Goal: Transaction & Acquisition: Subscribe to service/newsletter

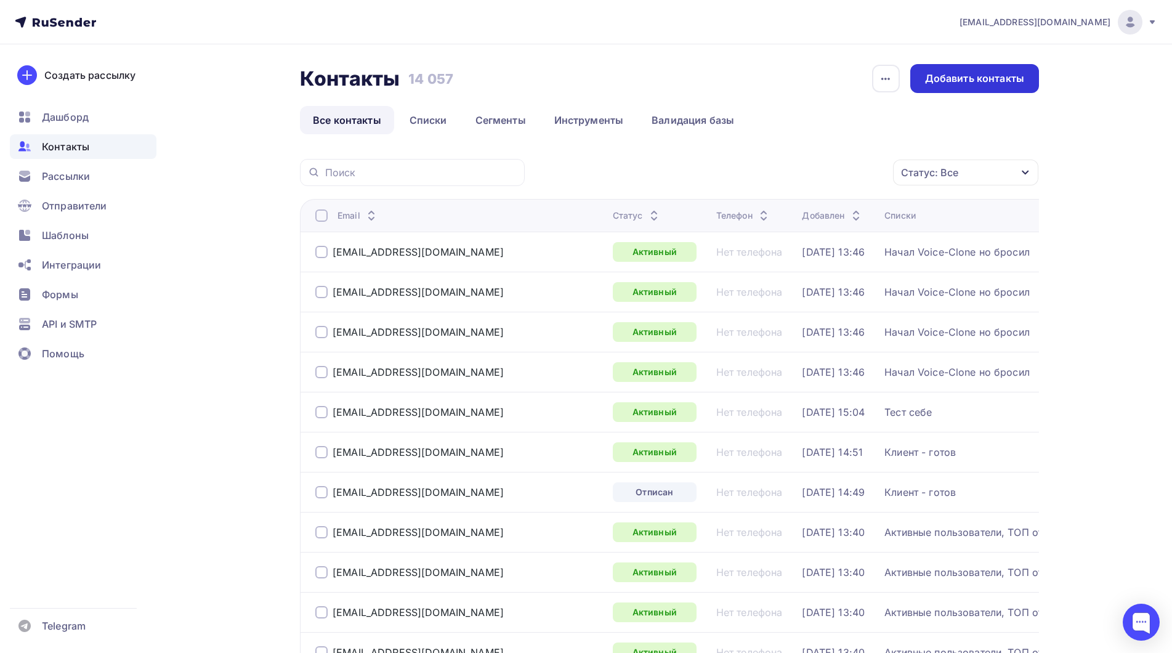
click at [978, 76] on div "Добавить контакты" at bounding box center [974, 78] width 99 height 14
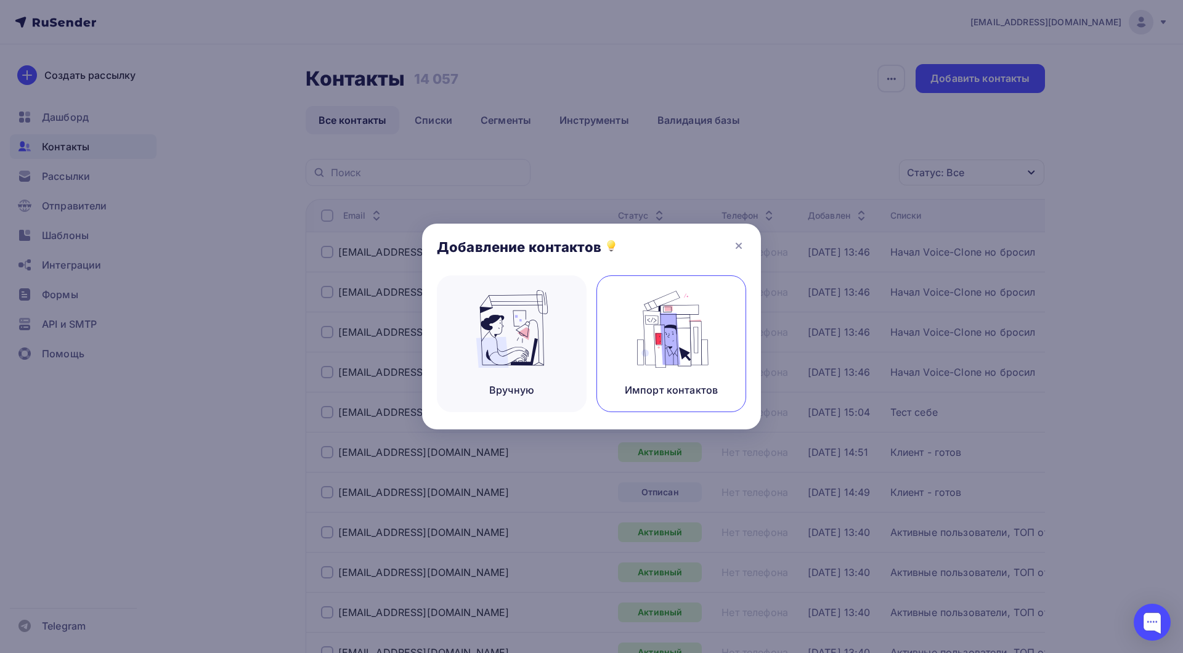
click at [689, 329] on img at bounding box center [671, 329] width 83 height 78
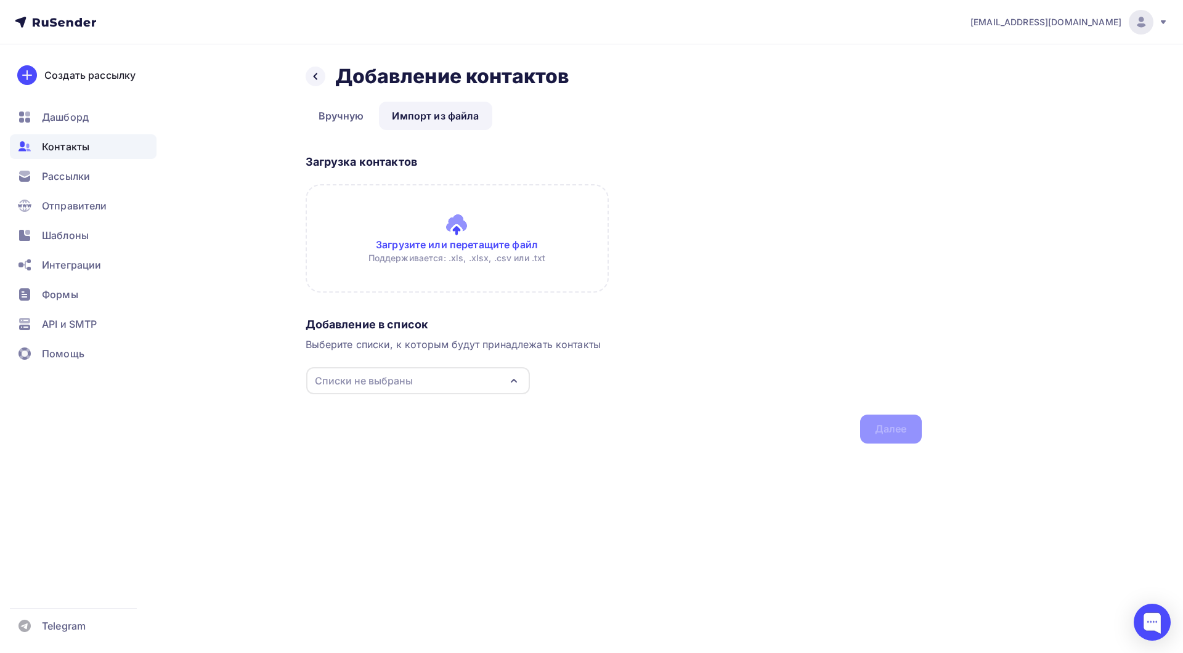
click at [476, 228] on input "file" at bounding box center [457, 238] width 303 height 108
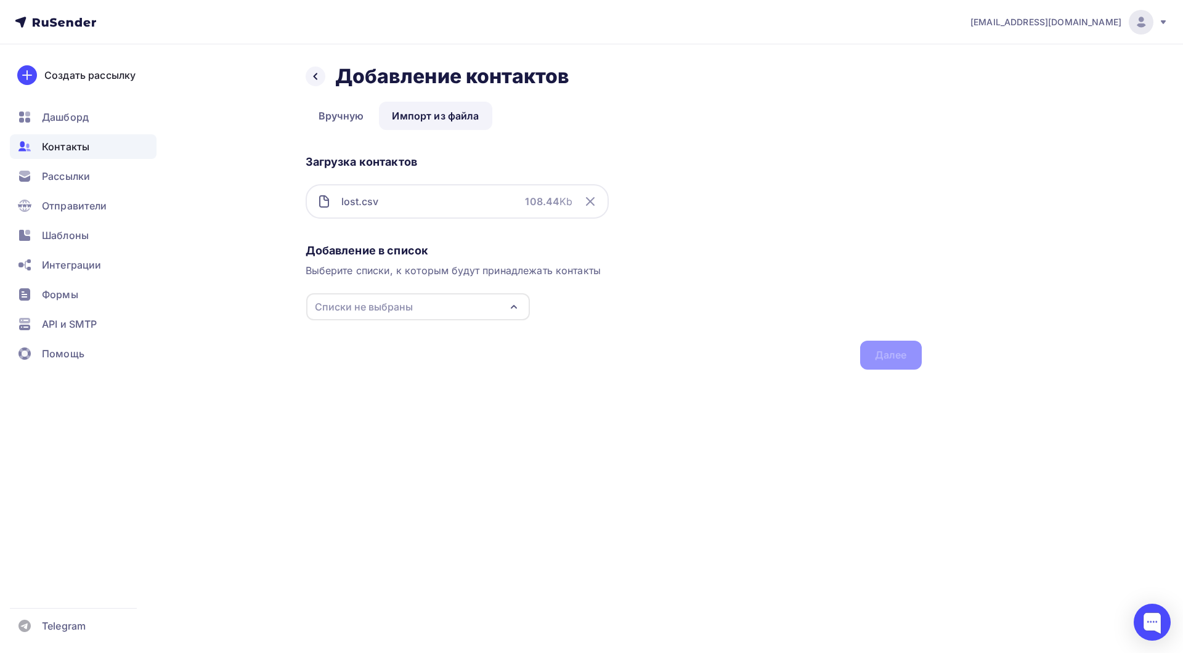
click at [445, 306] on div "Списки не выбраны" at bounding box center [418, 306] width 224 height 27
click at [336, 484] on div at bounding box center [328, 481] width 20 height 20
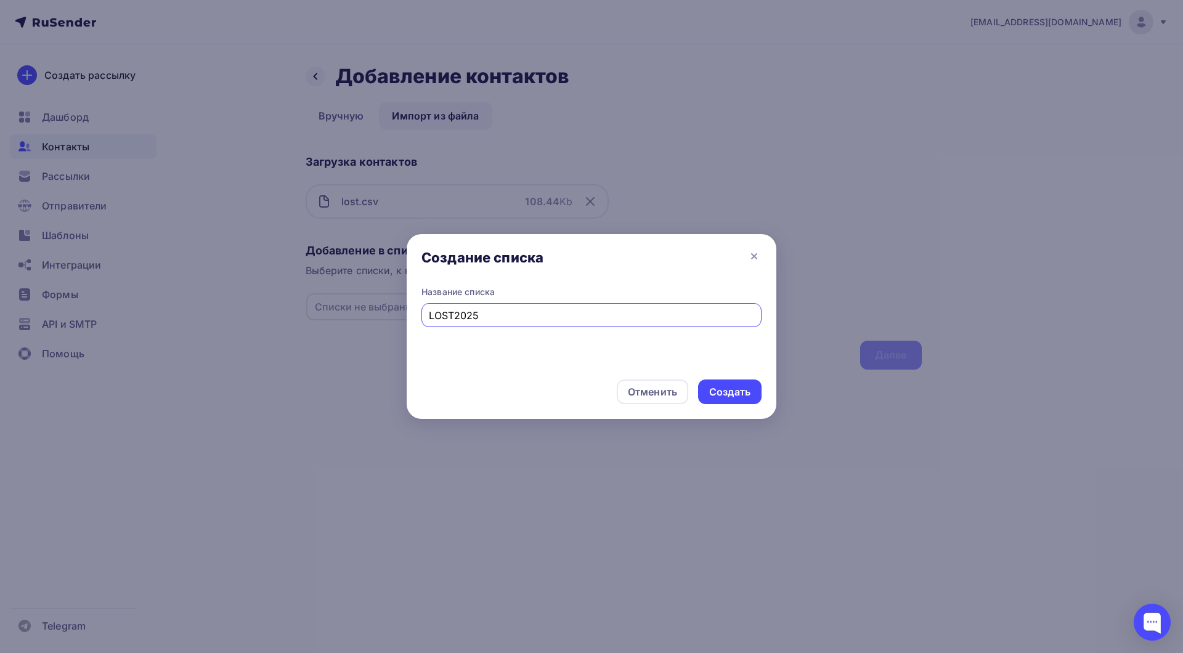
click at [458, 317] on input "LOST2025" at bounding box center [592, 315] width 326 height 15
click at [454, 316] on input "LOST2025" at bounding box center [592, 315] width 326 height 15
click at [450, 315] on input "LOST_2025" at bounding box center [592, 315] width 326 height 15
drag, startPoint x: 452, startPoint y: 315, endPoint x: 380, endPoint y: 310, distance: 72.2
click at [380, 310] on div "Создание списка Название списка LOST_2025 Отменить Создать" at bounding box center [591, 326] width 1183 height 653
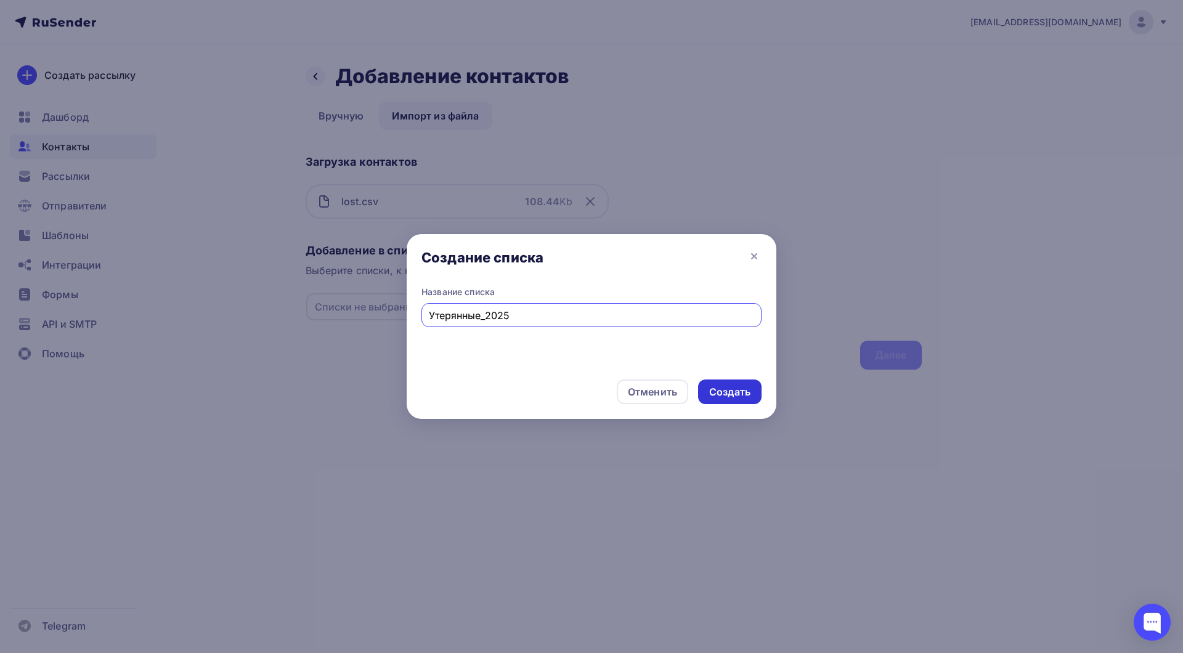
type input "Утерянные_2025"
click at [731, 386] on div "Создать" at bounding box center [729, 392] width 41 height 14
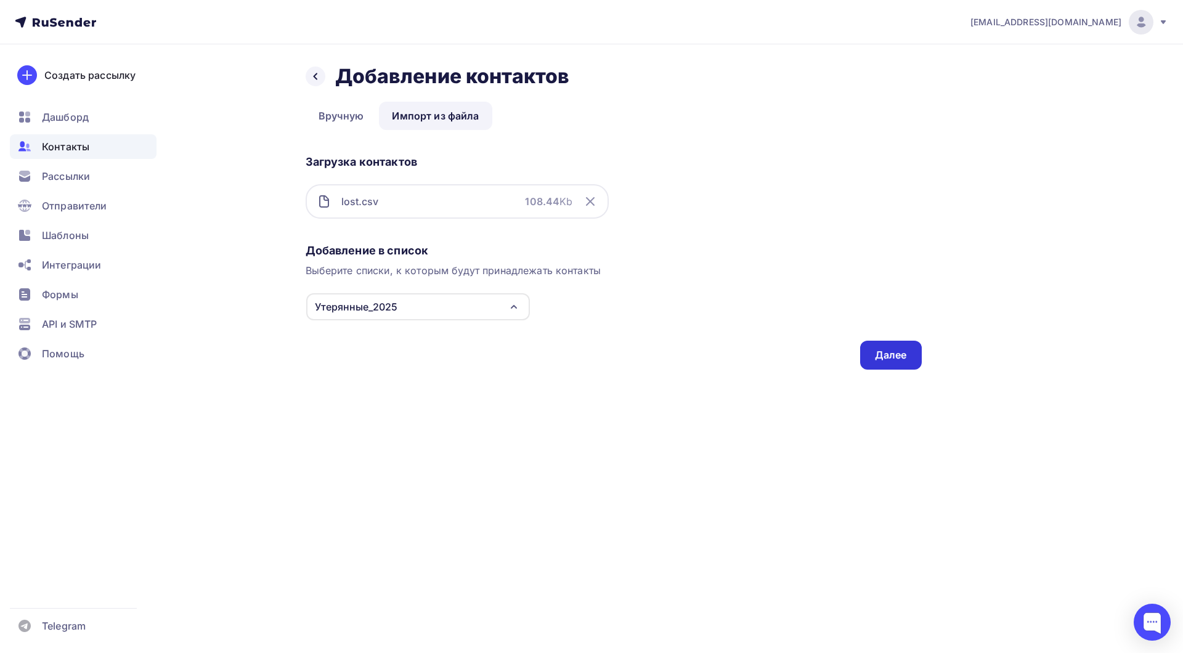
click at [886, 355] on div "Далее" at bounding box center [891, 355] width 32 height 14
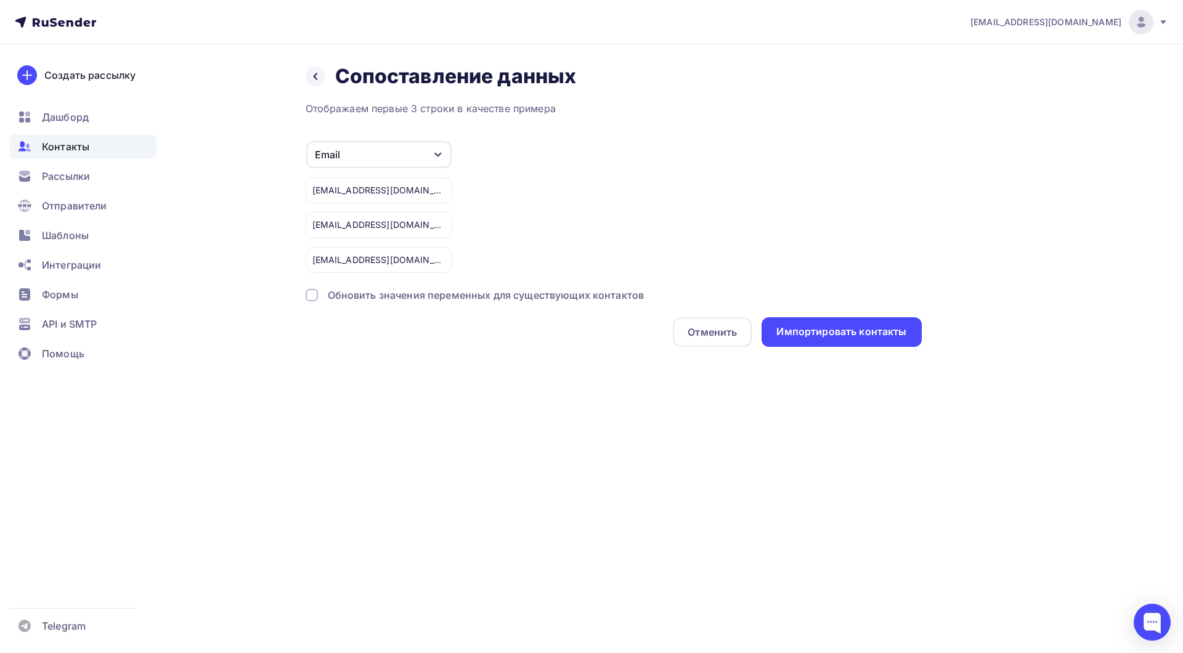
click at [472, 298] on div "Обновить значения переменных для существующих контактов" at bounding box center [486, 295] width 317 height 15
click at [835, 332] on div "Импортировать контакты" at bounding box center [841, 332] width 130 height 14
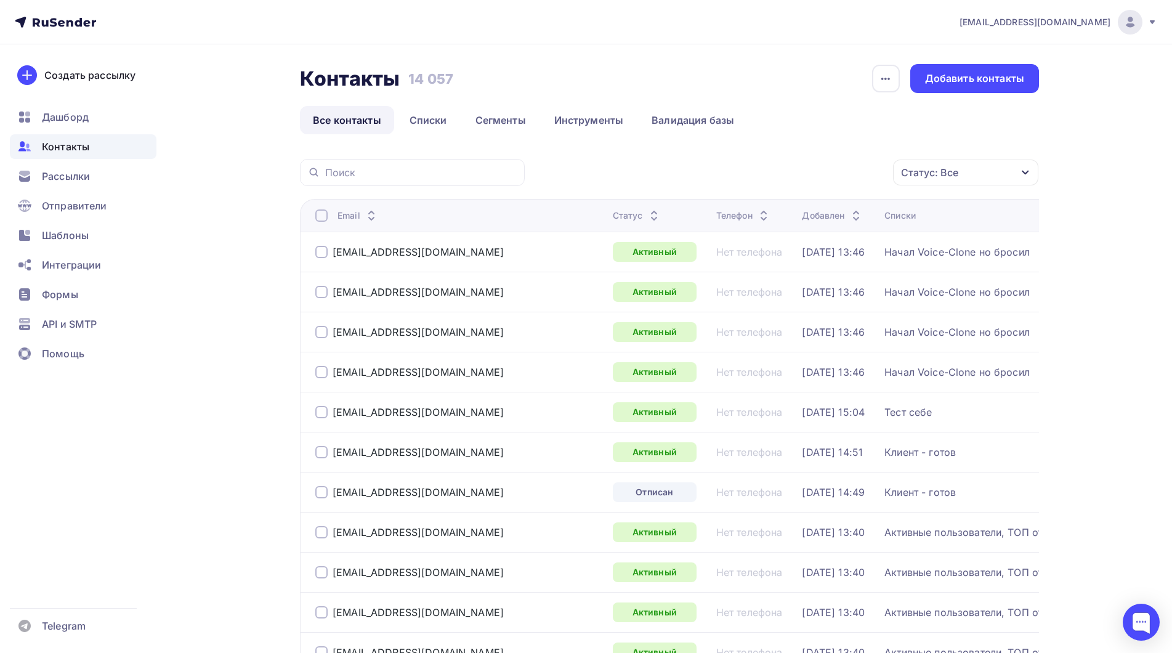
click at [64, 149] on span "Контакты" at bounding box center [65, 146] width 47 height 15
click at [978, 86] on div "Добавить контакты" at bounding box center [974, 78] width 129 height 29
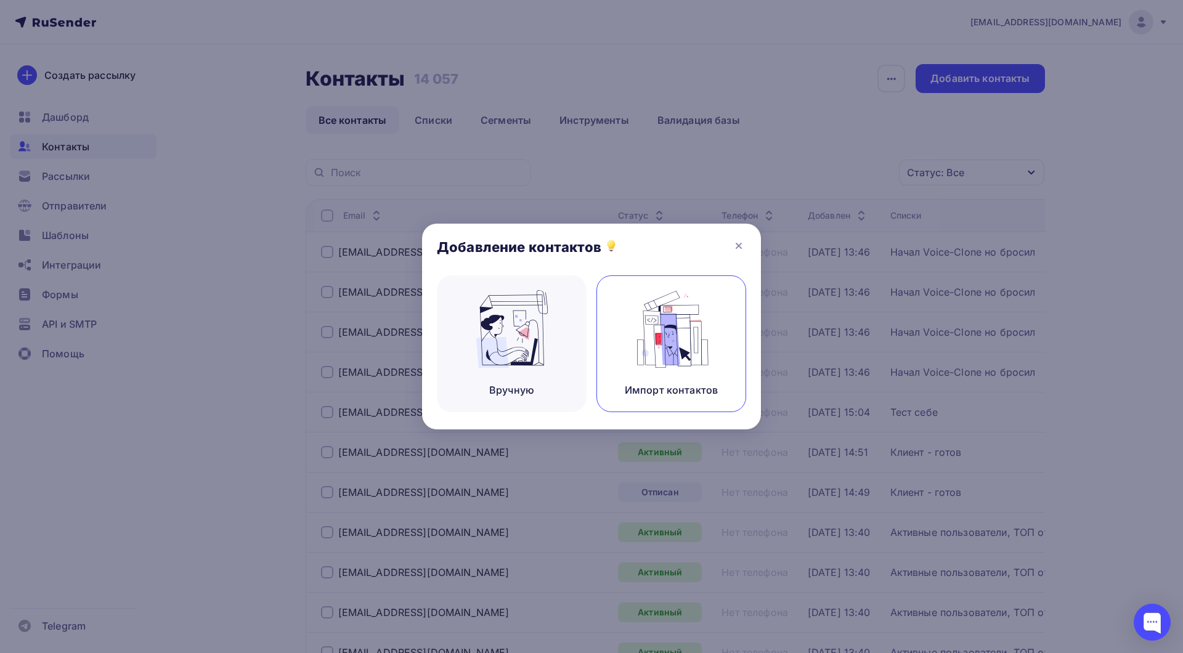
click at [650, 350] on img at bounding box center [671, 329] width 83 height 78
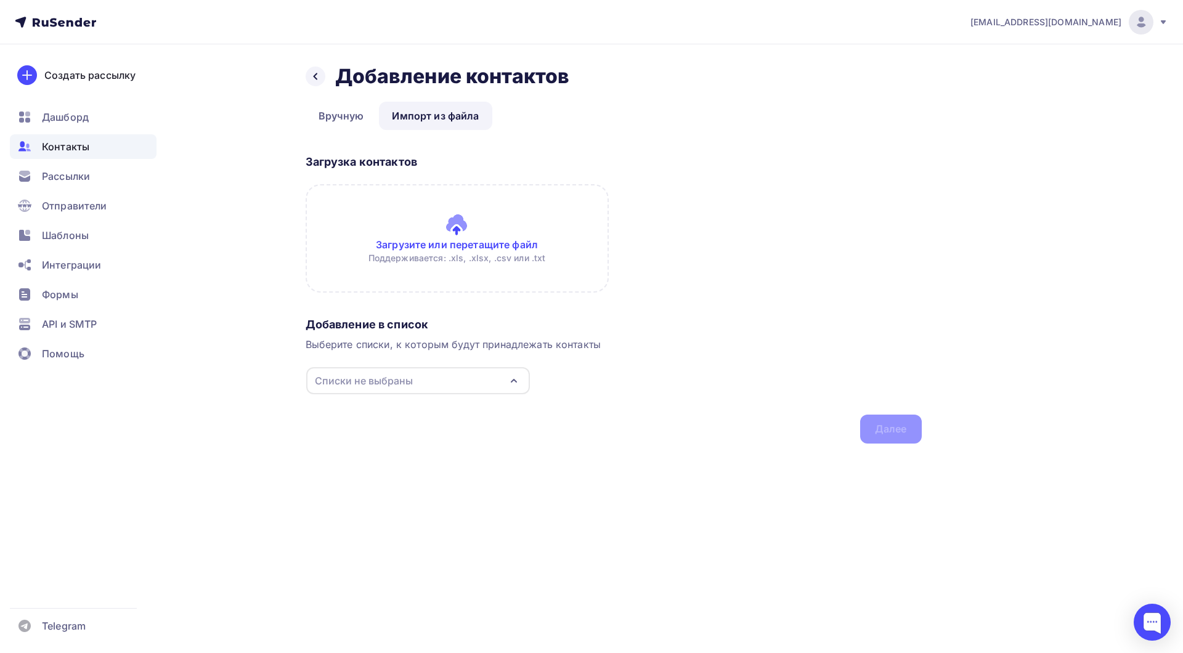
click at [526, 224] on input "file" at bounding box center [457, 238] width 303 height 108
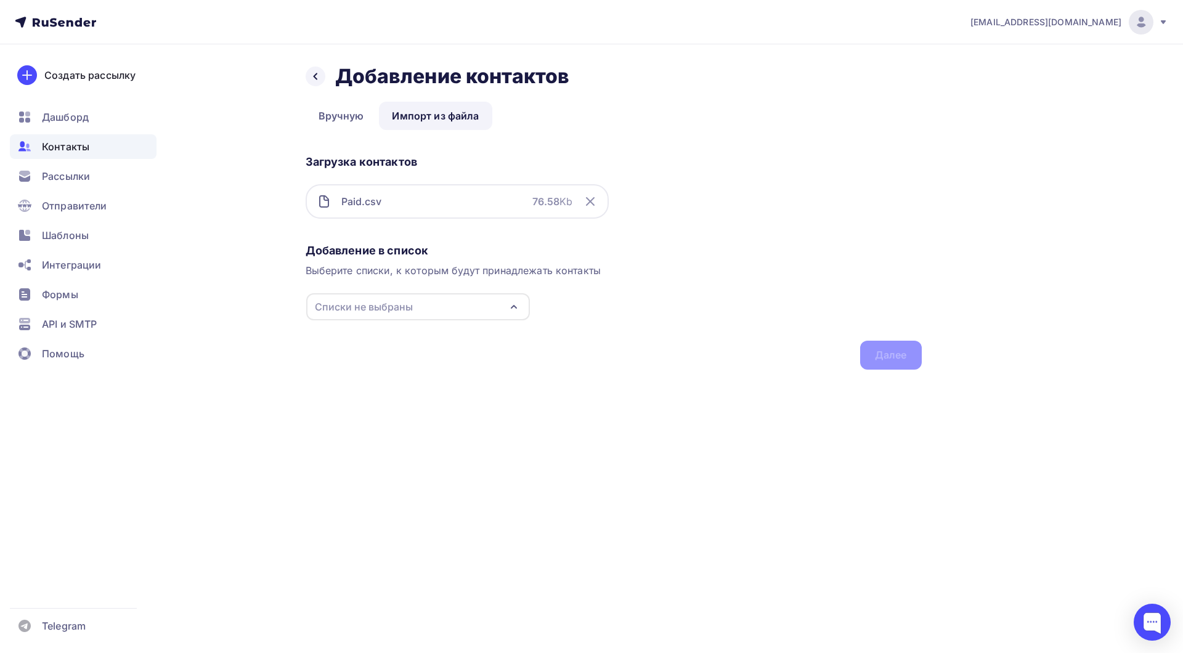
click at [447, 309] on div "Списки не выбраны" at bounding box center [418, 306] width 224 height 27
click at [379, 481] on div "Создать список" at bounding box center [385, 481] width 79 height 15
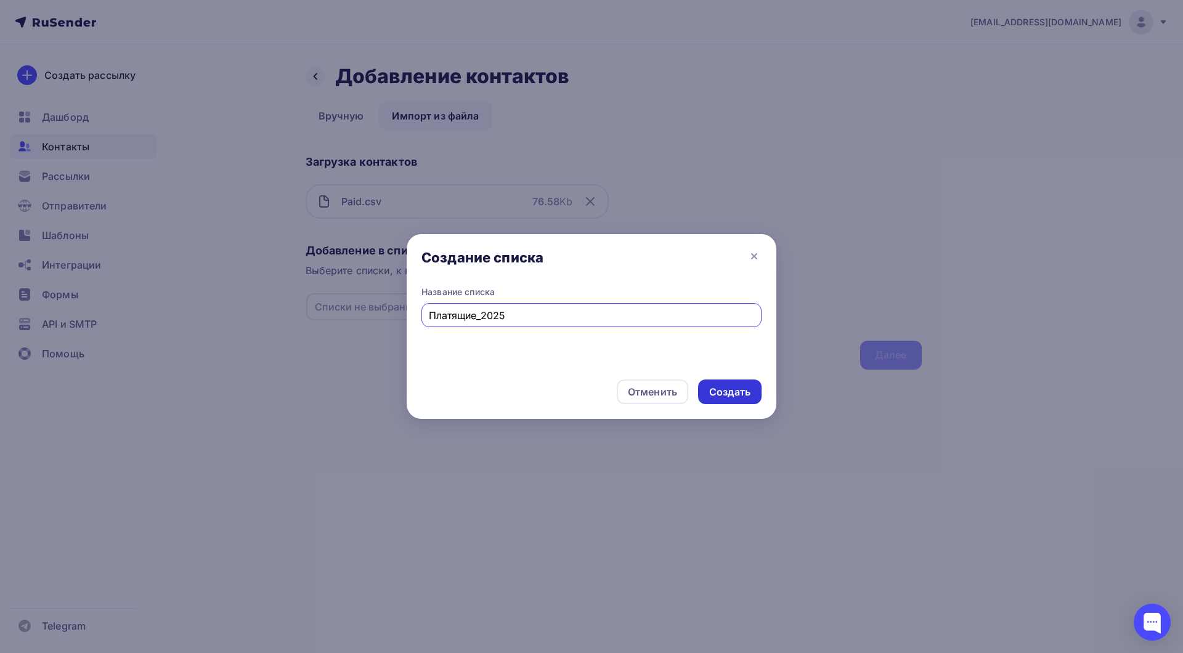
type input "Платящие_2025"
click at [734, 392] on div "Создать" at bounding box center [729, 392] width 41 height 14
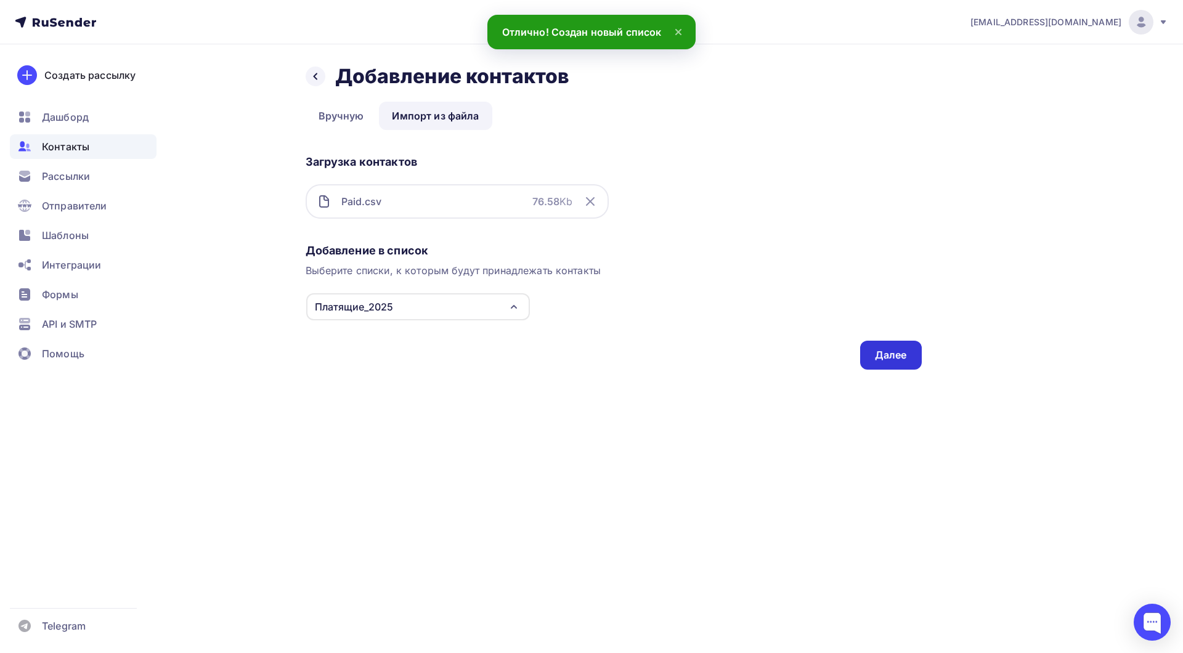
click at [892, 356] on div "Далее" at bounding box center [891, 355] width 32 height 14
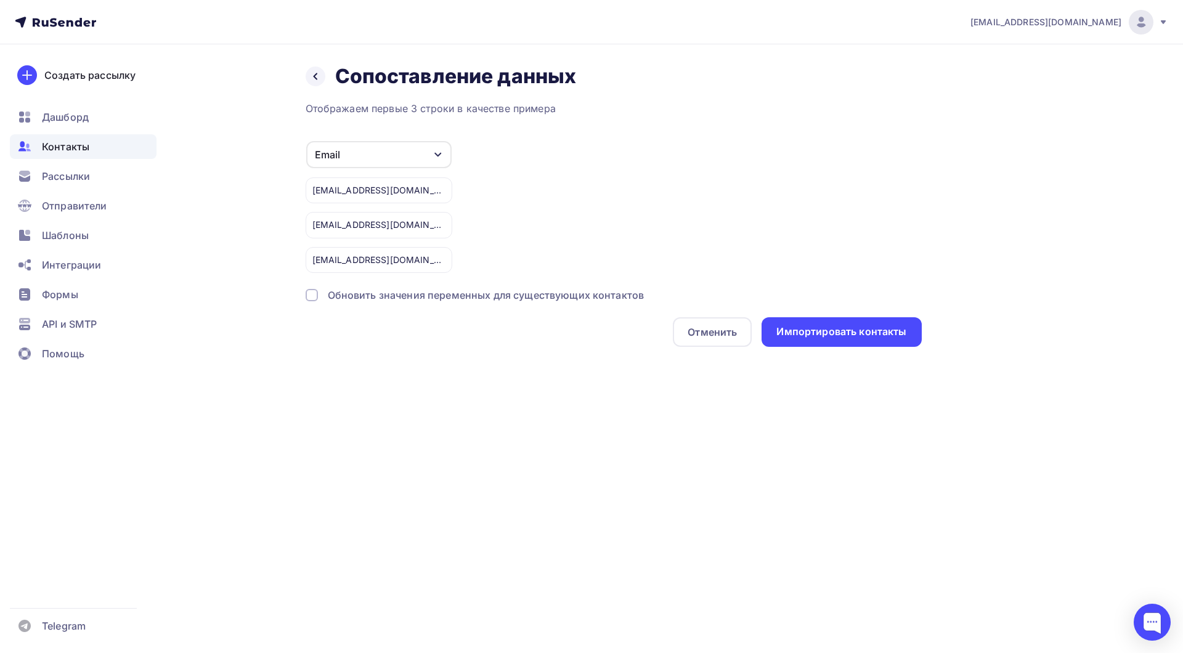
click at [527, 296] on div "Обновить значения переменных для существующих контактов" at bounding box center [486, 295] width 317 height 15
click at [830, 334] on div "Импортировать контакты" at bounding box center [841, 332] width 130 height 14
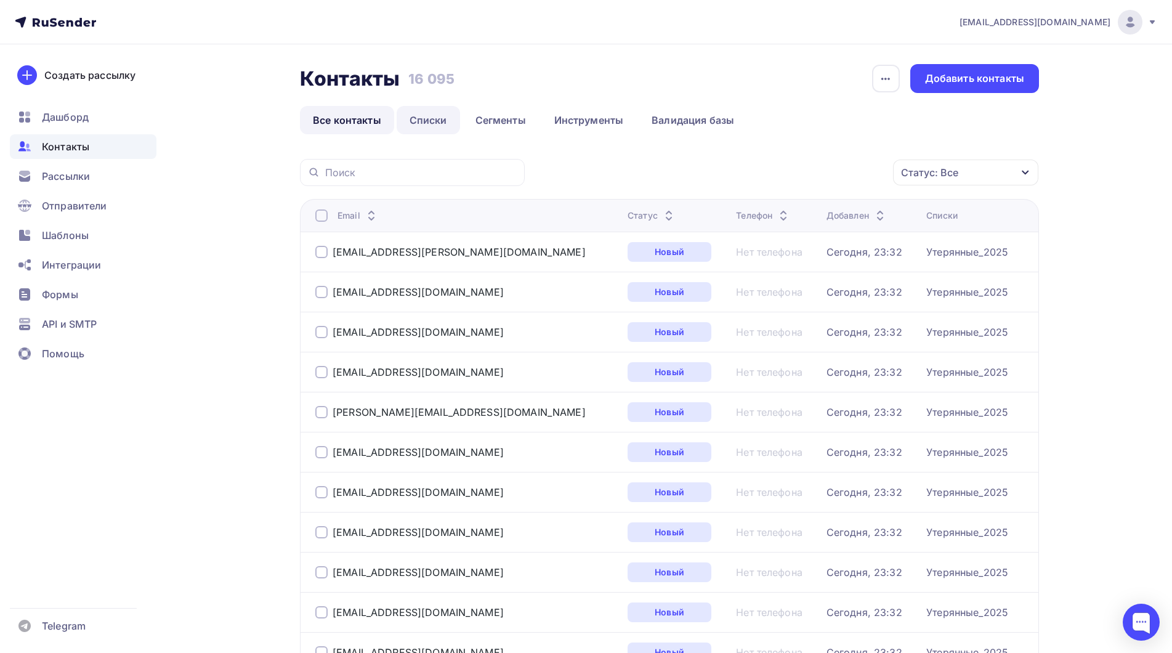
click at [431, 115] on link "Списки" at bounding box center [428, 120] width 63 height 28
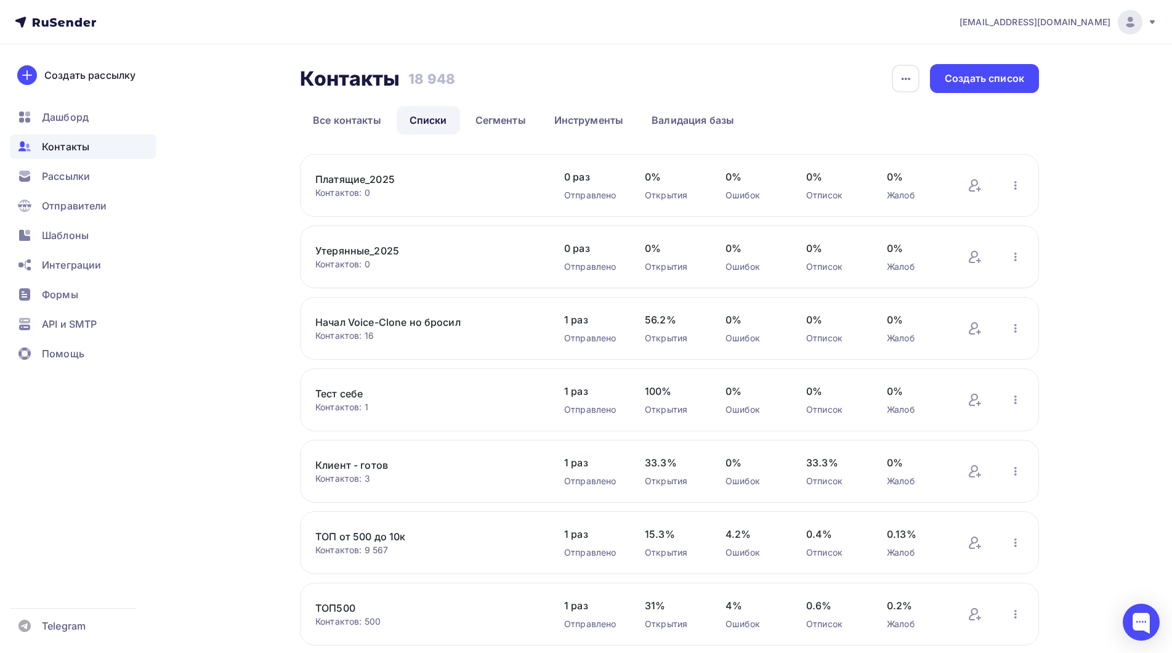
click at [358, 184] on link "Платящие_2025" at bounding box center [419, 179] width 209 height 15
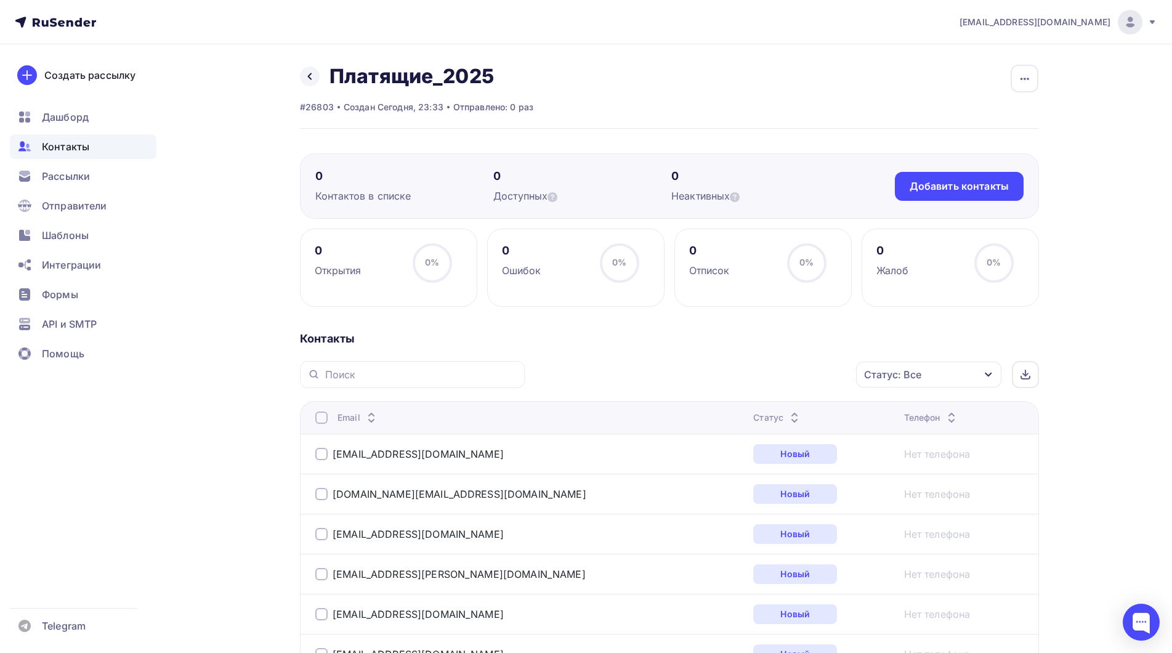
click at [974, 374] on div "Статус: Все" at bounding box center [928, 375] width 145 height 26
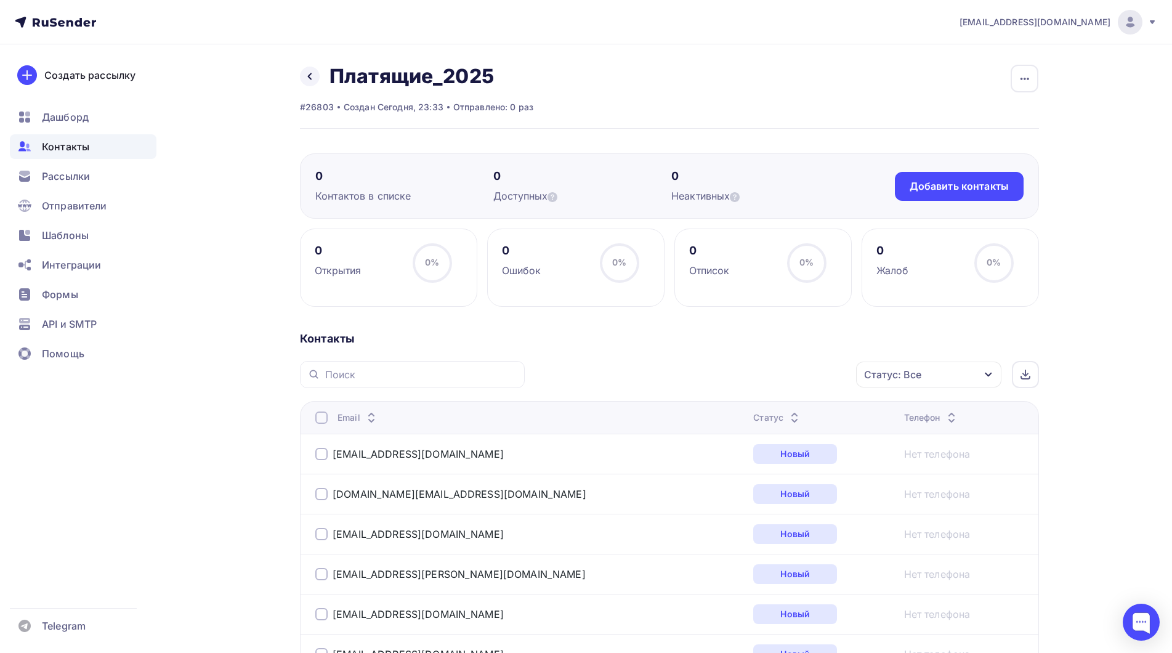
click at [966, 369] on div "Статус: Все" at bounding box center [928, 375] width 145 height 26
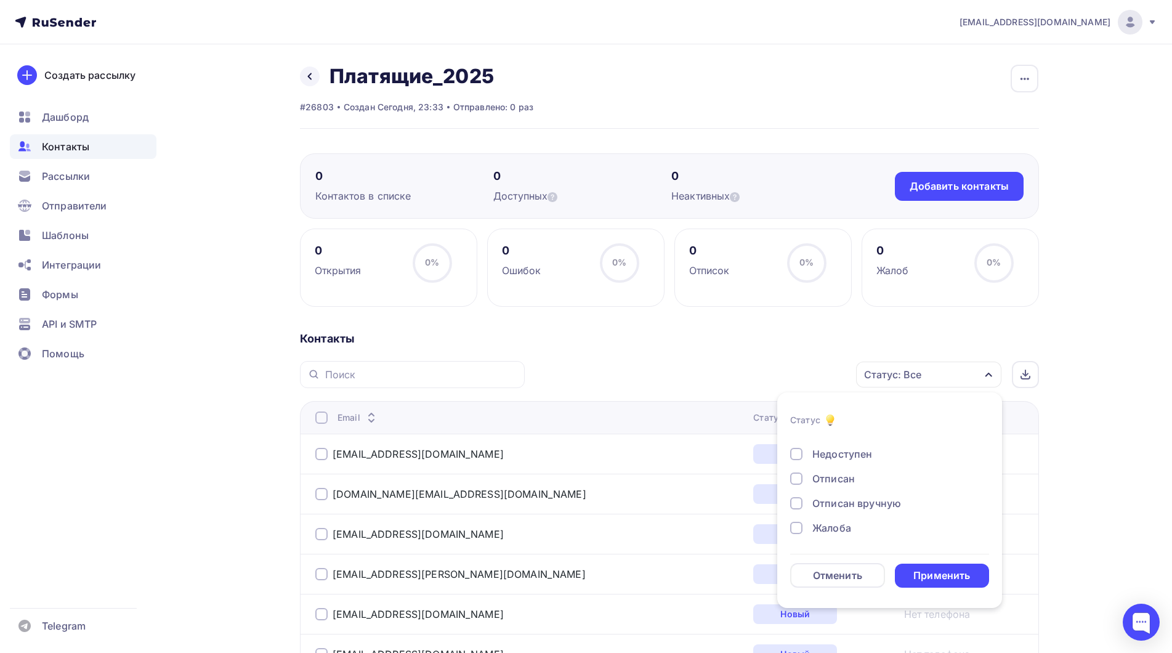
scroll to position [62, 0]
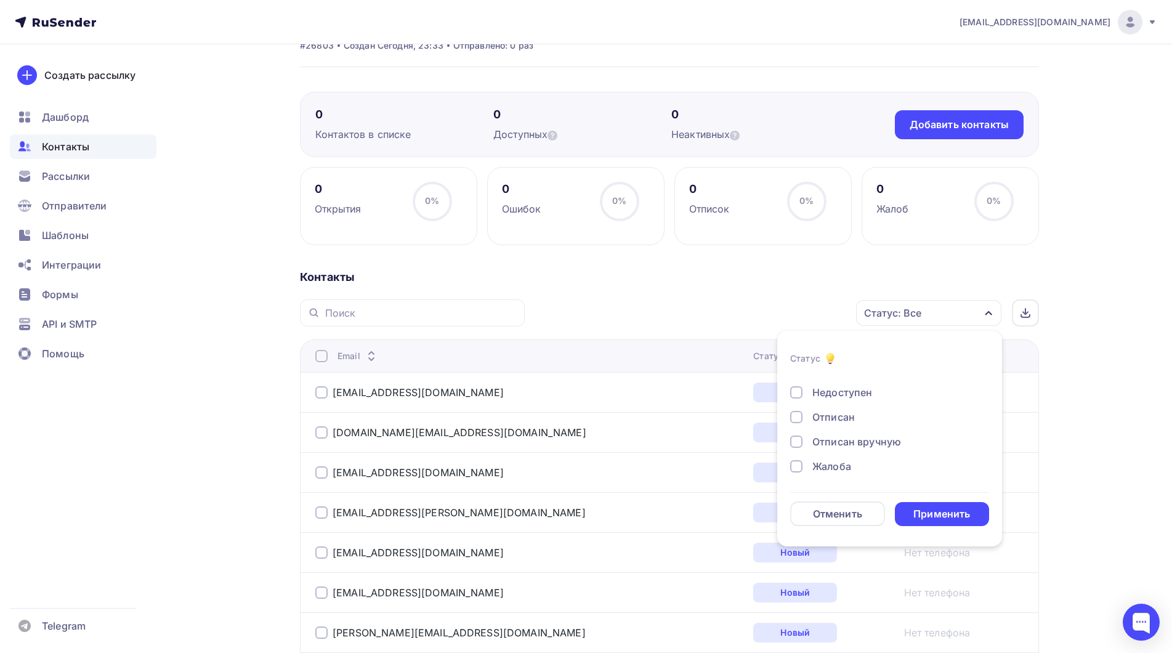
click at [828, 417] on div "Отписан" at bounding box center [833, 417] width 43 height 15
click at [938, 519] on div "Применить" at bounding box center [941, 514] width 57 height 14
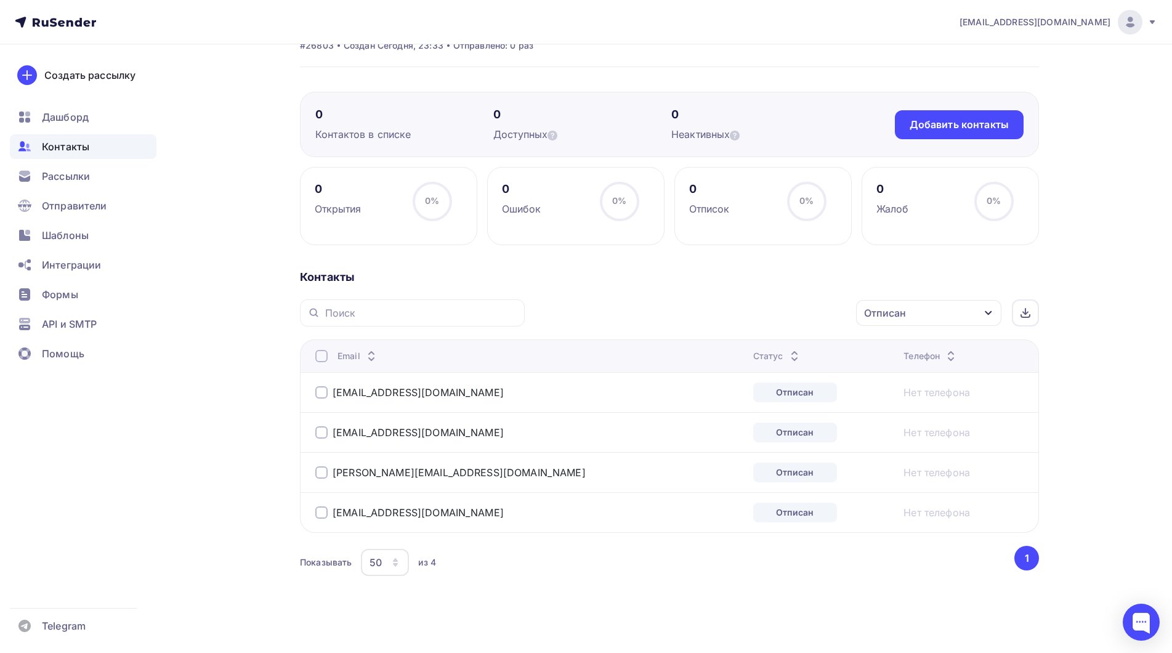
click at [323, 393] on div at bounding box center [321, 392] width 12 height 12
click at [320, 430] on div at bounding box center [321, 432] width 12 height 12
click at [320, 469] on div at bounding box center [321, 472] width 12 height 12
click at [323, 516] on div at bounding box center [321, 512] width 12 height 12
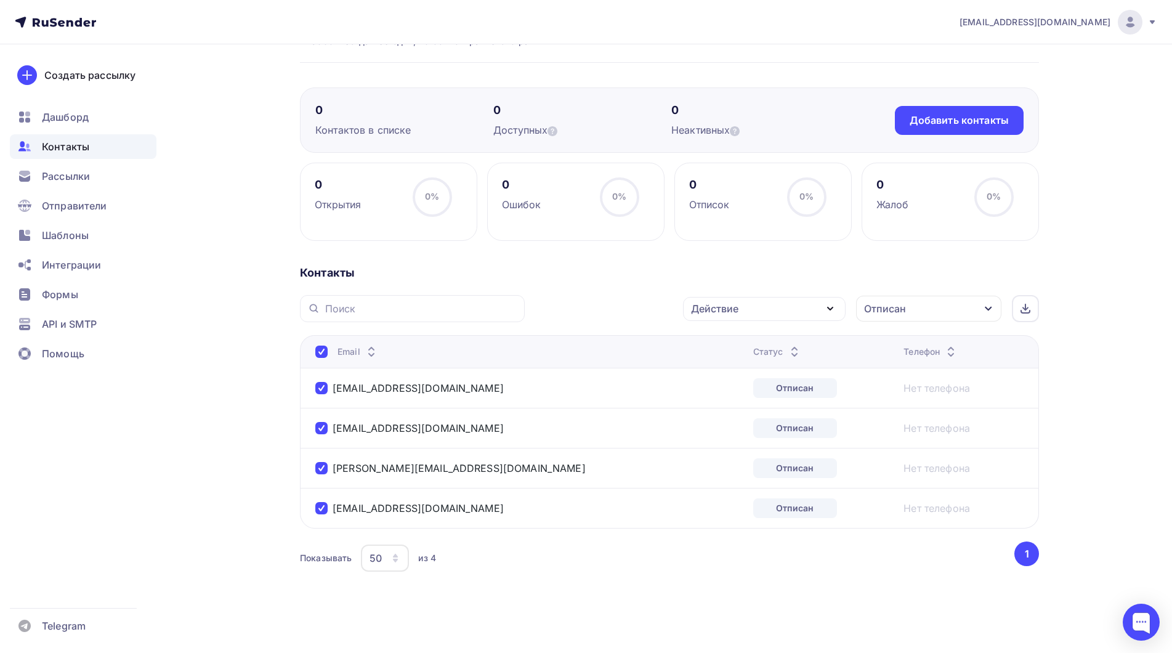
scroll to position [67, 0]
click at [914, 308] on div "Отписан" at bounding box center [928, 307] width 145 height 26
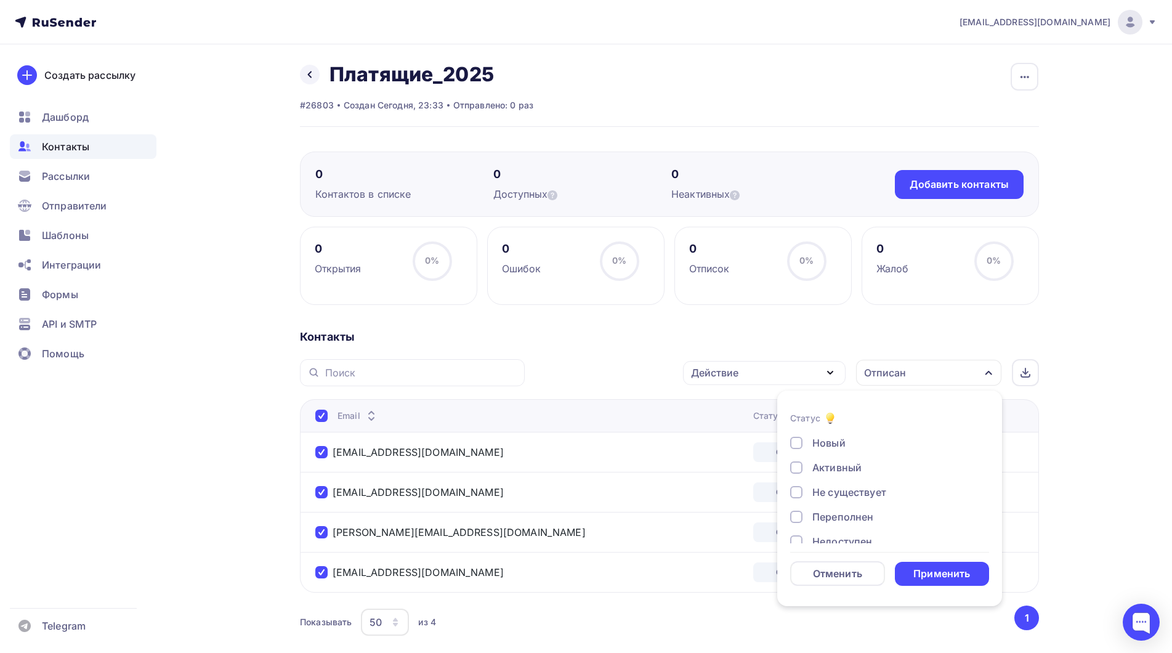
scroll to position [0, 0]
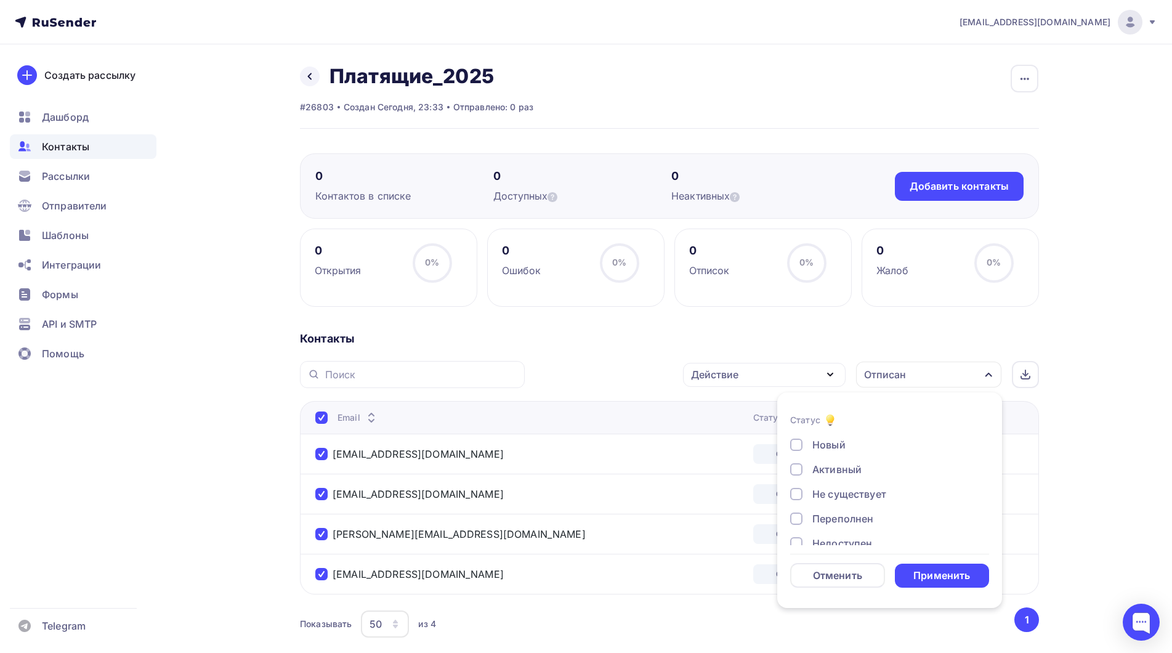
click at [1087, 328] on div "Назад Платящие_2025 Переименовать список Скачать список Отписать адреса Настрои…" at bounding box center [586, 382] width 1010 height 676
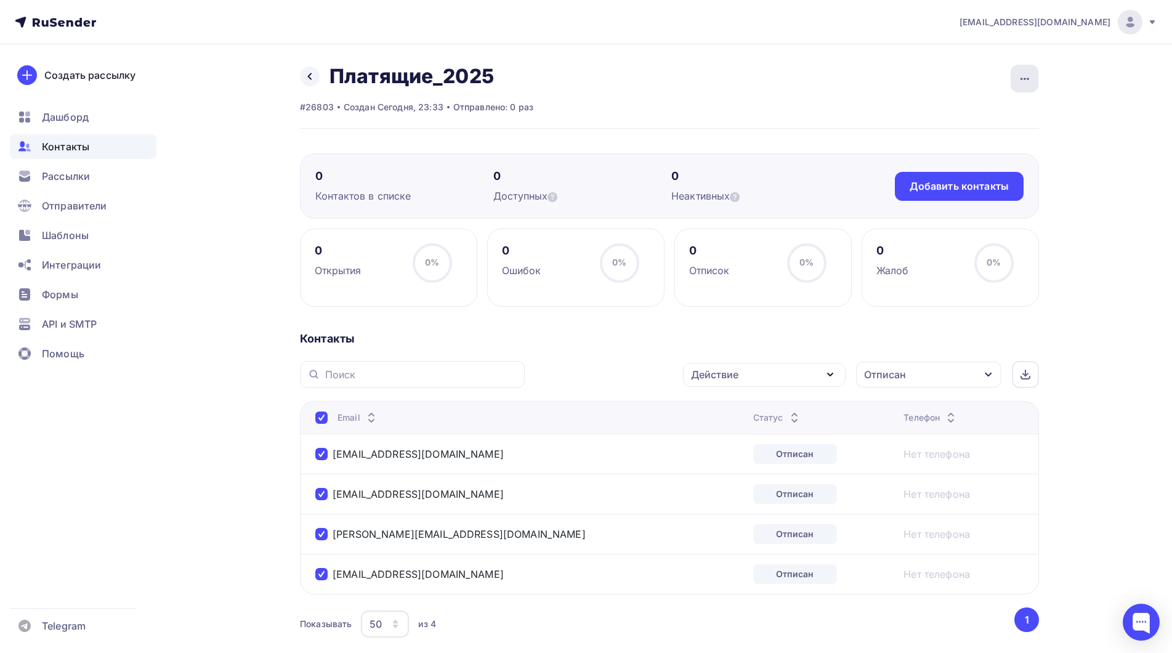
click at [1030, 78] on icon "button" at bounding box center [1025, 78] width 15 height 15
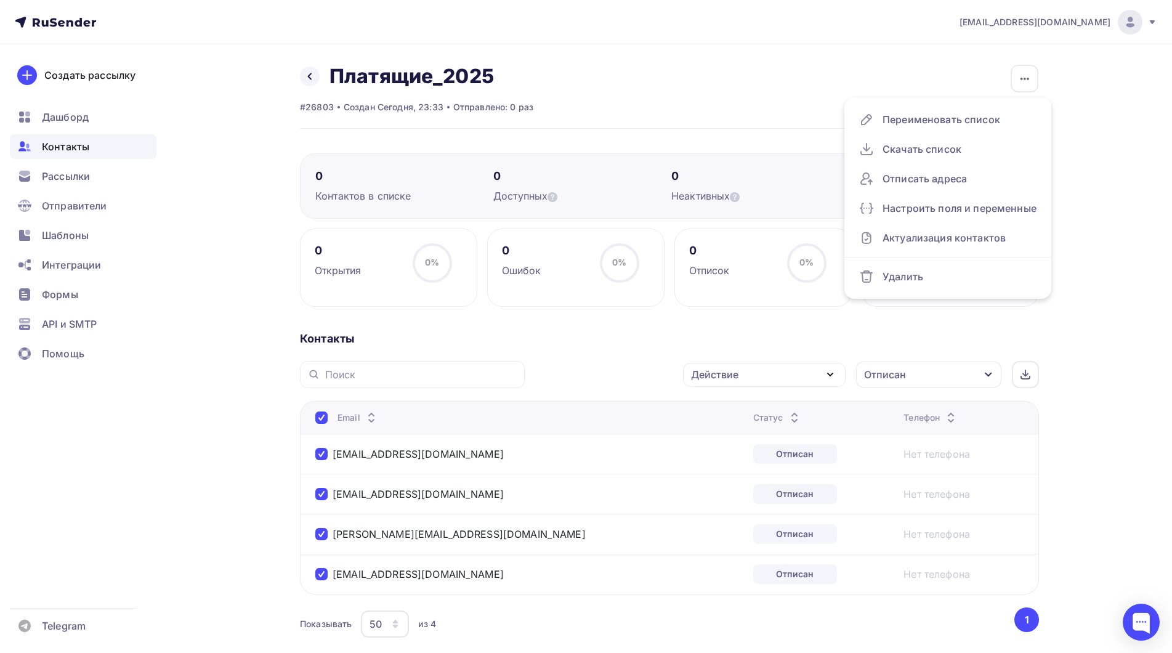
click at [1074, 330] on div "Назад Платящие_2025 Переименовать список Скачать список Отписать адреса Настрои…" at bounding box center [586, 382] width 1010 height 676
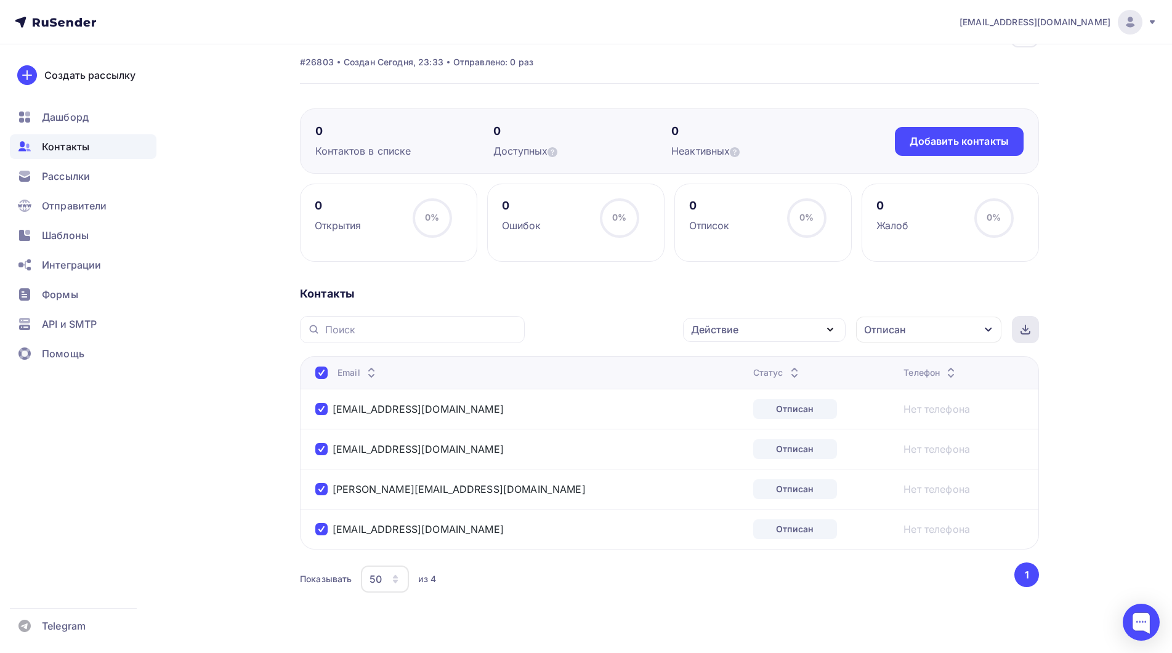
scroll to position [67, 0]
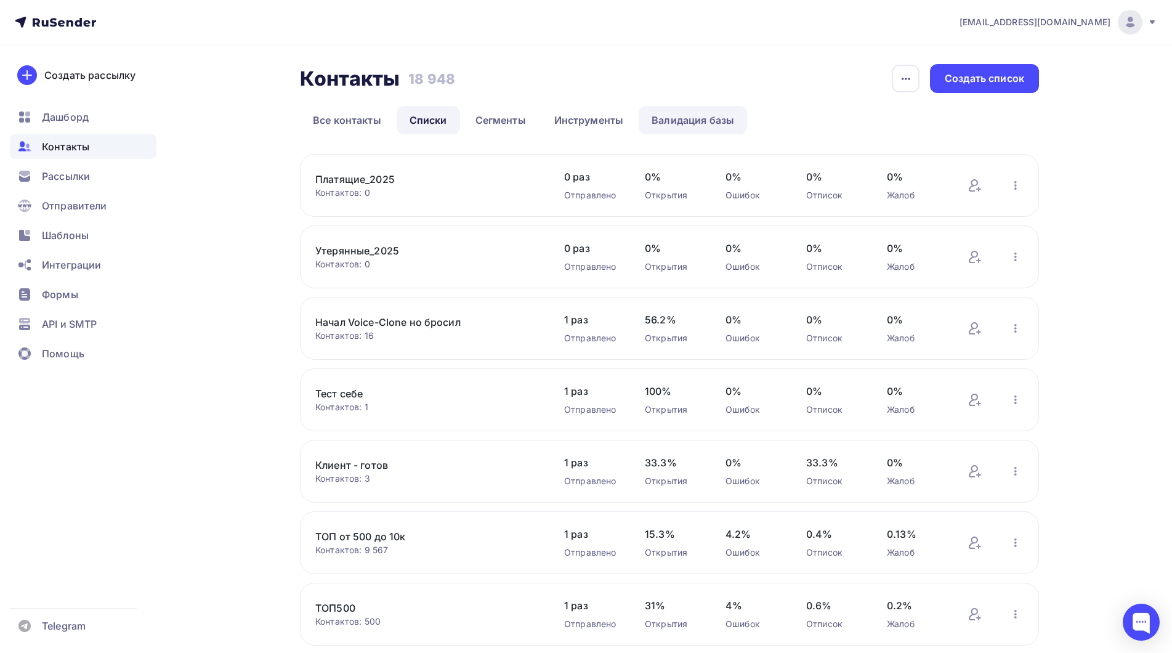
click at [707, 113] on link "Валидация базы" at bounding box center [693, 120] width 108 height 28
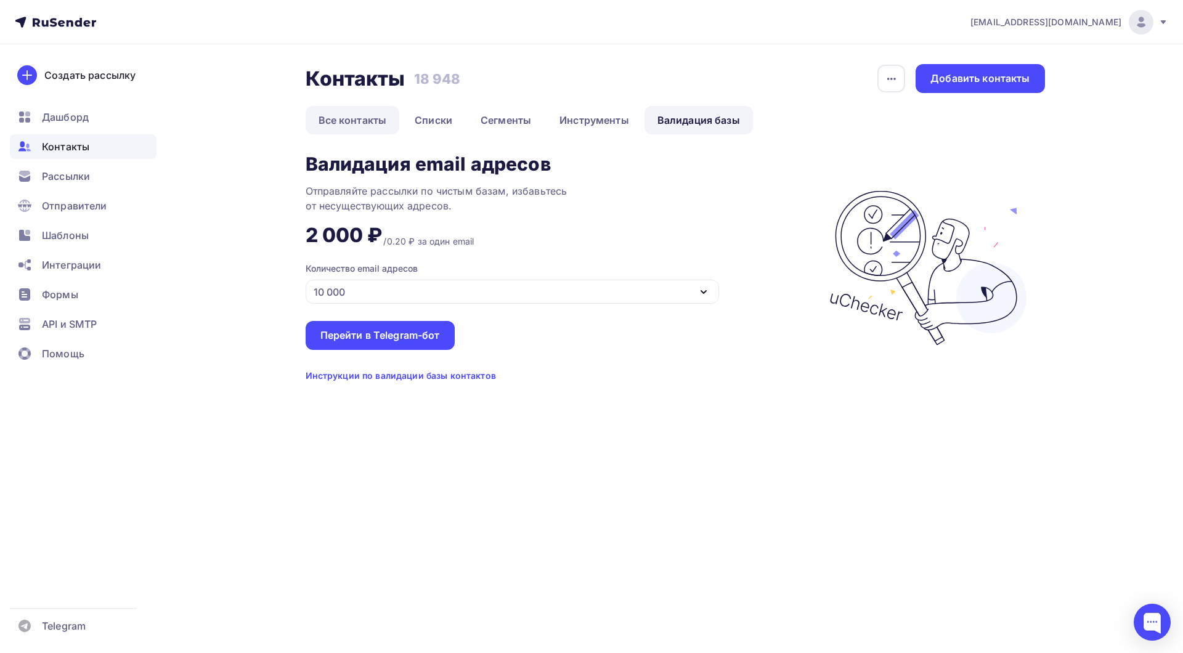
click at [358, 122] on link "Все контакты" at bounding box center [353, 120] width 94 height 28
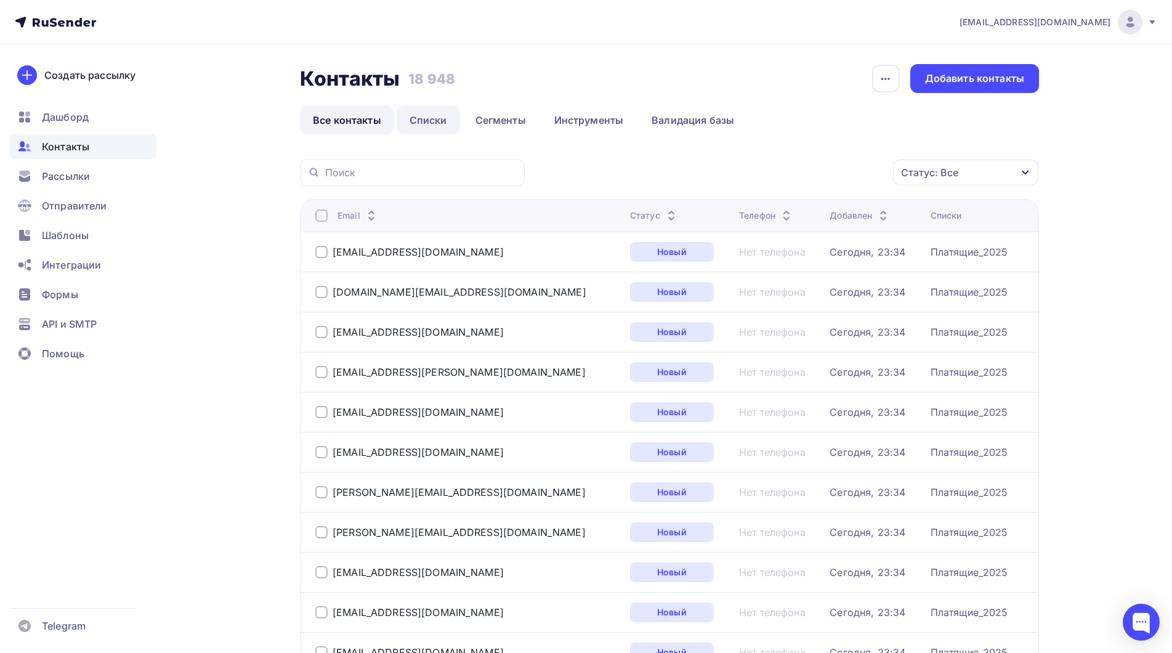
click at [448, 116] on link "Списки" at bounding box center [428, 120] width 63 height 28
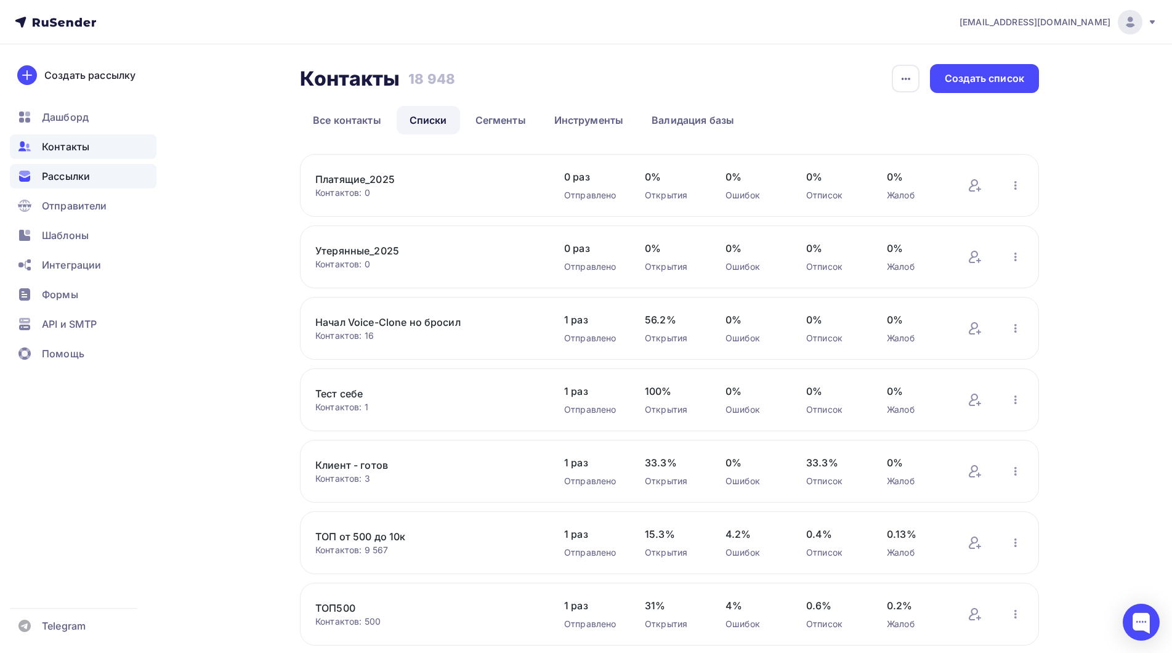
click at [68, 182] on span "Рассылки" at bounding box center [66, 176] width 48 height 15
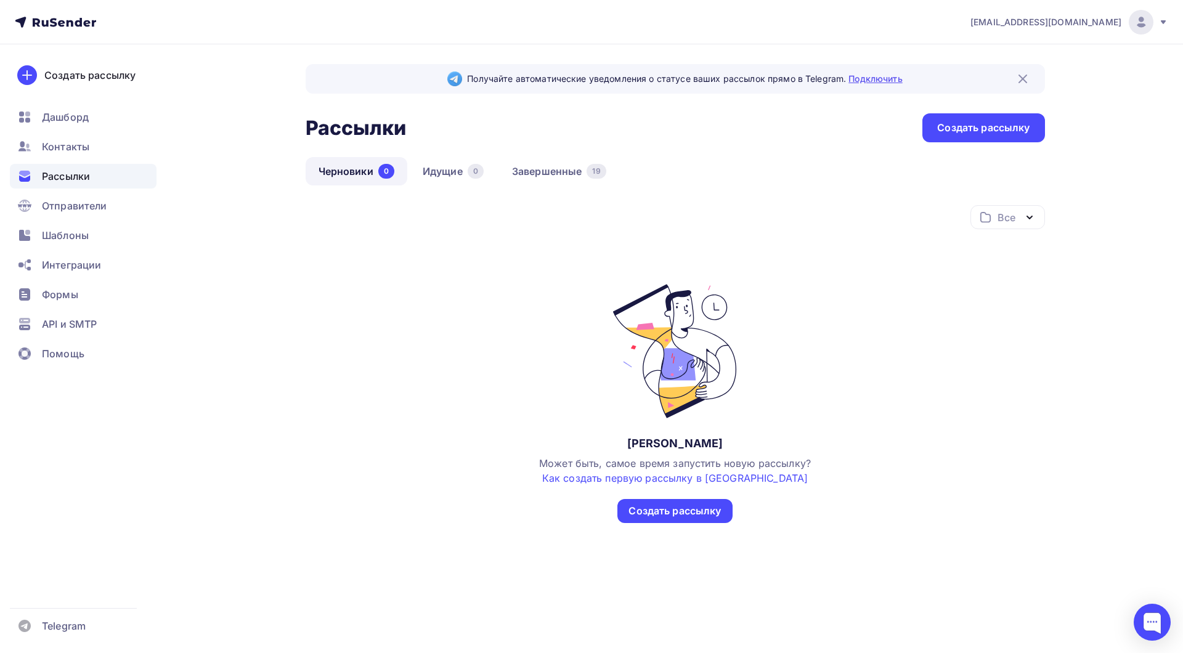
click at [876, 78] on link "Подключить" at bounding box center [875, 78] width 54 height 10
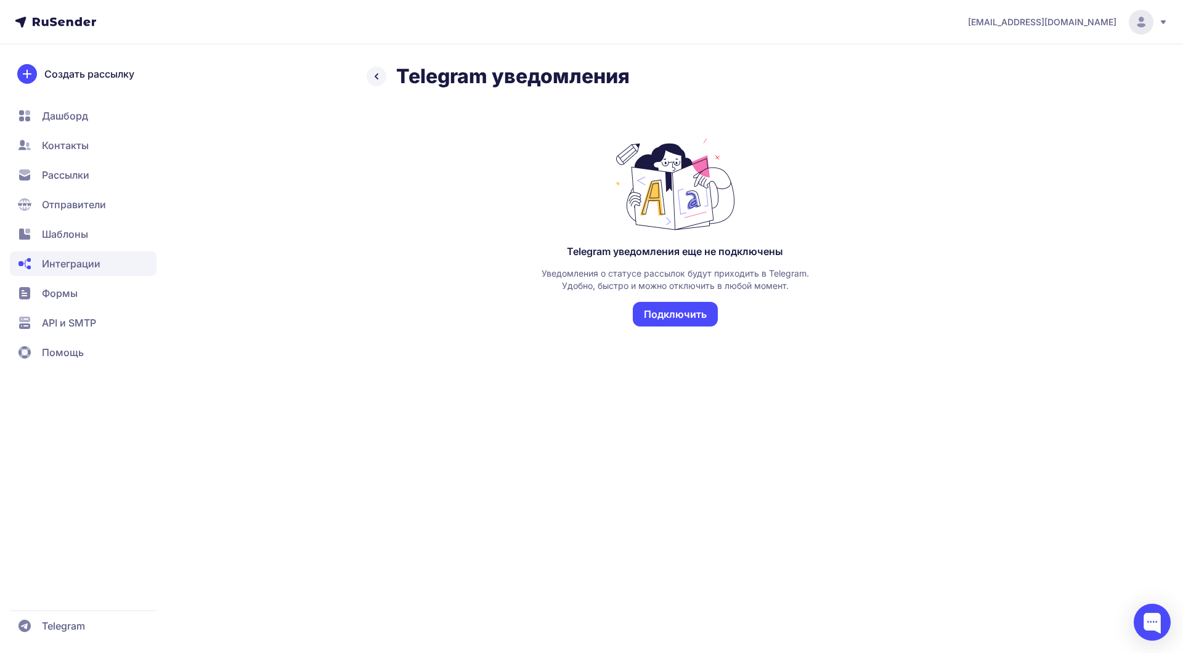
click at [676, 310] on button "Подключить" at bounding box center [675, 314] width 85 height 25
click at [48, 144] on span "Контакты" at bounding box center [65, 145] width 47 height 15
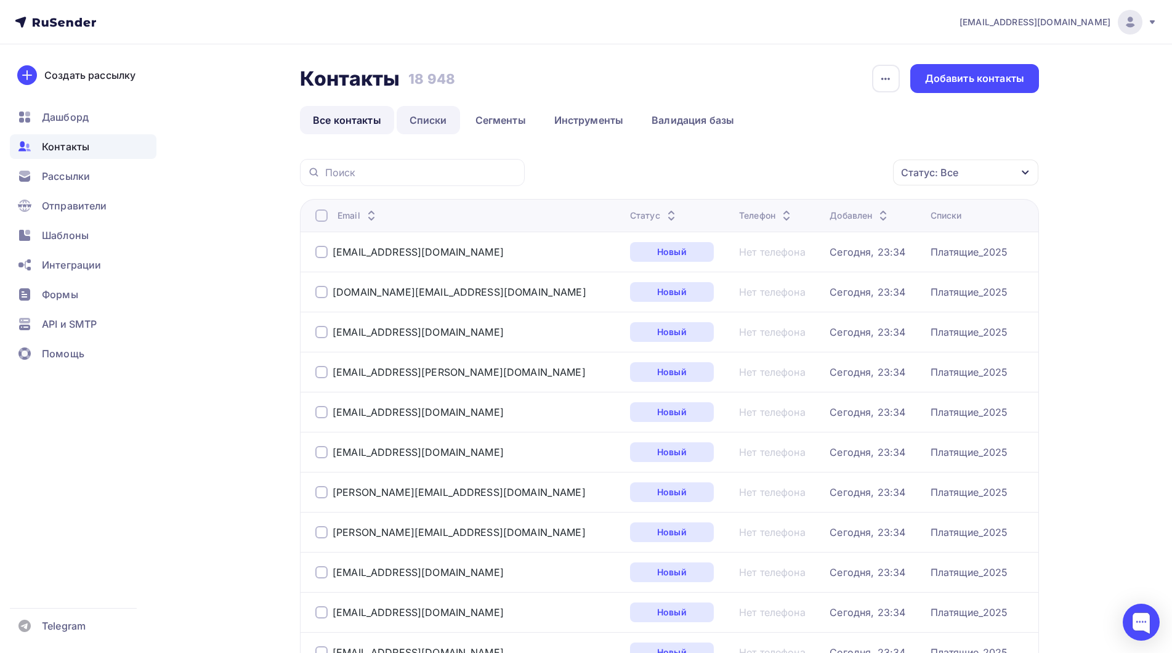
click at [435, 107] on link "Списки" at bounding box center [428, 120] width 63 height 28
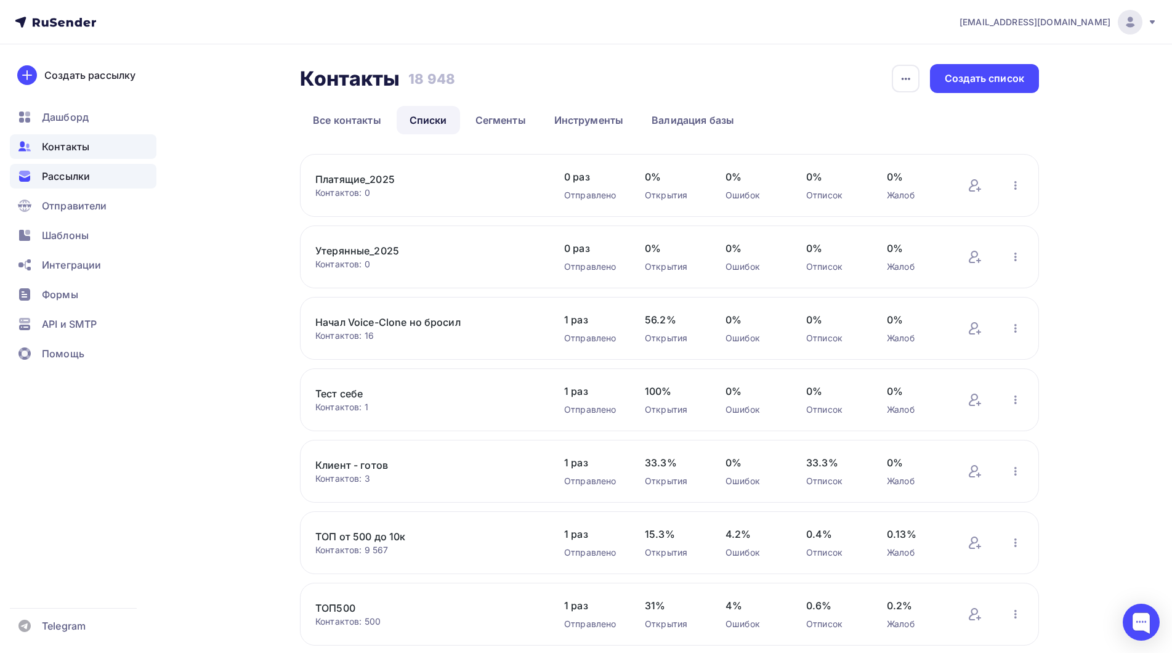
click at [83, 171] on span "Рассылки" at bounding box center [66, 176] width 48 height 15
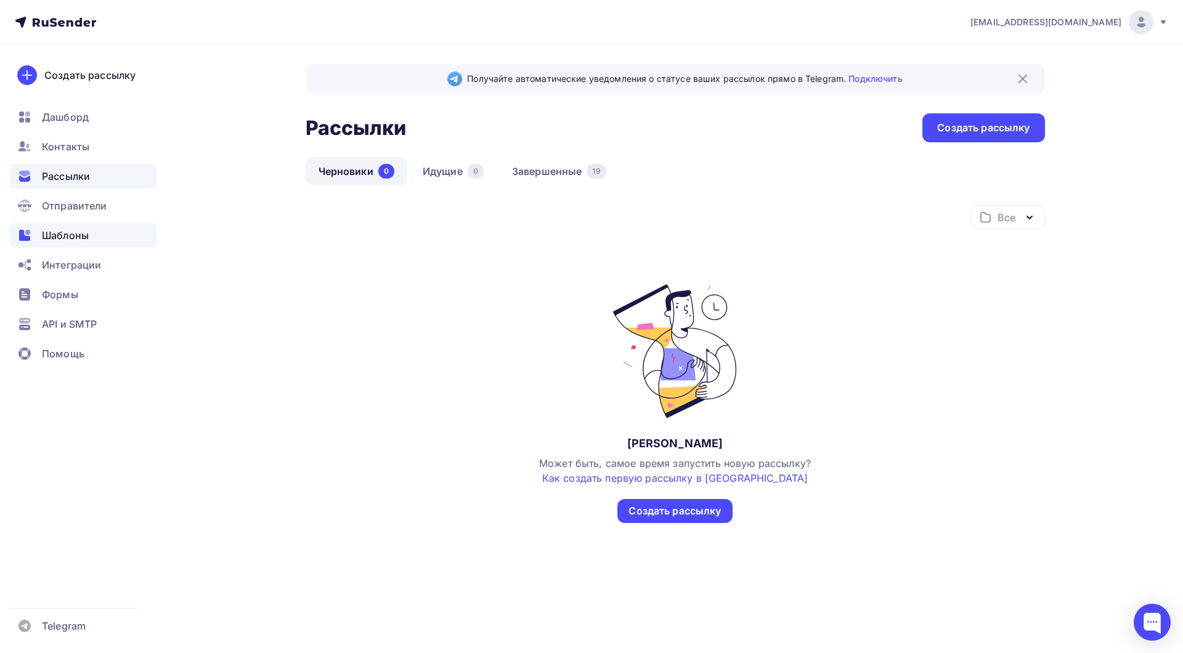
click at [38, 232] on div "Шаблоны" at bounding box center [83, 235] width 147 height 25
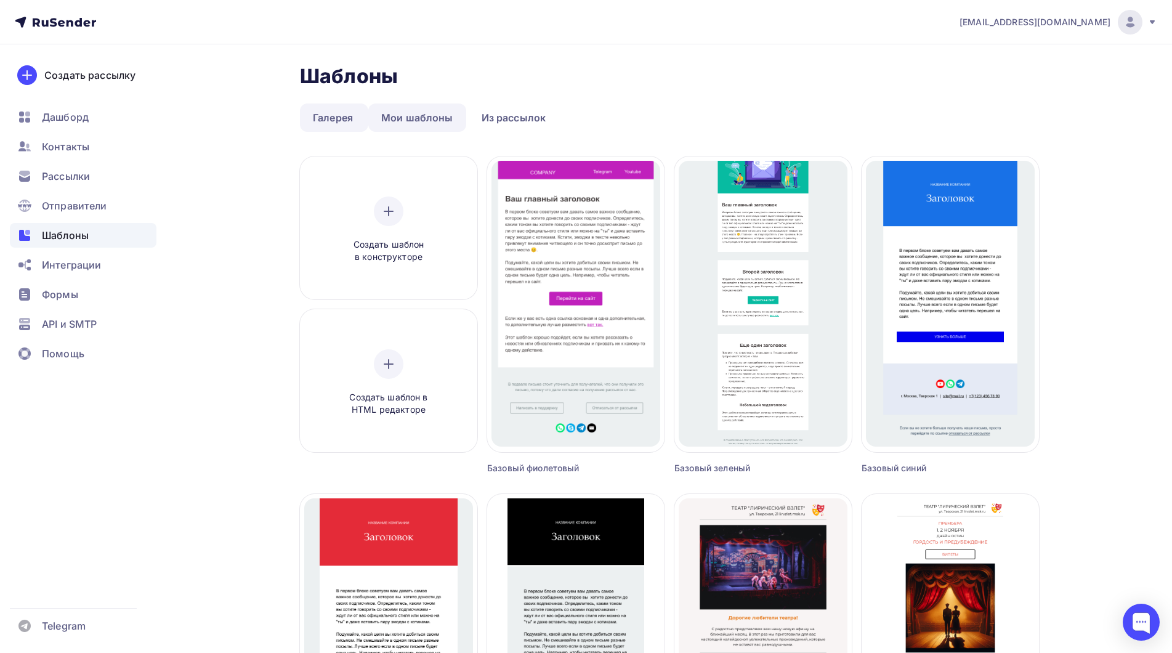
click at [420, 117] on link "Мои шаблоны" at bounding box center [417, 117] width 98 height 28
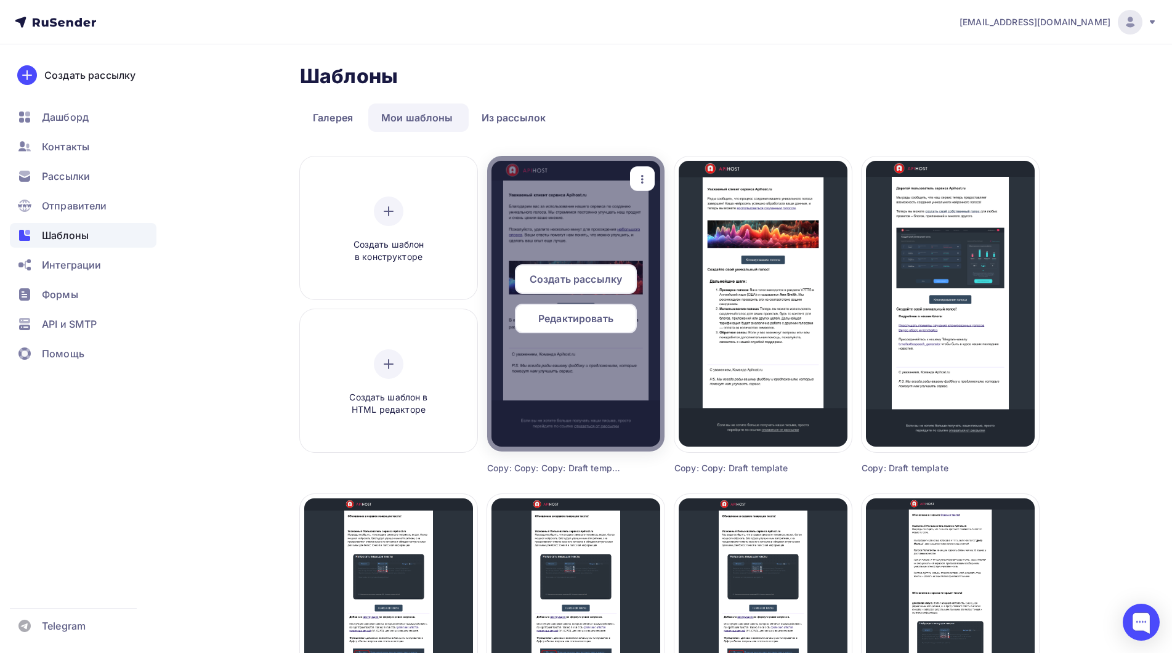
click at [567, 315] on span "Редактировать" at bounding box center [575, 318] width 75 height 15
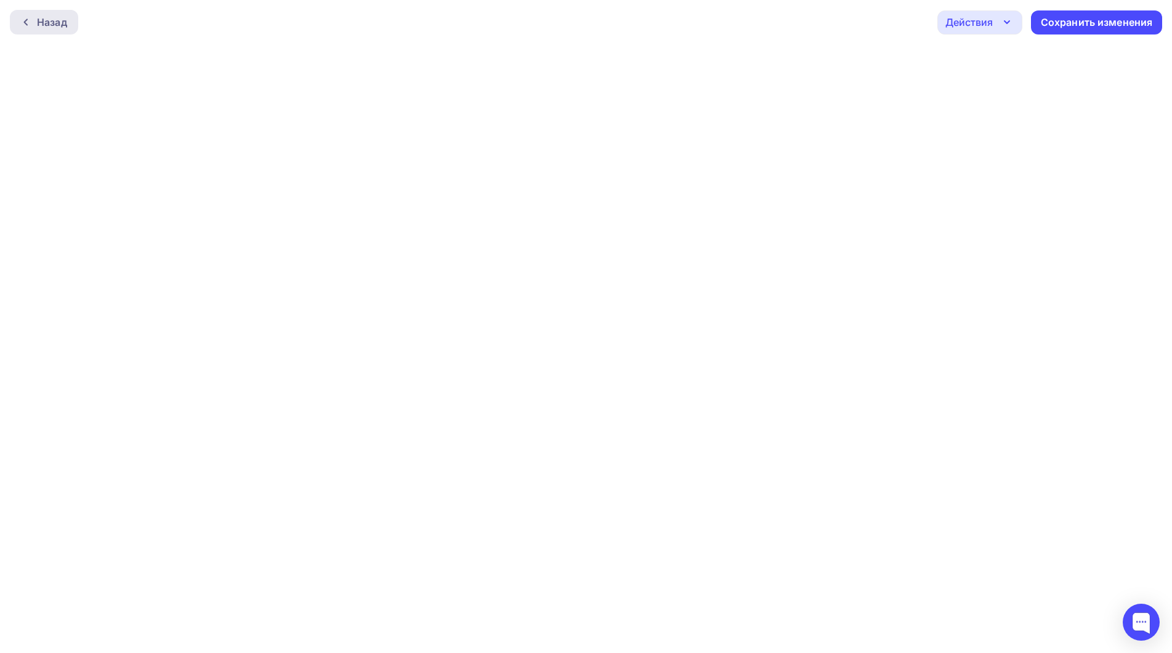
click at [26, 21] on icon at bounding box center [26, 22] width 10 height 10
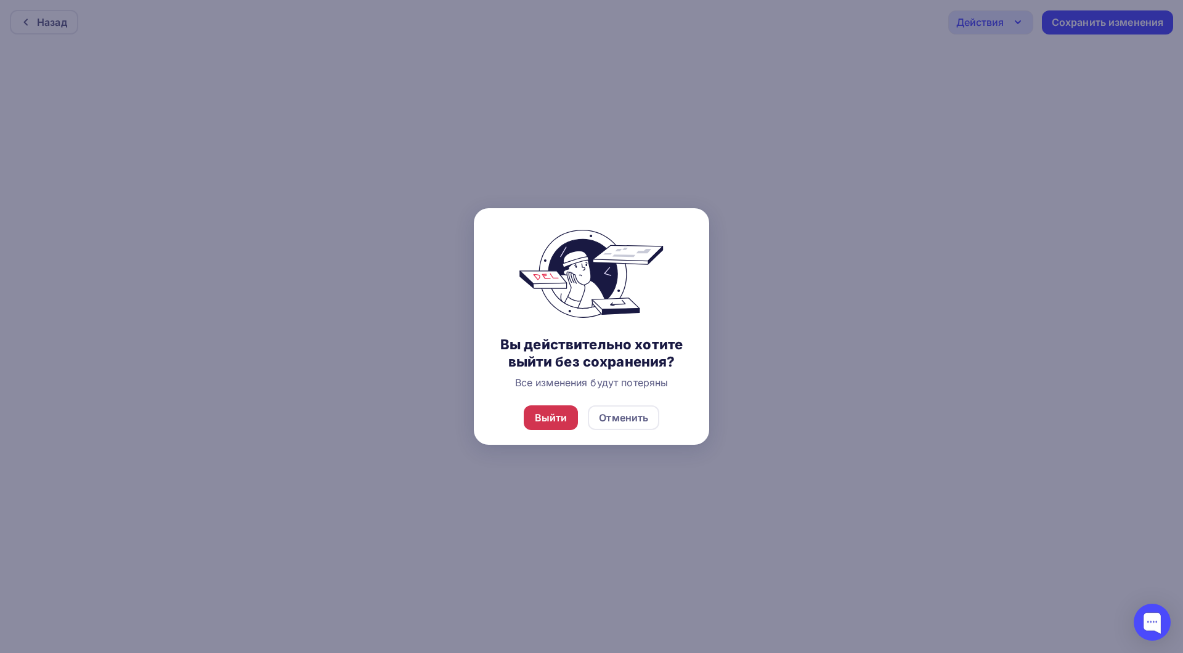
click at [562, 418] on div "Выйти" at bounding box center [551, 417] width 33 height 15
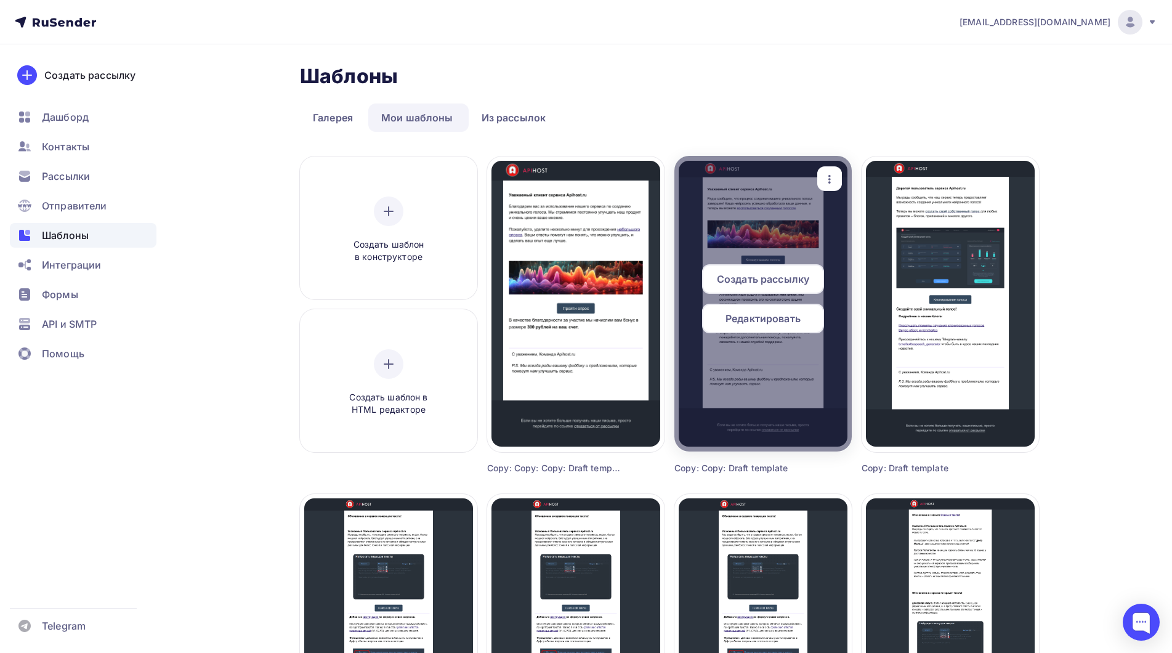
click at [772, 322] on span "Редактировать" at bounding box center [763, 318] width 75 height 15
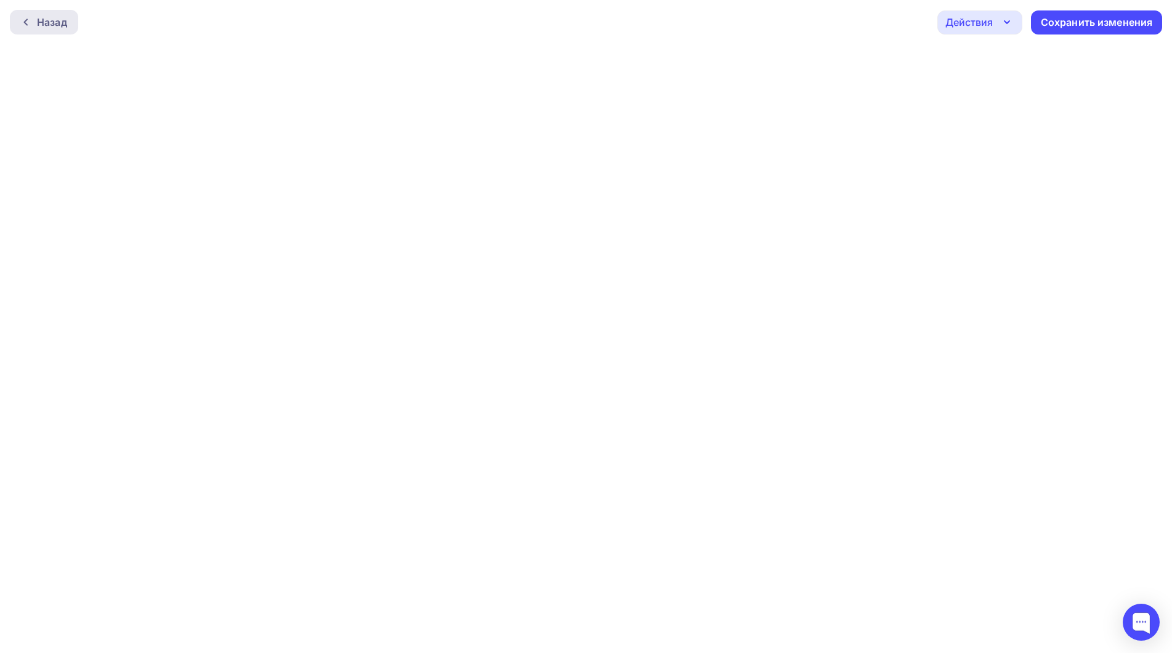
click at [59, 20] on div "Назад" at bounding box center [52, 22] width 30 height 15
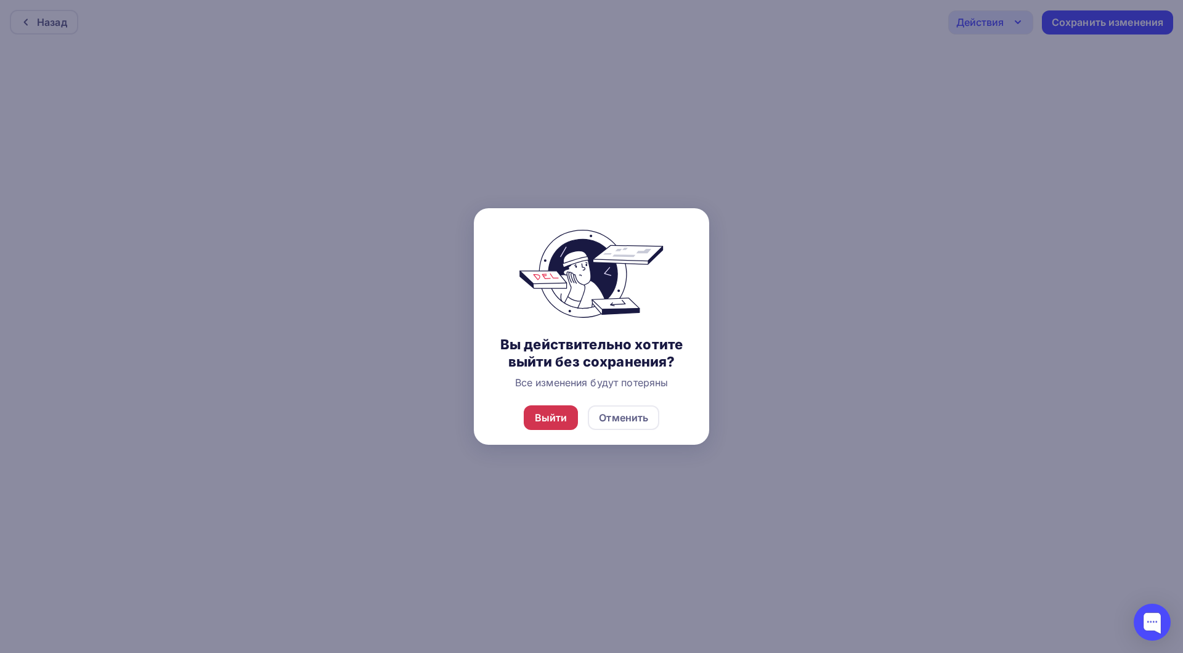
click at [564, 416] on div "Выйти" at bounding box center [551, 417] width 33 height 15
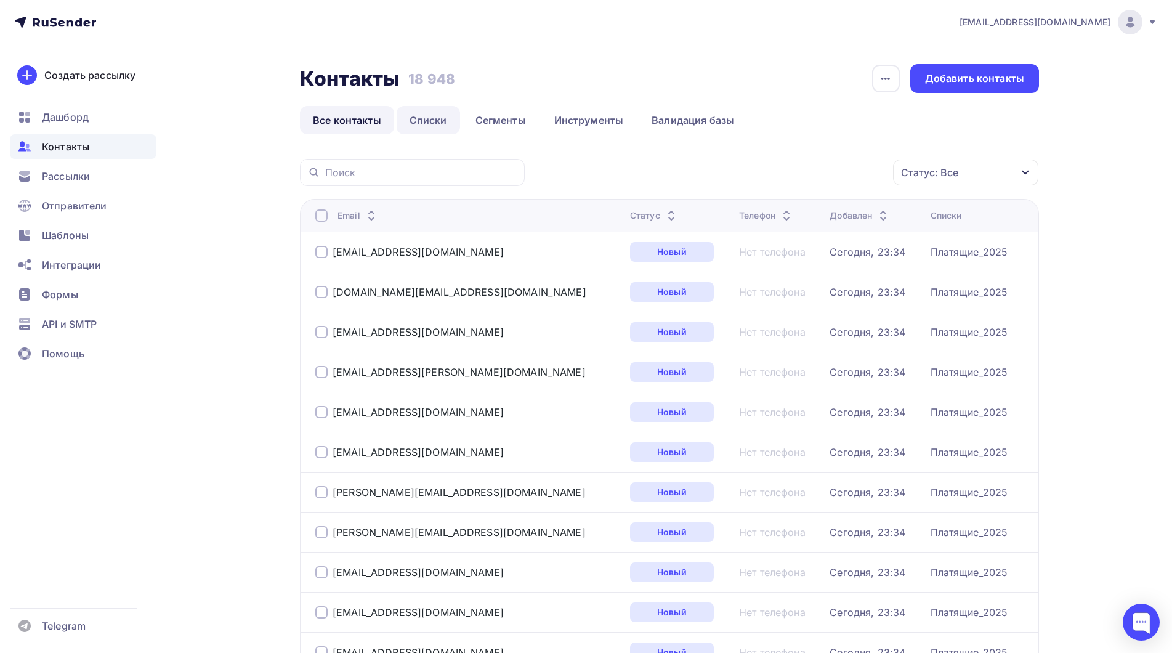
click at [437, 122] on link "Списки" at bounding box center [428, 120] width 63 height 28
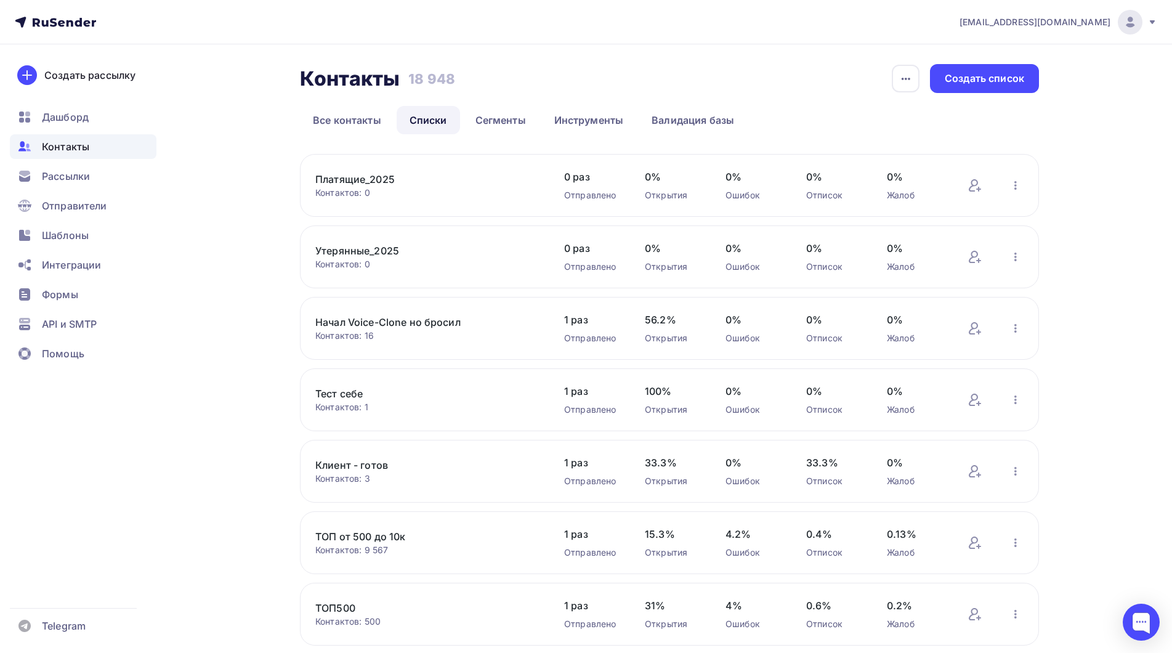
click at [351, 180] on link "Платящие_2025" at bounding box center [419, 179] width 209 height 15
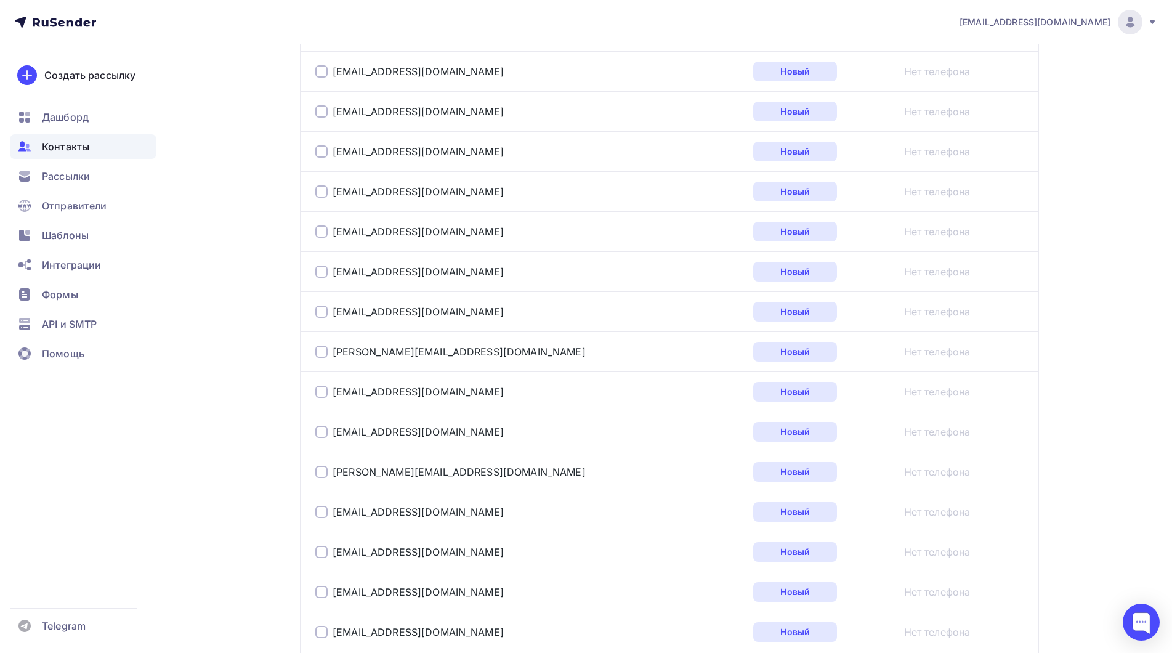
scroll to position [1909, 0]
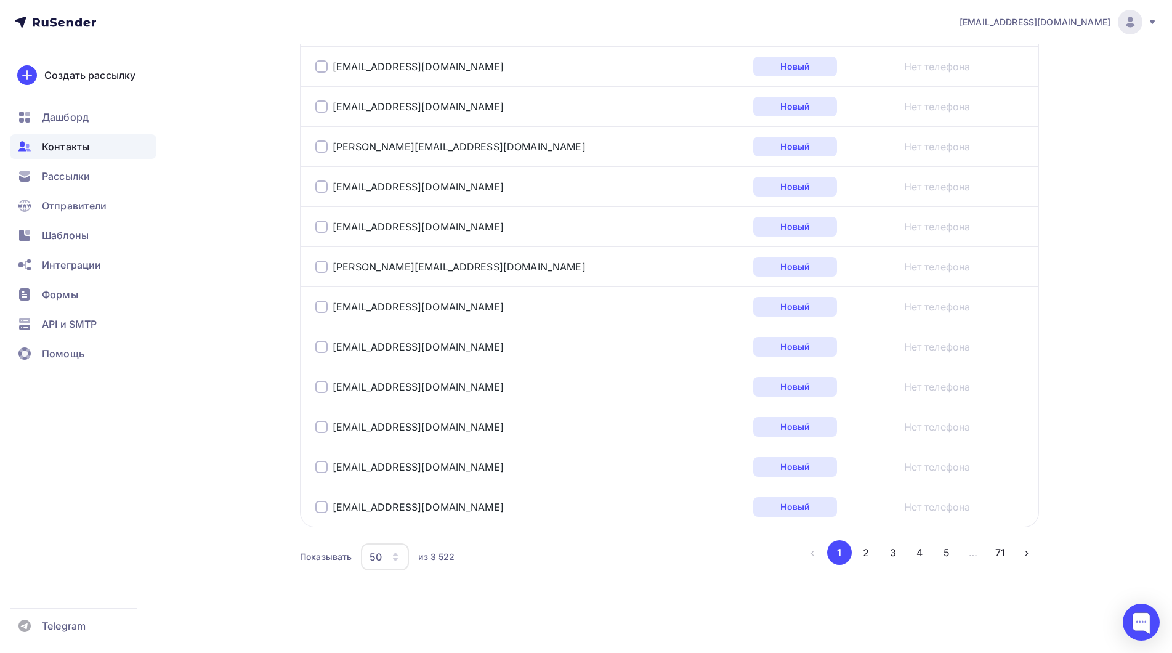
click at [1000, 551] on button "71" at bounding box center [1000, 552] width 25 height 25
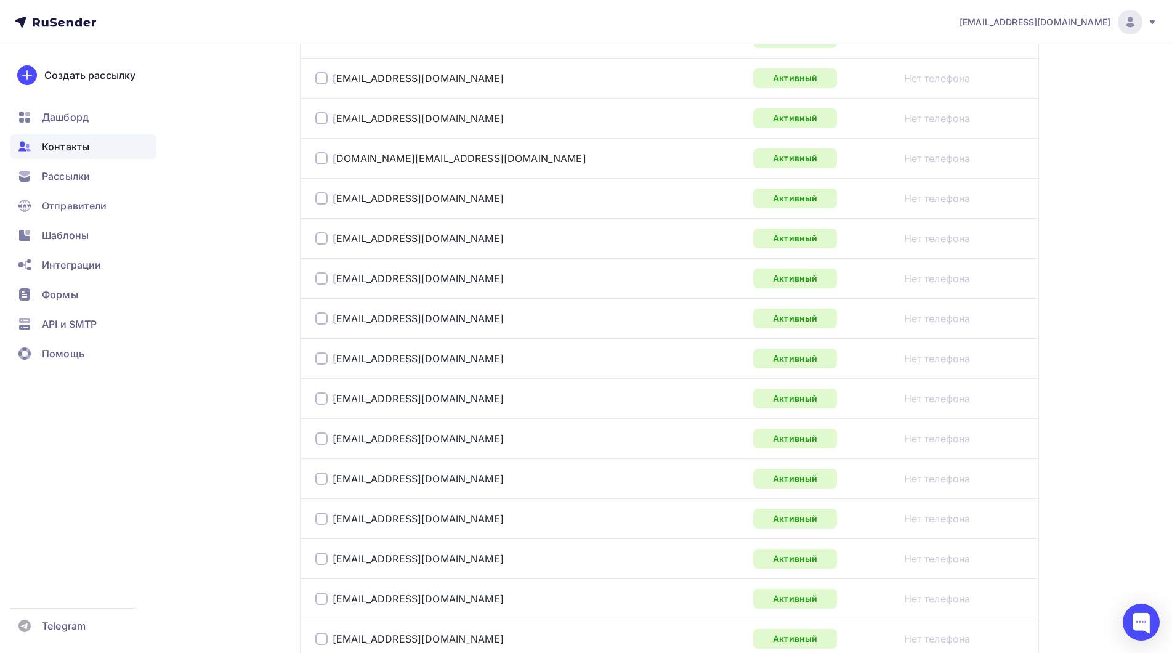
scroll to position [0, 0]
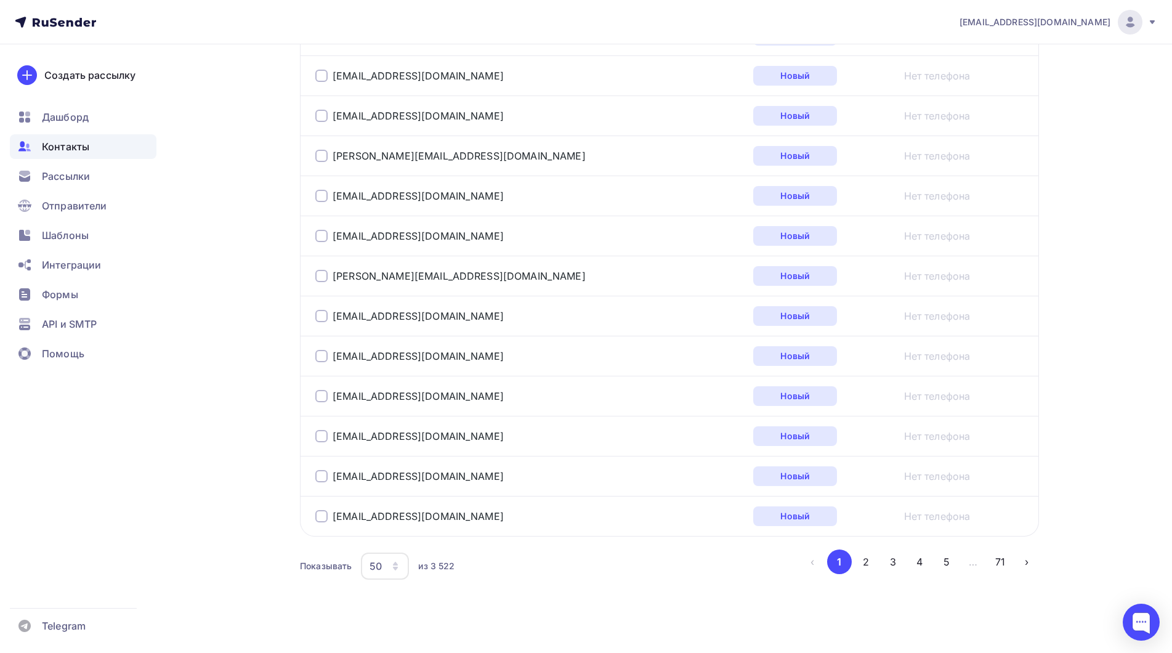
scroll to position [1909, 0]
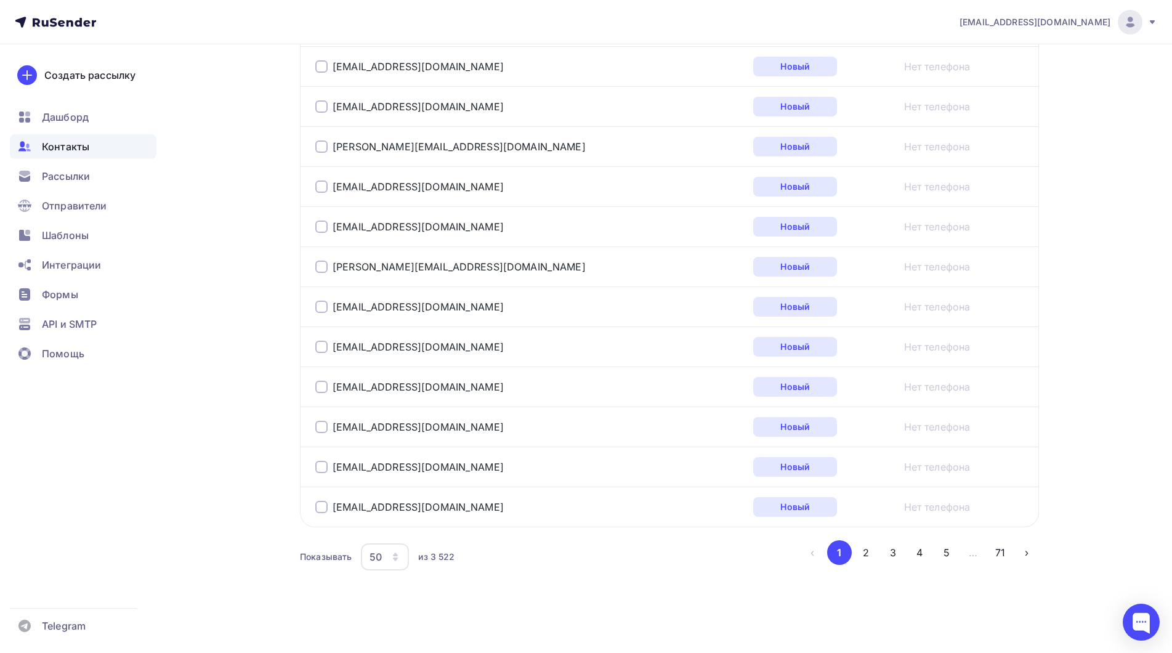
click at [948, 548] on button "5" at bounding box center [946, 552] width 25 height 25
click at [949, 554] on button "6" at bounding box center [946, 552] width 25 height 25
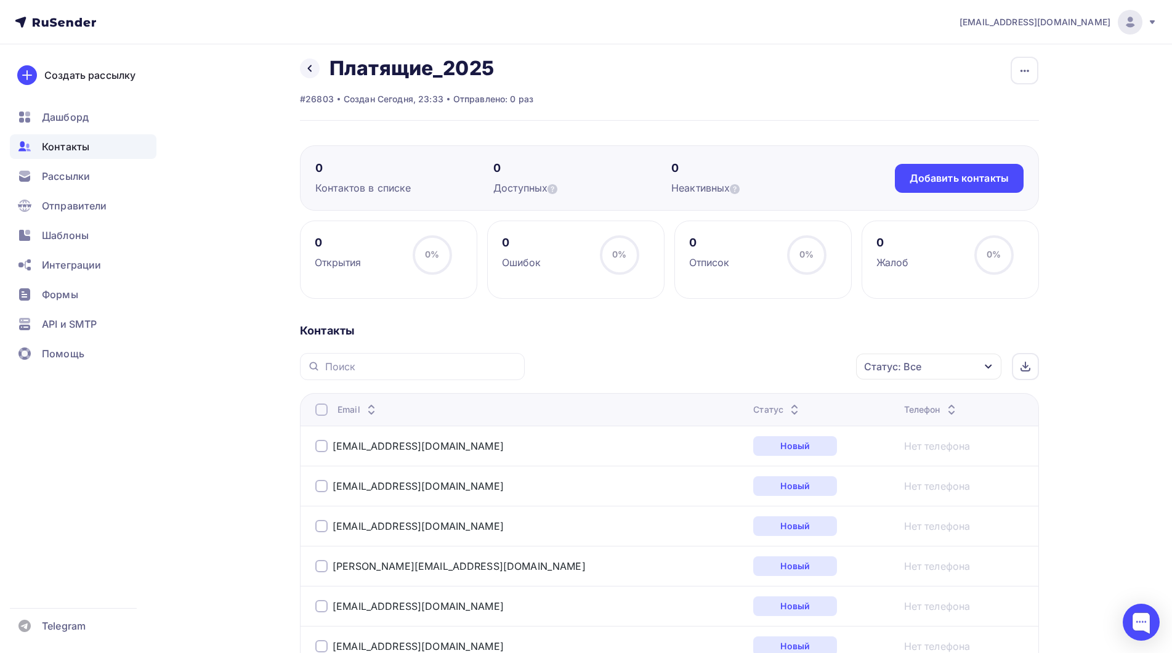
scroll to position [0, 0]
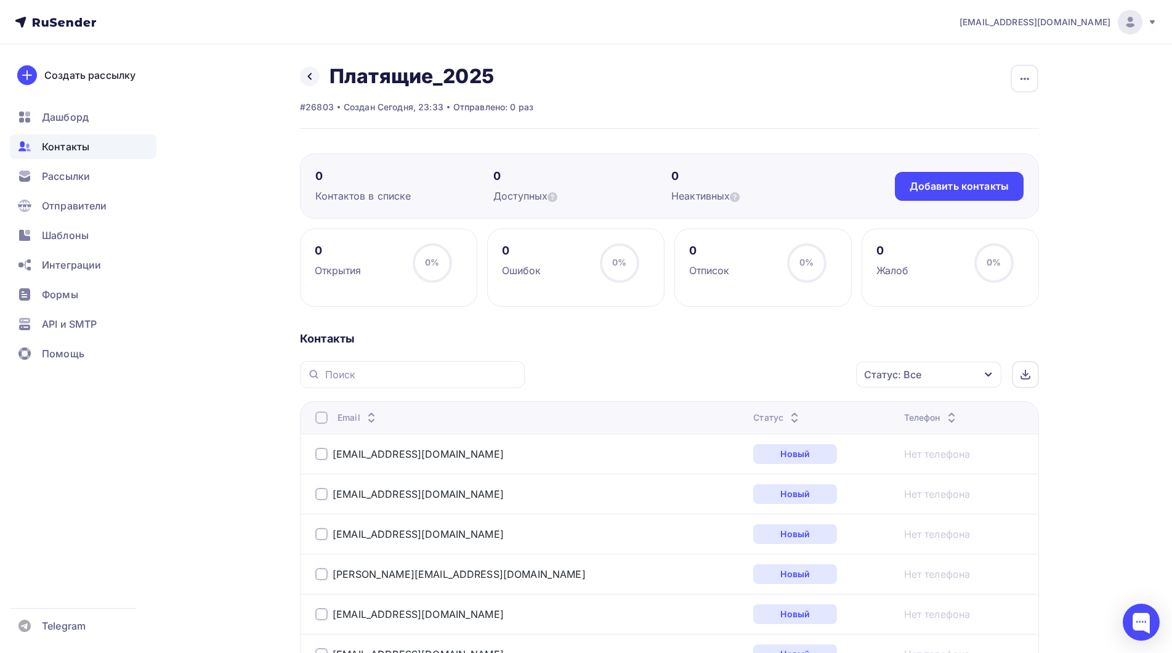
click at [43, 144] on span "Контакты" at bounding box center [65, 146] width 47 height 15
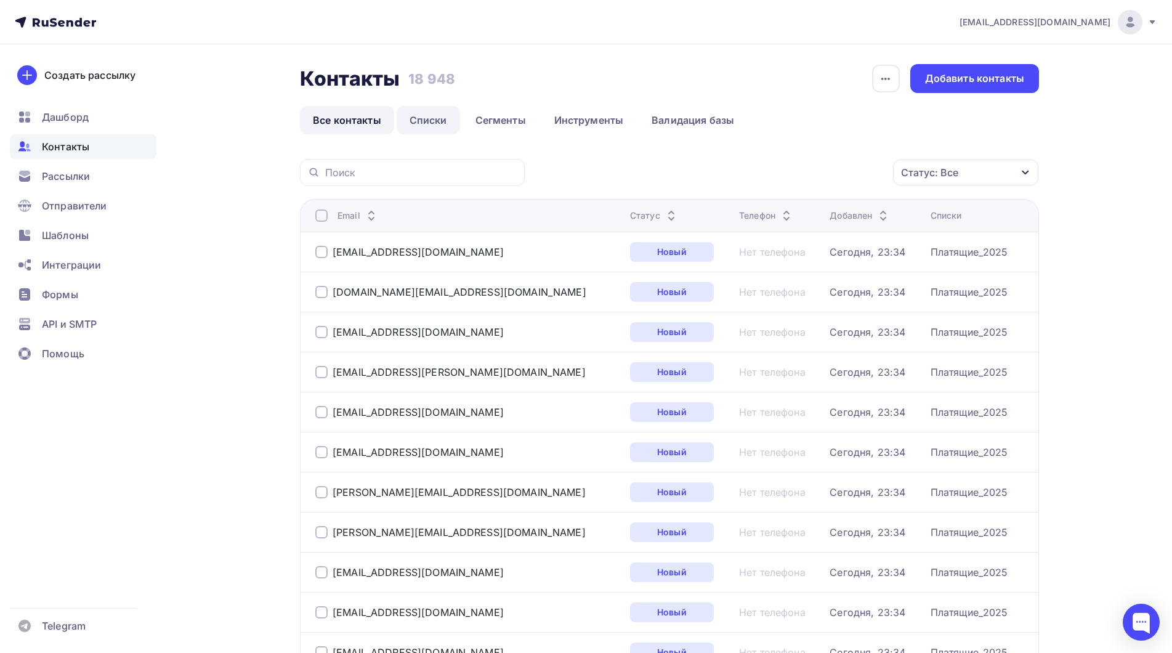
click at [429, 121] on link "Списки" at bounding box center [428, 120] width 63 height 28
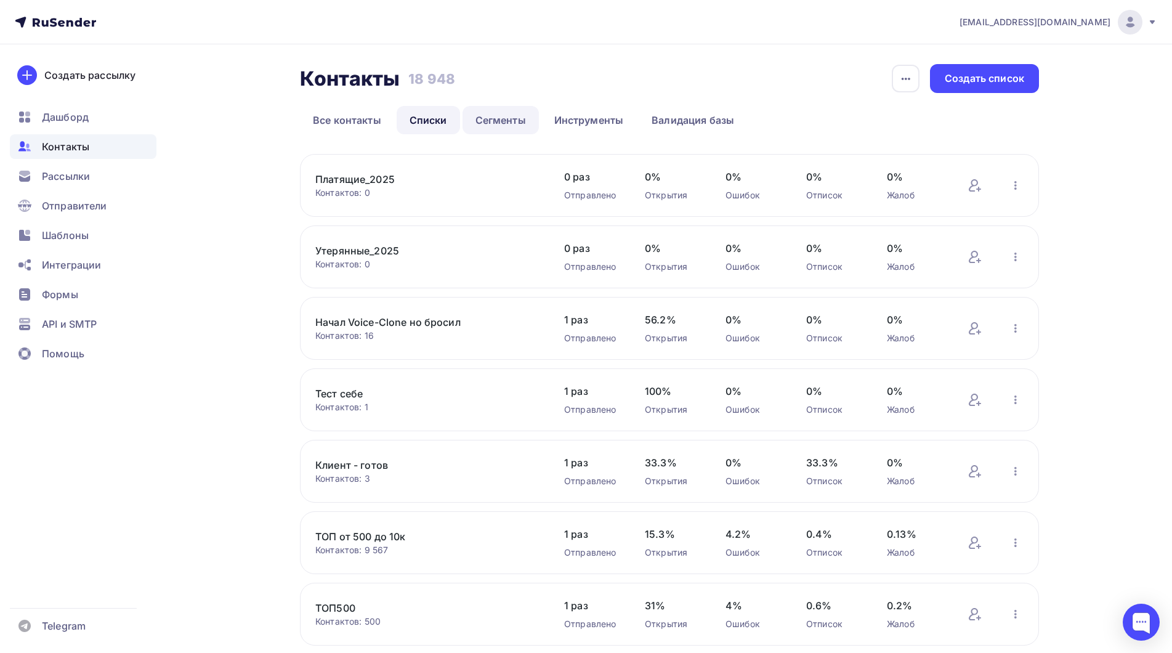
click at [517, 123] on link "Сегменты" at bounding box center [501, 120] width 76 height 28
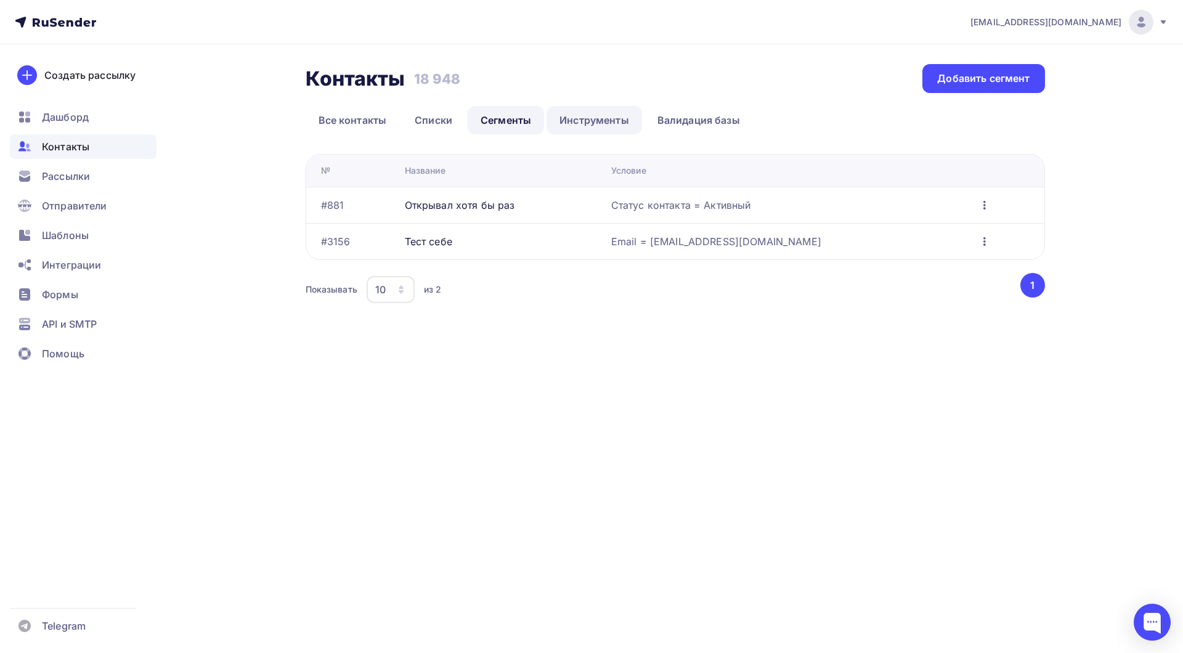
click at [595, 125] on link "Инструменты" at bounding box center [593, 120] width 95 height 28
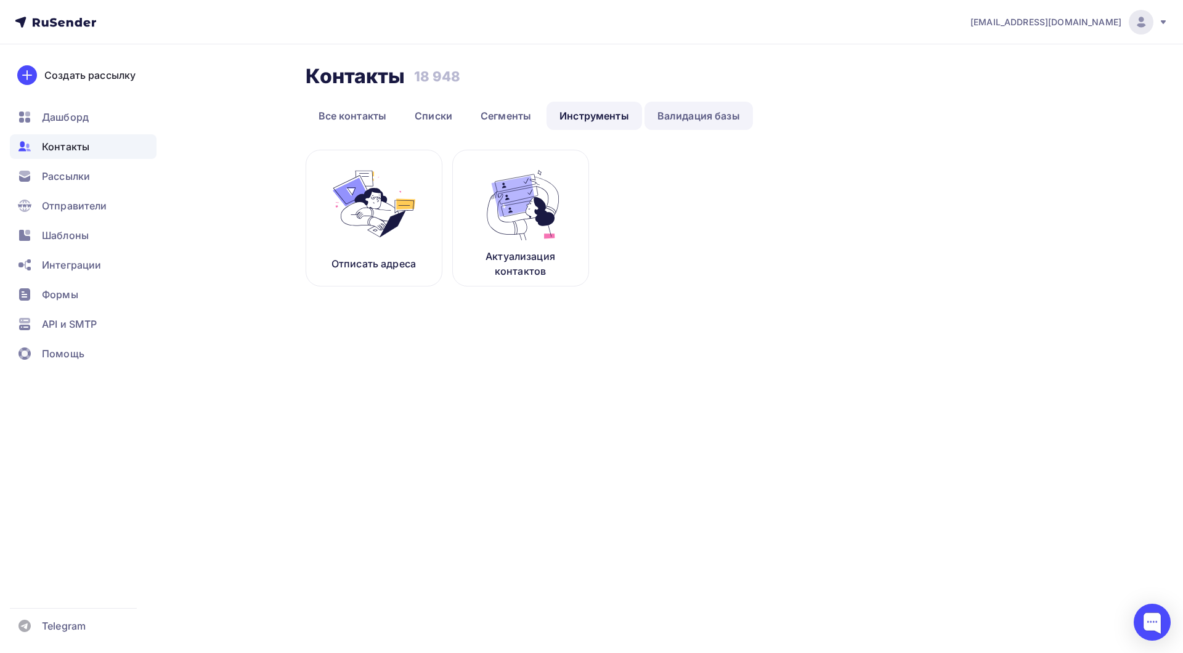
click at [685, 120] on link "Валидация базы" at bounding box center [698, 116] width 108 height 28
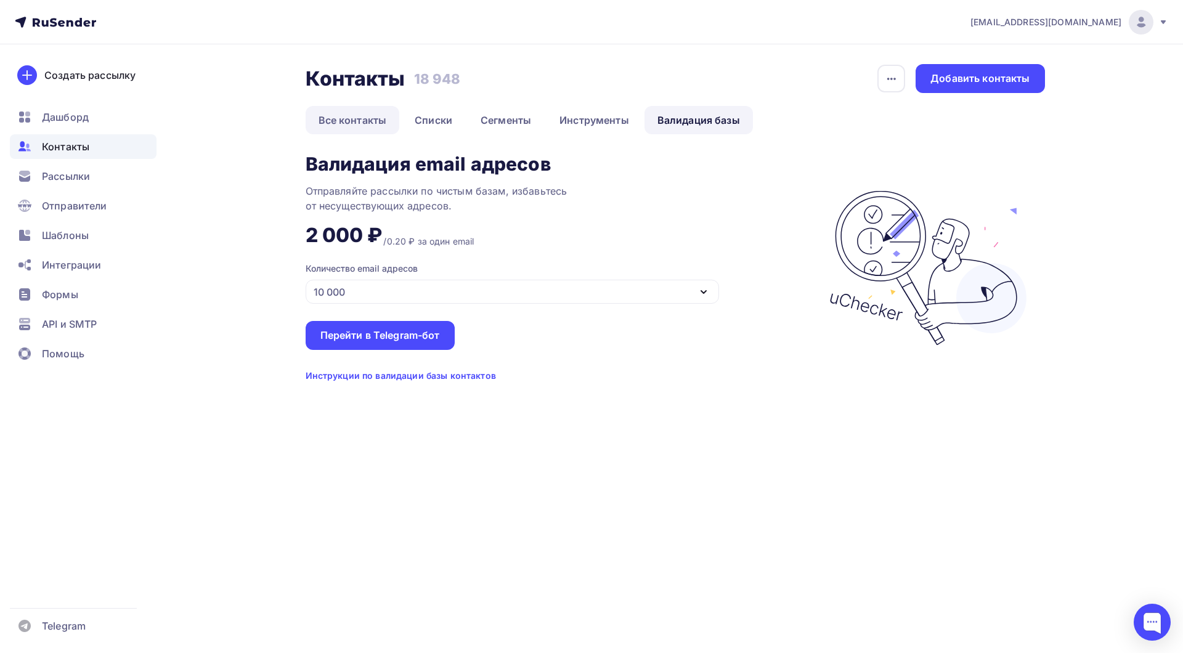
click at [358, 122] on link "Все контакты" at bounding box center [353, 120] width 94 height 28
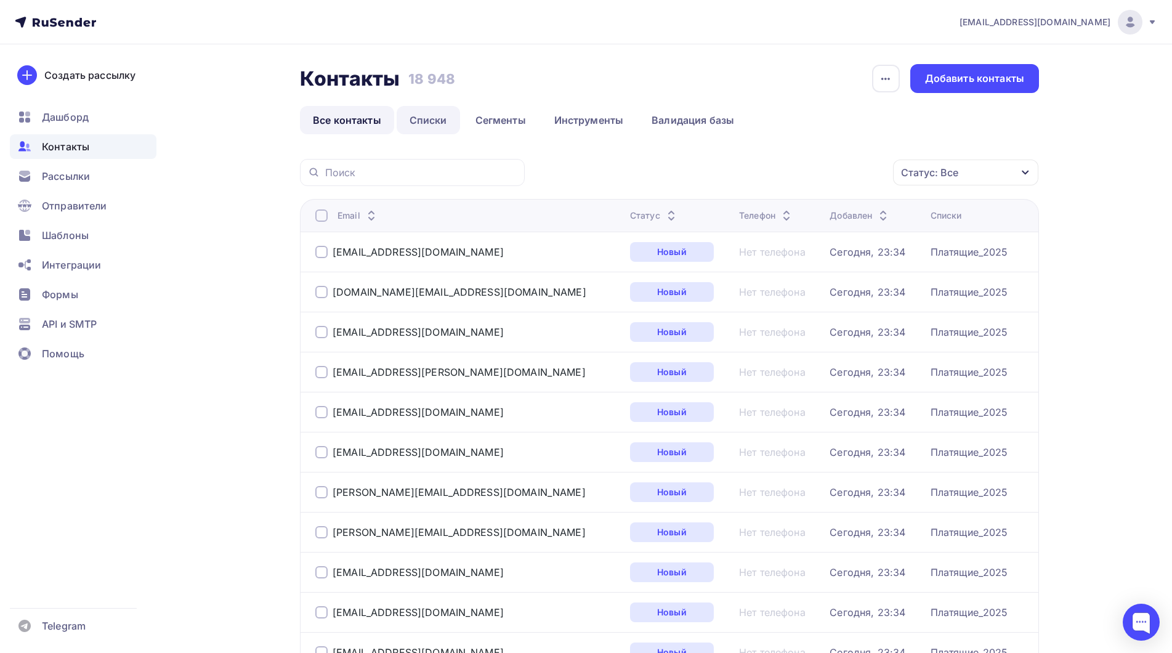
click at [432, 115] on link "Списки" at bounding box center [428, 120] width 63 height 28
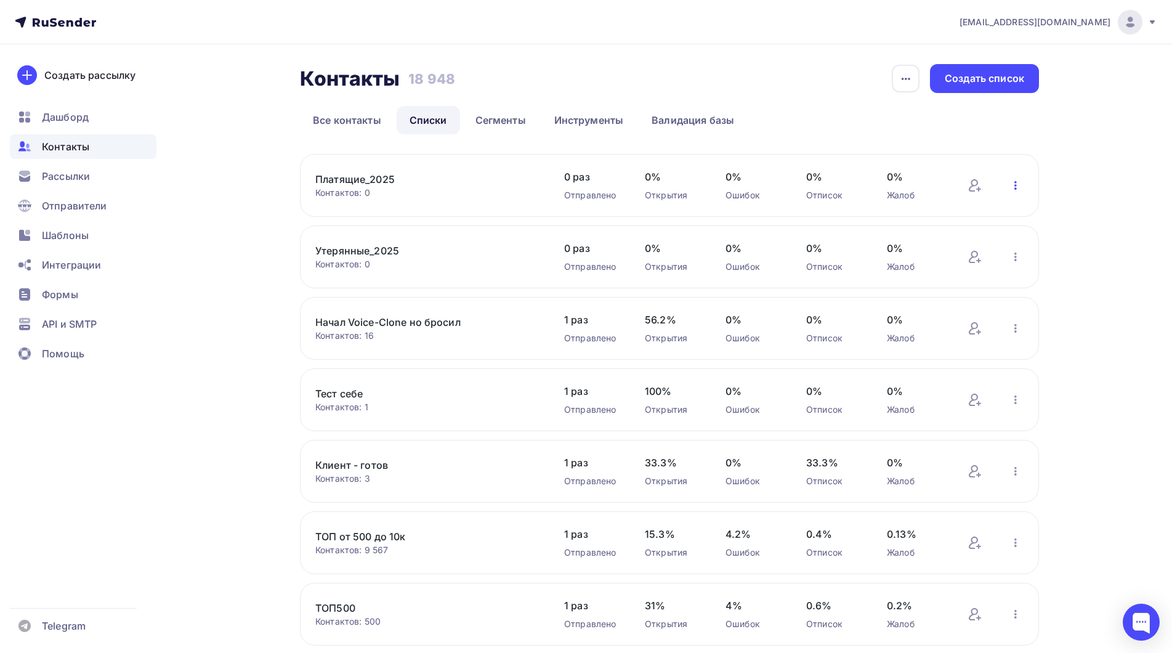
click at [1010, 187] on icon "button" at bounding box center [1015, 185] width 15 height 15
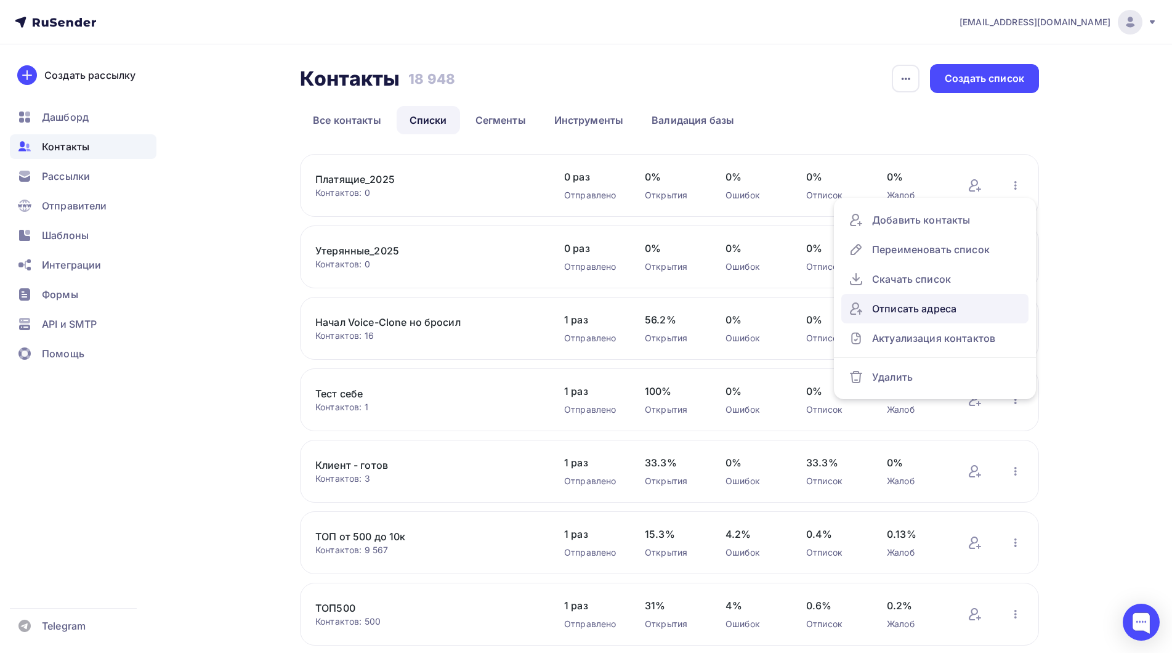
click at [934, 312] on div "Отписать адреса" at bounding box center [935, 309] width 172 height 20
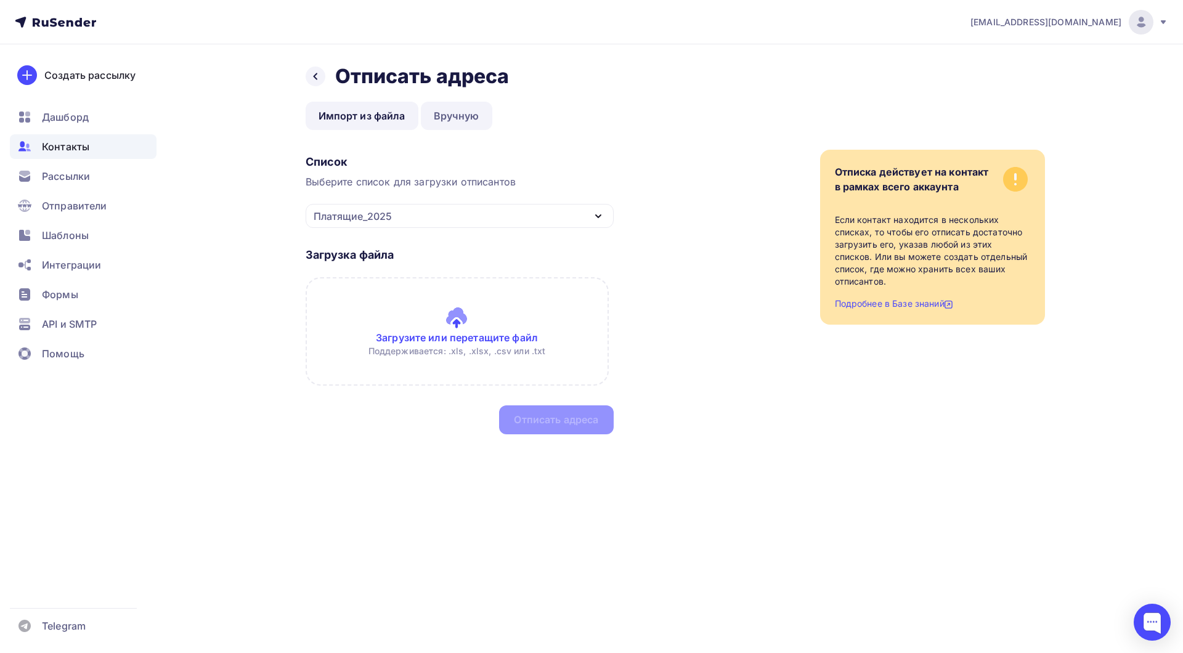
click at [461, 117] on link "Вручную" at bounding box center [456, 116] width 71 height 28
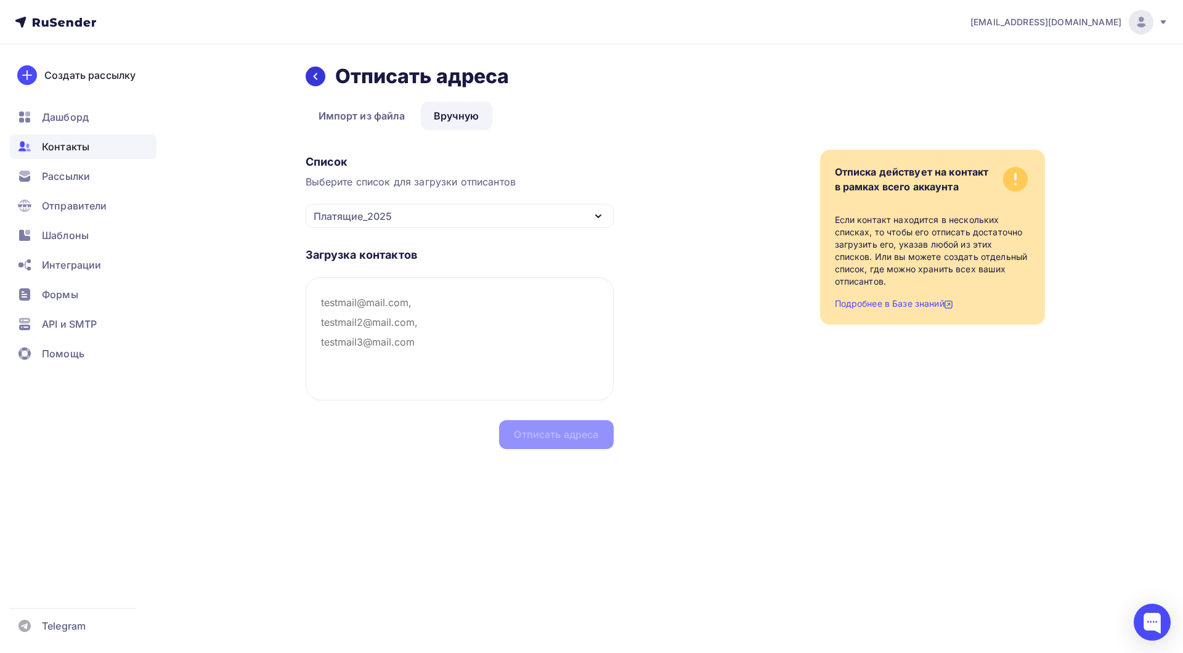
click at [315, 81] on div at bounding box center [316, 77] width 20 height 20
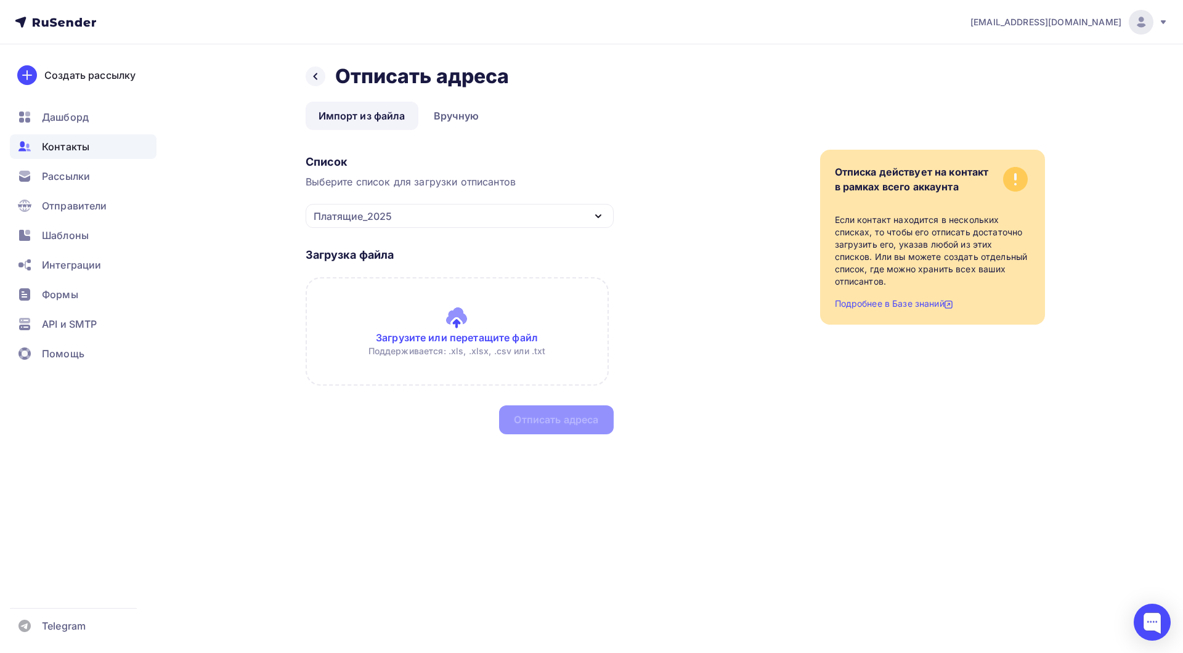
click at [315, 81] on div at bounding box center [316, 77] width 20 height 20
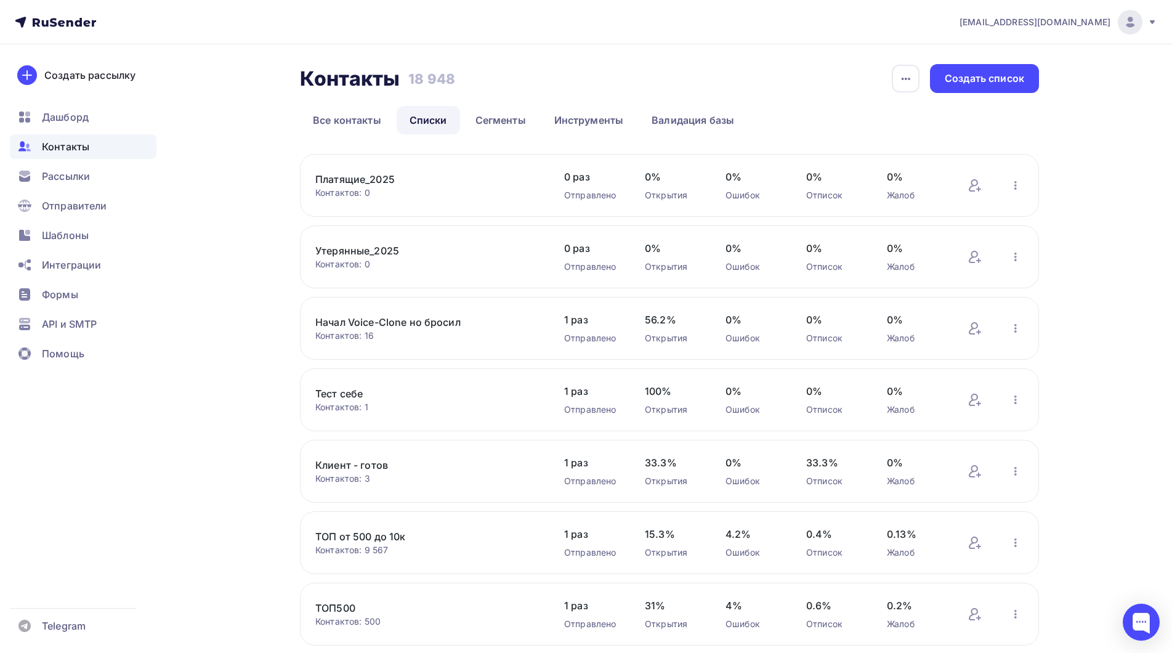
click at [1151, 15] on div "[EMAIL_ADDRESS][DOMAIN_NAME]" at bounding box center [1059, 22] width 198 height 25
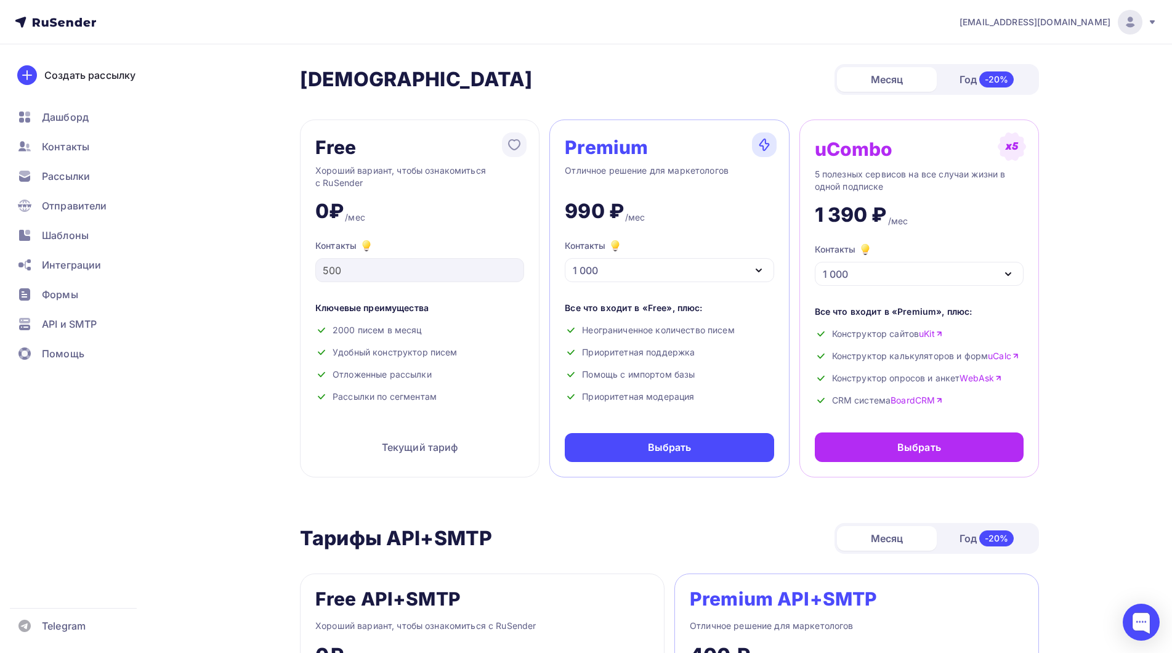
click at [691, 278] on div "1 000" at bounding box center [669, 270] width 209 height 24
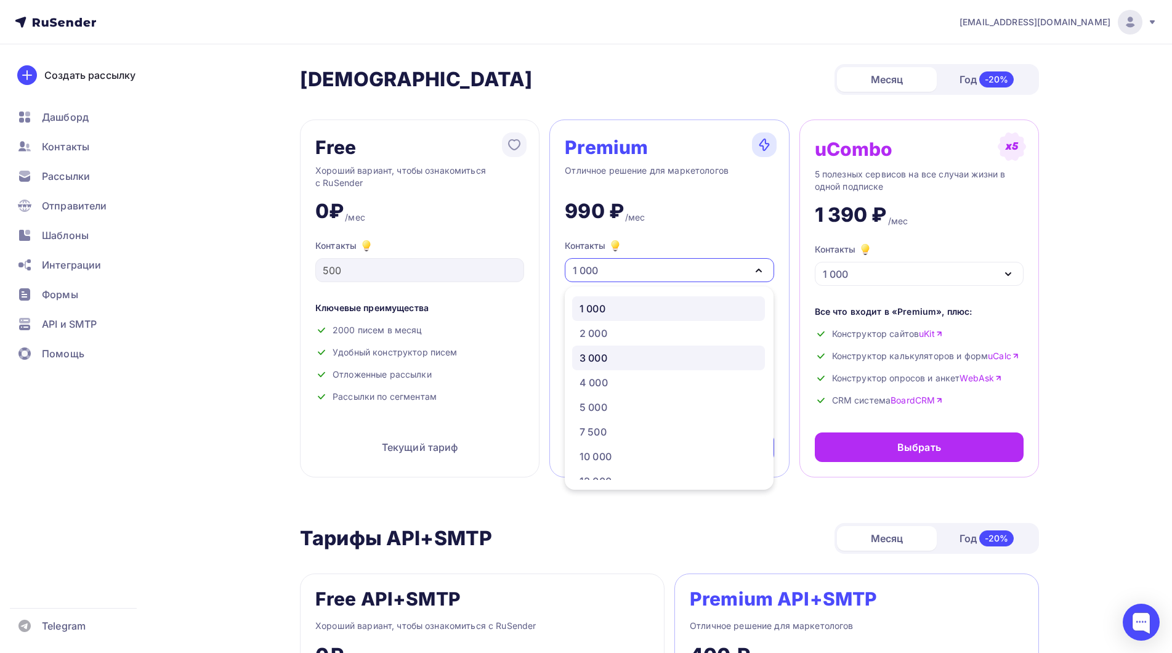
scroll to position [62, 0]
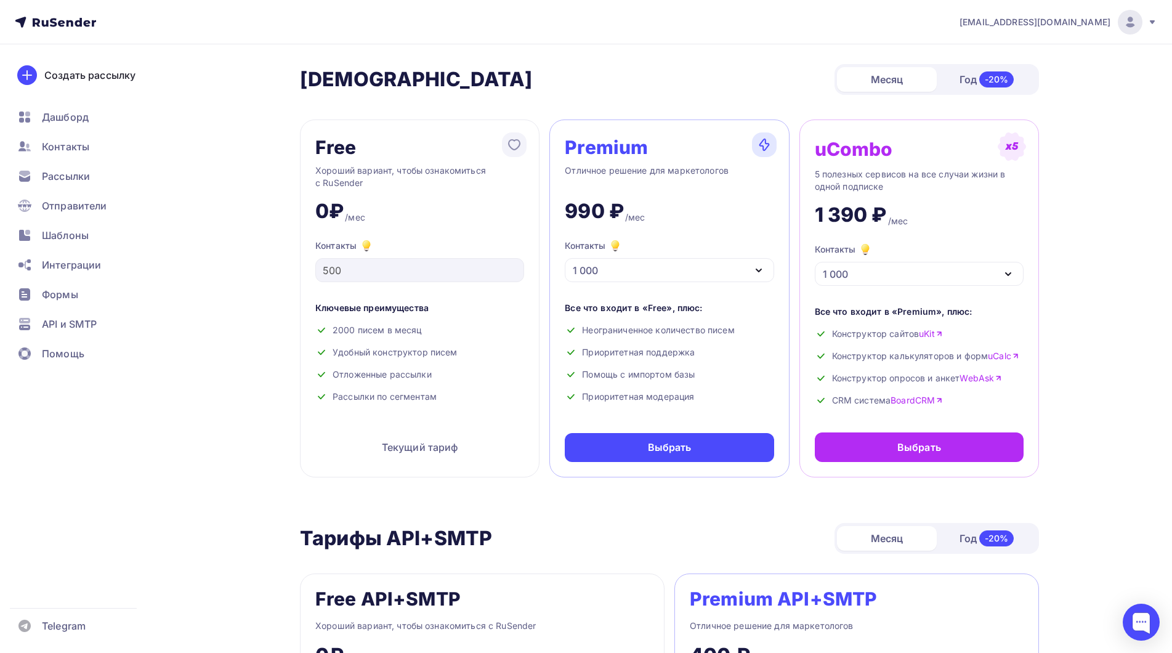
click at [605, 277] on div "1 000" at bounding box center [669, 270] width 209 height 24
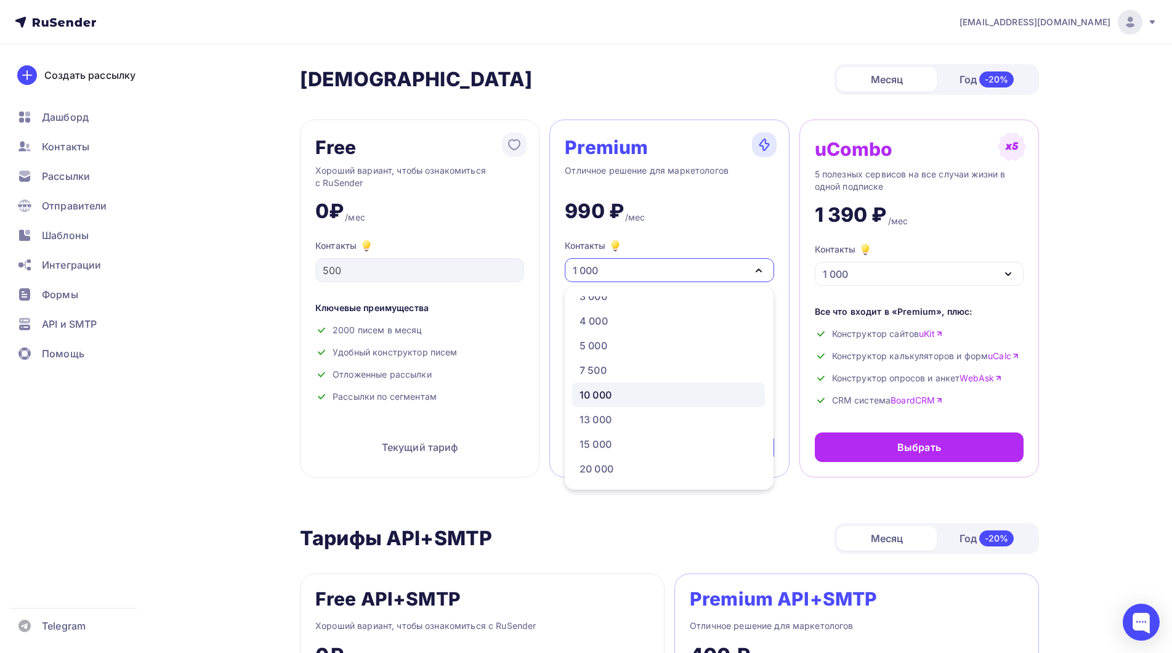
click at [618, 396] on div "10 000" at bounding box center [669, 394] width 178 height 15
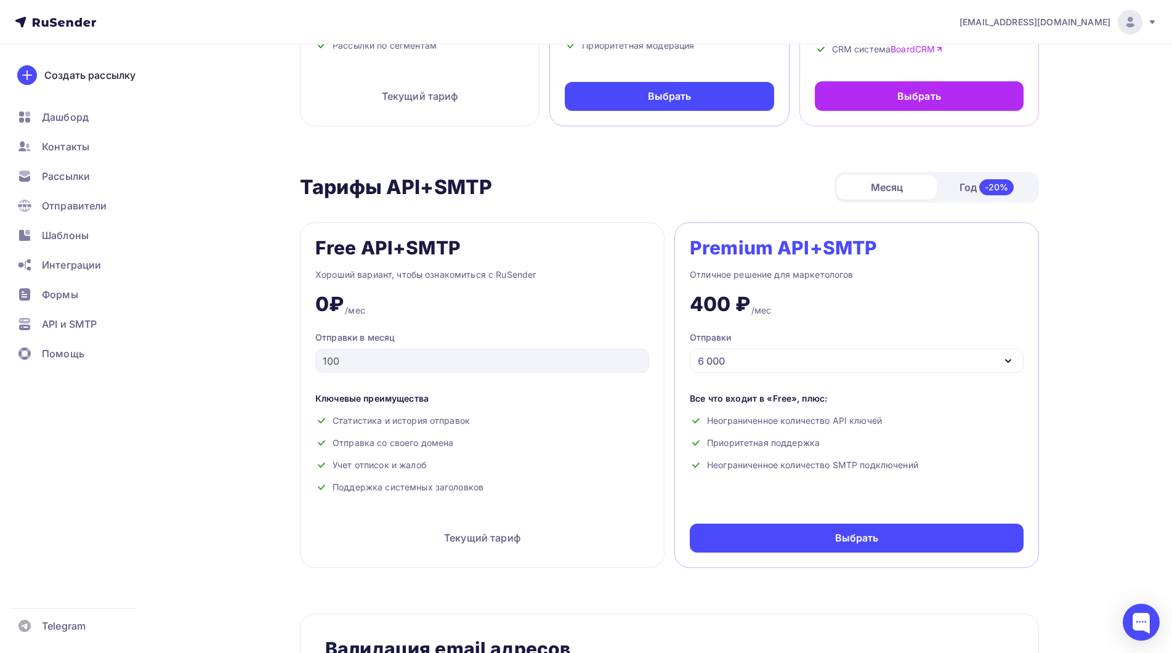
scroll to position [370, 0]
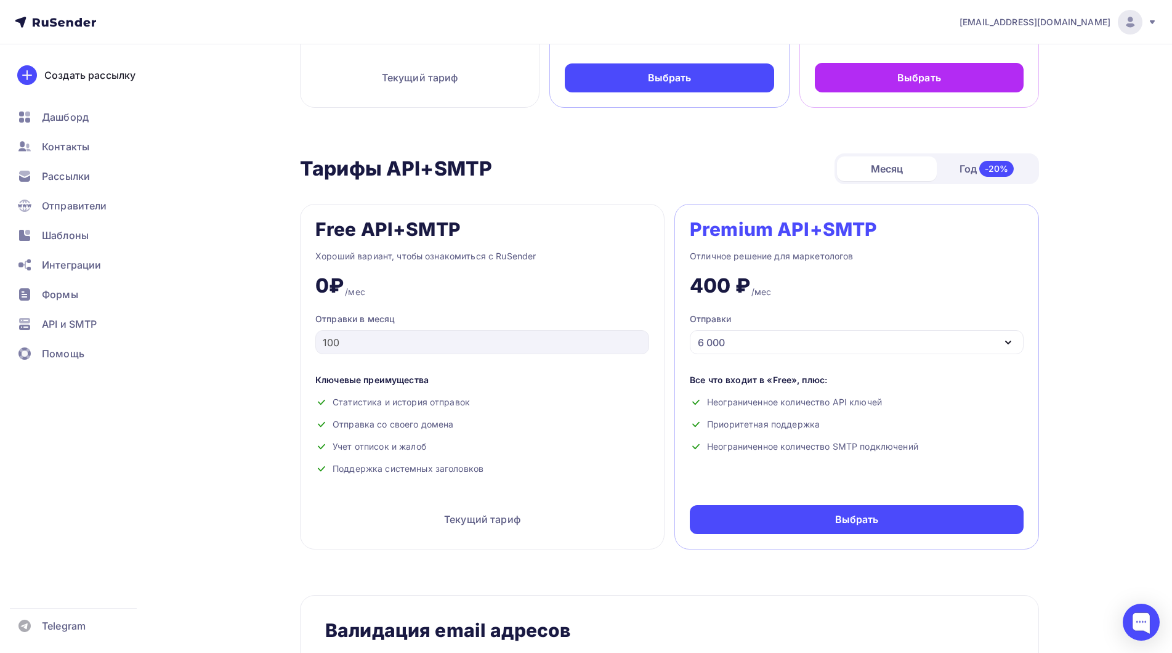
click at [862, 168] on div "Месяц" at bounding box center [887, 168] width 100 height 25
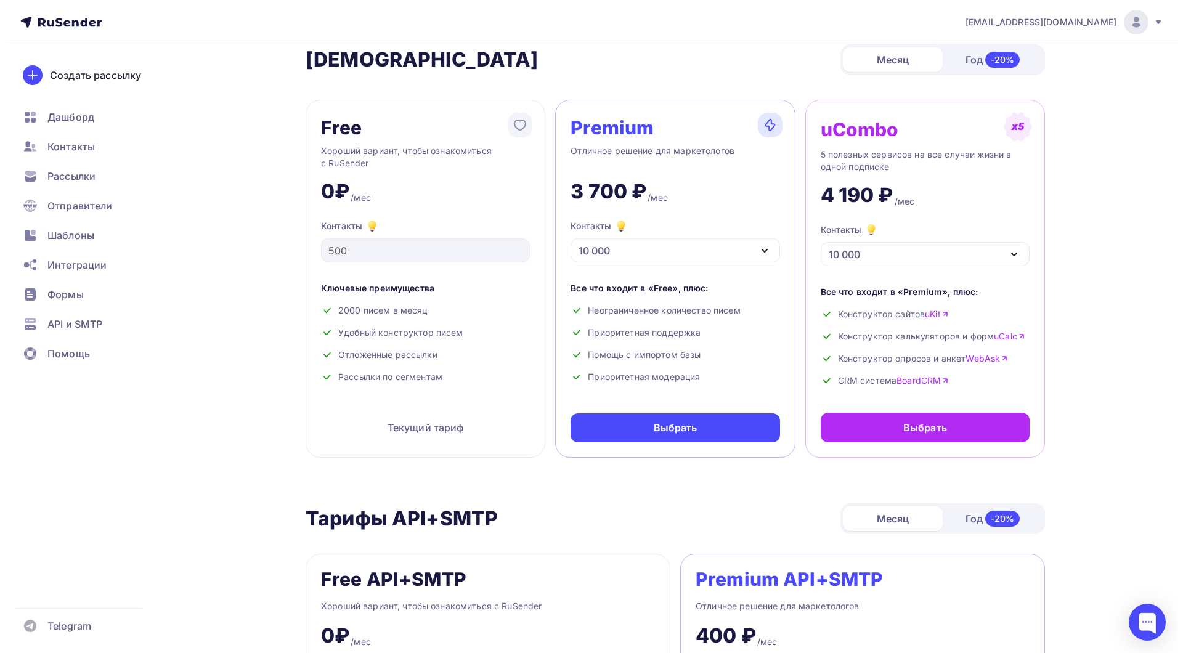
scroll to position [0, 0]
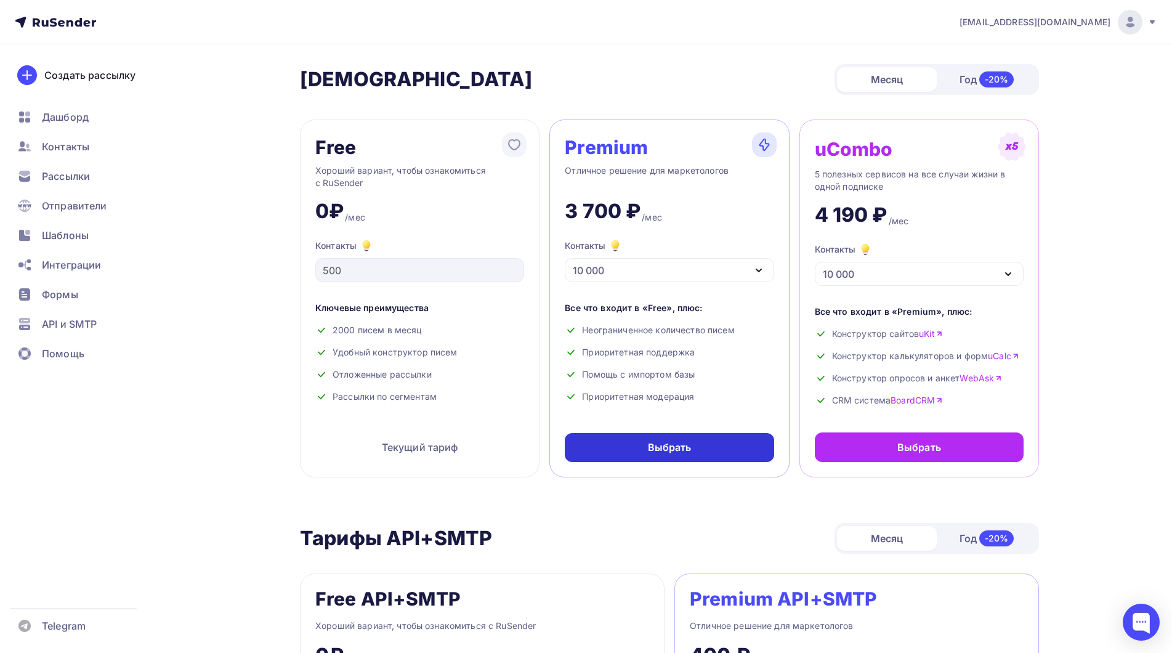
click at [668, 449] on div "Выбрать" at bounding box center [670, 447] width 44 height 14
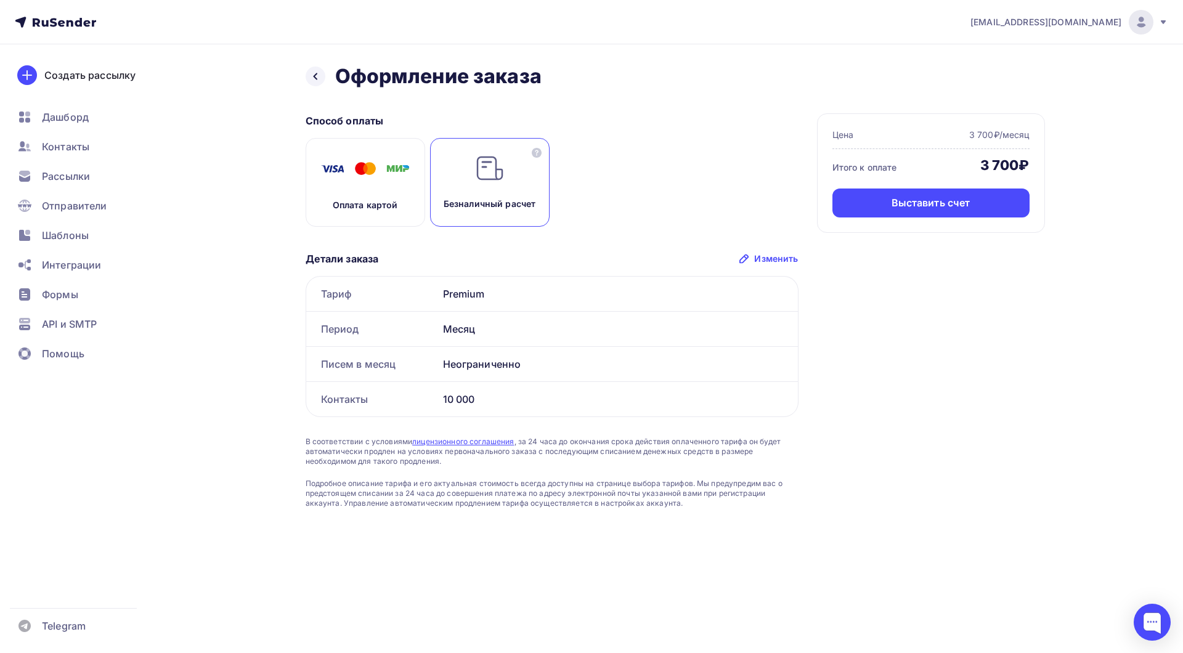
click at [385, 197] on div "Оплата картой" at bounding box center [365, 182] width 119 height 89
click at [908, 202] on div "Оплатить" at bounding box center [930, 203] width 47 height 14
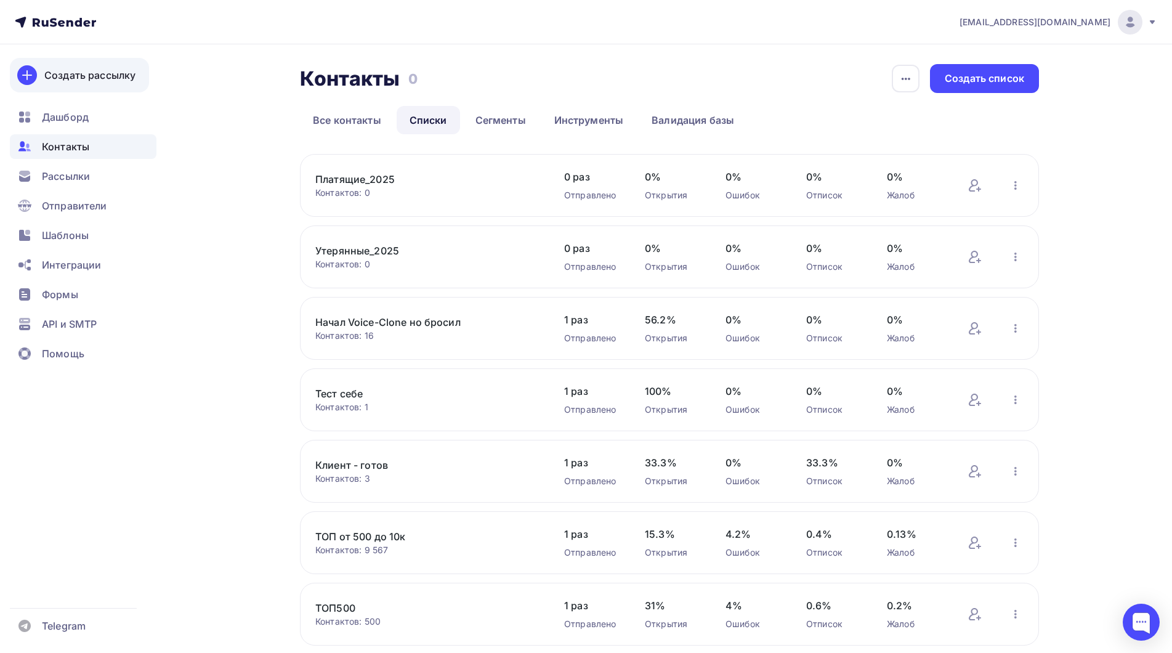
click at [62, 78] on div "Создать рассылку" at bounding box center [89, 75] width 91 height 15
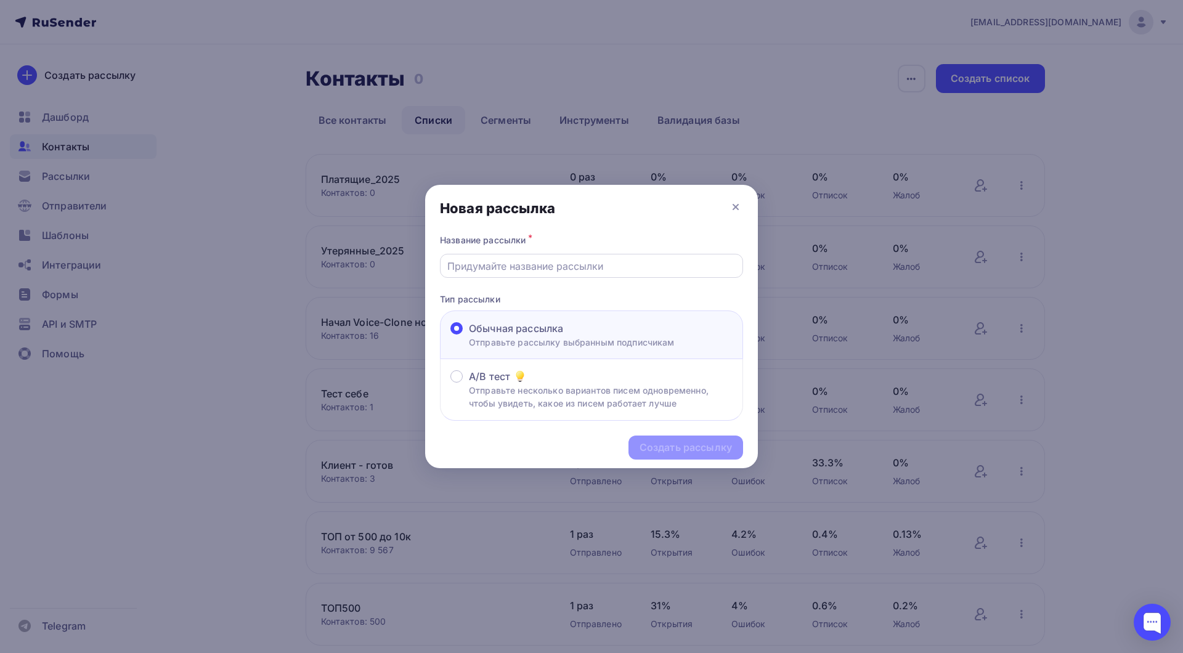
click at [545, 269] on input "text" at bounding box center [591, 266] width 289 height 15
paste input "Активные"
type input "Активные_2025"
click at [650, 445] on div "Создать рассылку" at bounding box center [685, 447] width 92 height 14
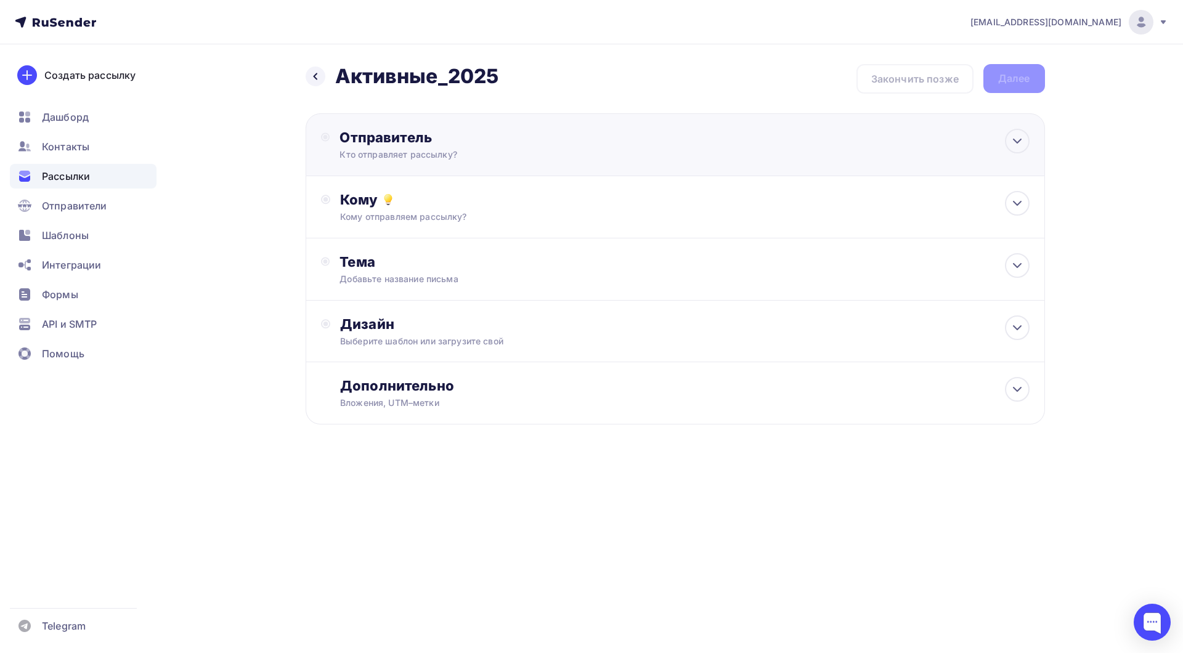
click at [427, 153] on div "Кто отправляет рассылку?" at bounding box center [459, 154] width 240 height 12
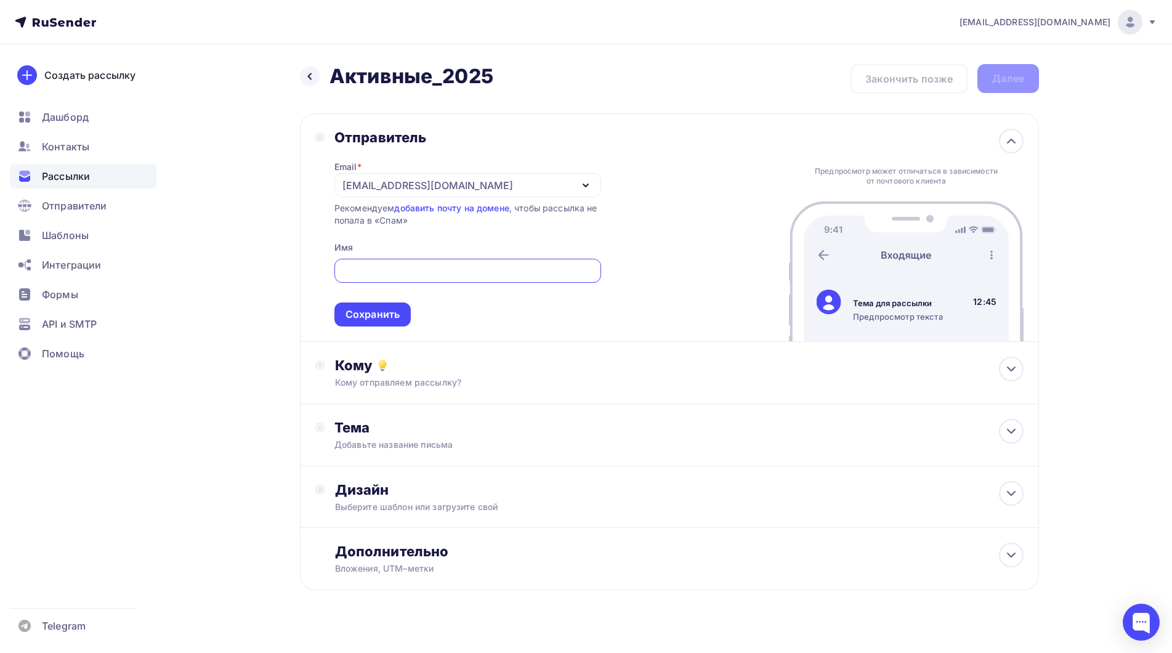
click at [248, 142] on div "Назад Активные_2025 Активные_2025 Закончить позже Далее Отправитель Email * bog…" at bounding box center [586, 356] width 1010 height 625
click at [482, 182] on div "[EMAIL_ADDRESS][DOMAIN_NAME]" at bounding box center [467, 185] width 267 height 24
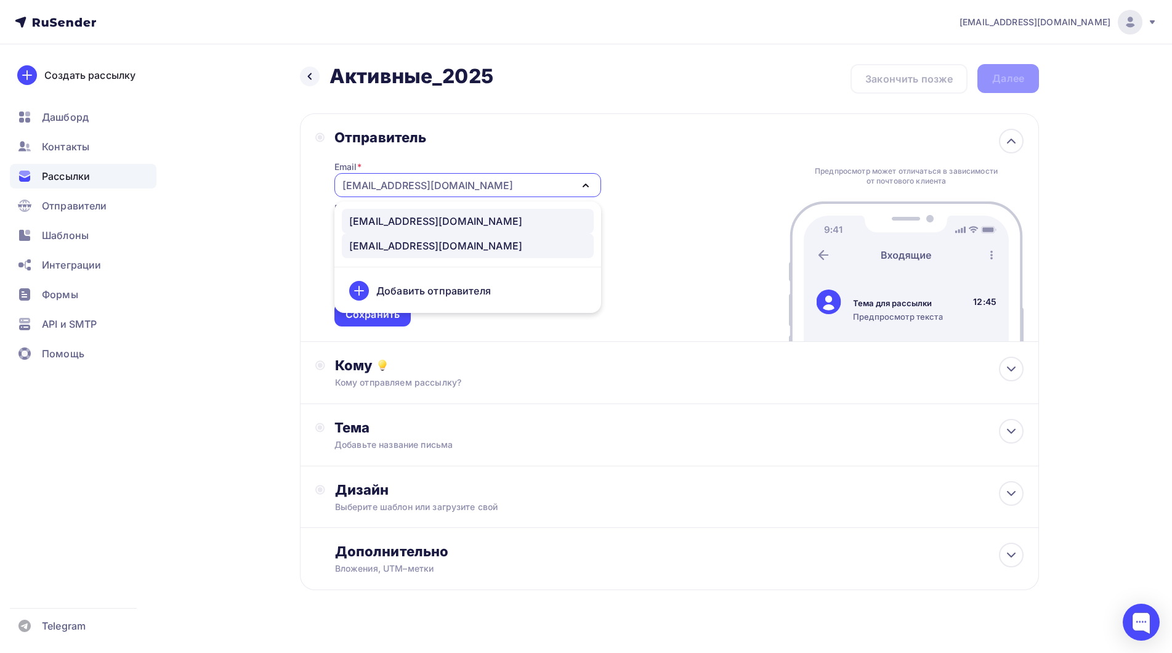
click at [437, 223] on div "support@apihost.ru" at bounding box center [435, 221] width 173 height 15
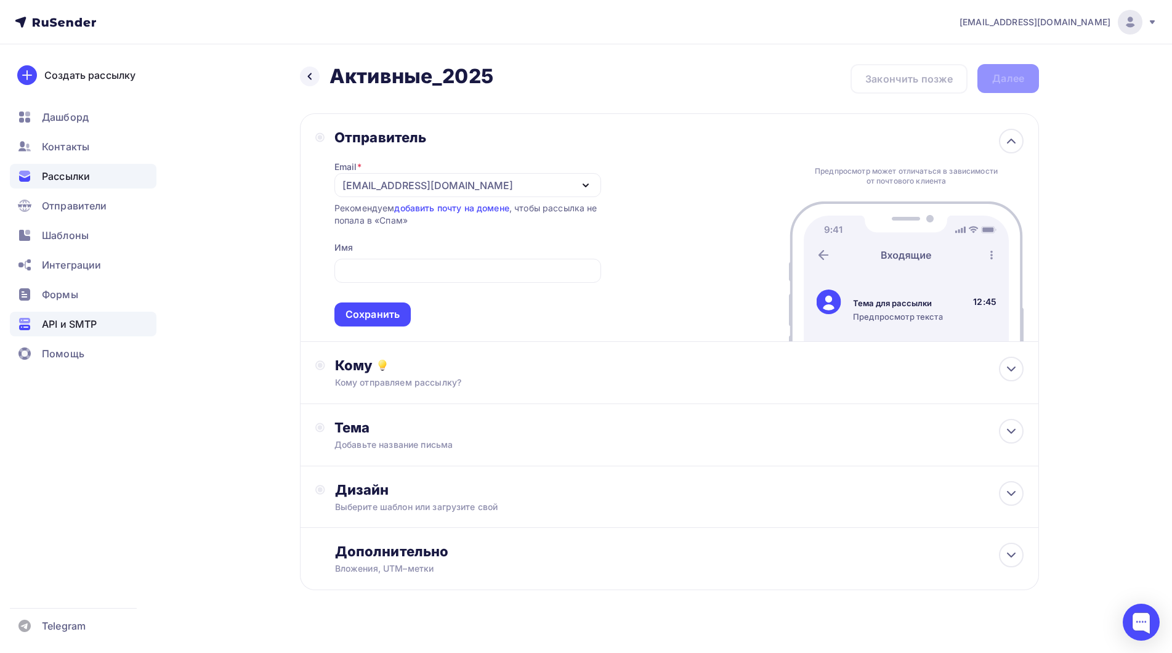
click at [76, 326] on span "API и SMTP" at bounding box center [69, 324] width 55 height 15
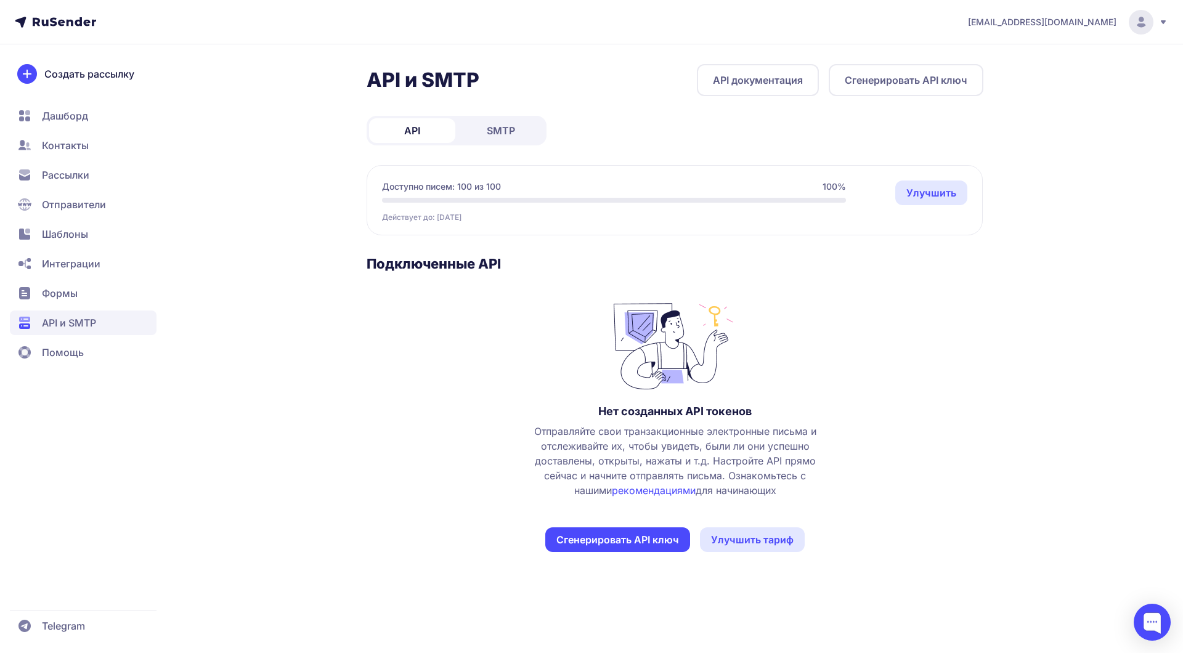
click at [522, 137] on link "SMTP" at bounding box center [501, 130] width 86 height 25
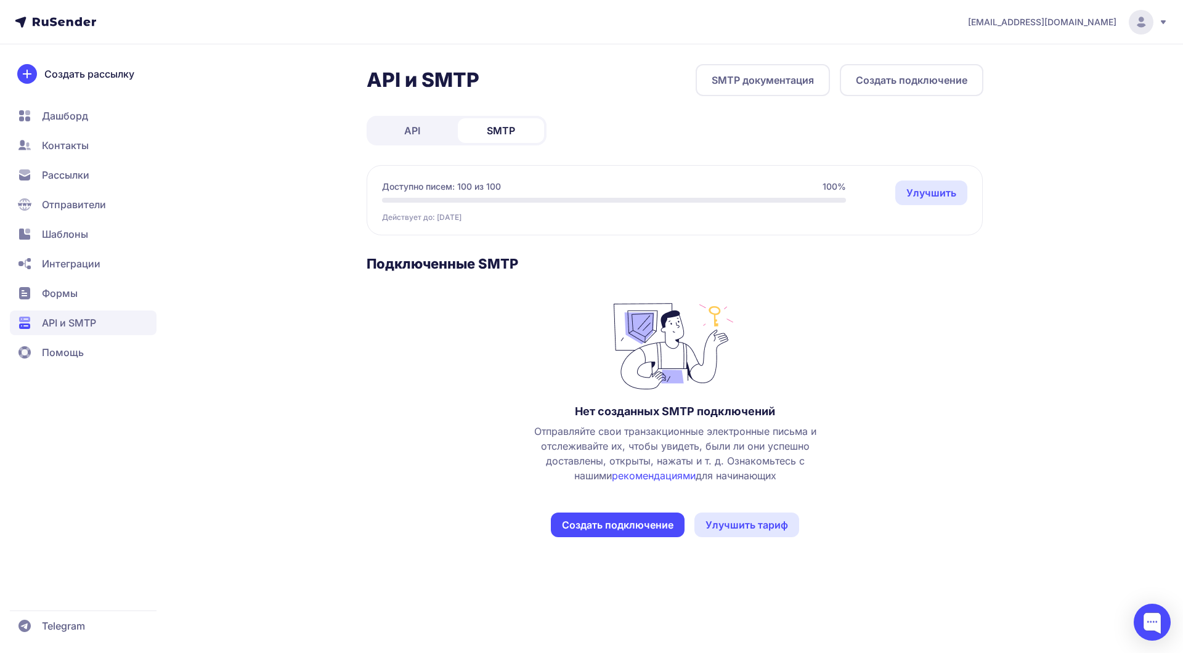
click at [57, 289] on span "Формы" at bounding box center [60, 293] width 36 height 15
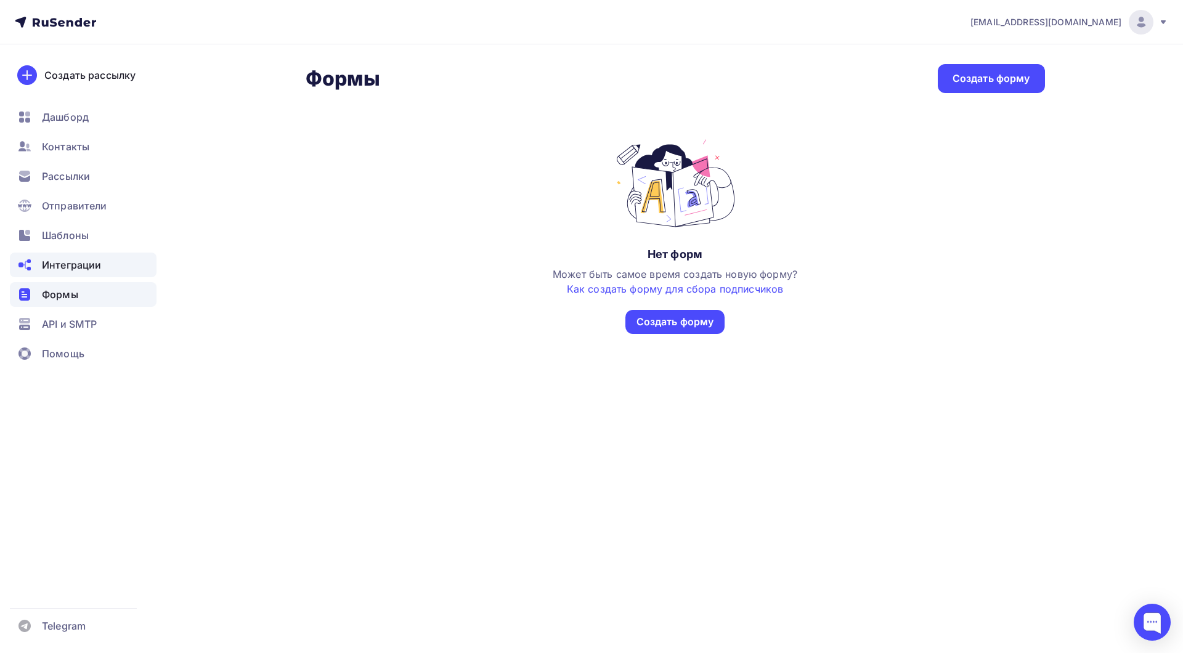
click at [63, 262] on span "Интеграции" at bounding box center [71, 264] width 59 height 15
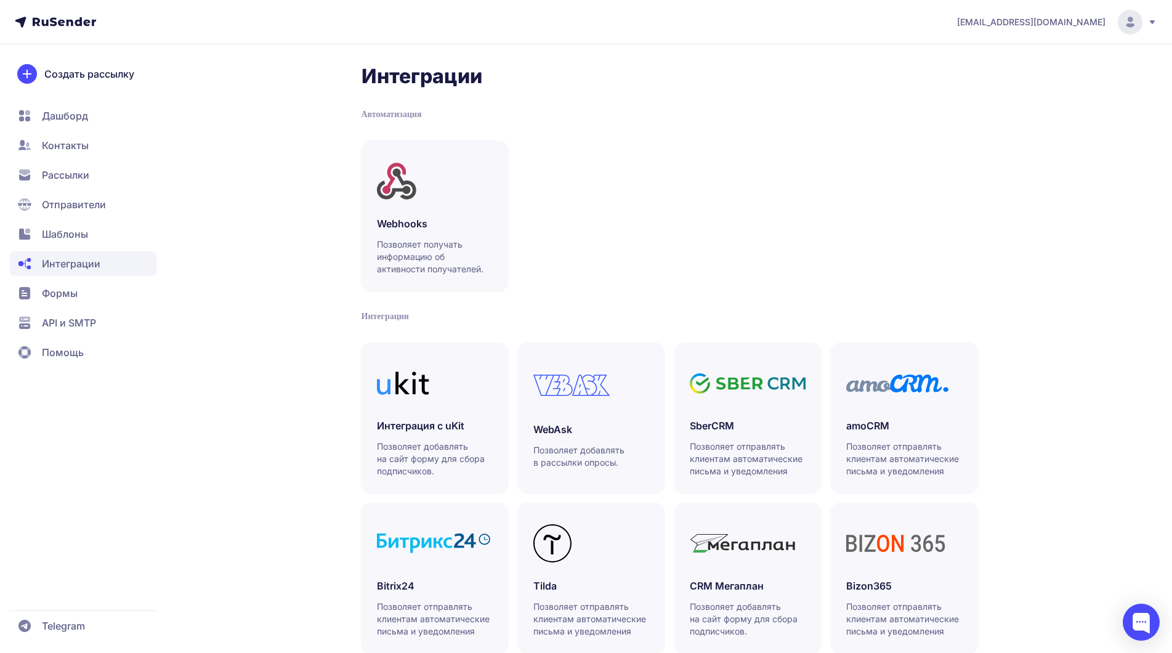
click at [72, 206] on span "Отправители" at bounding box center [74, 204] width 64 height 15
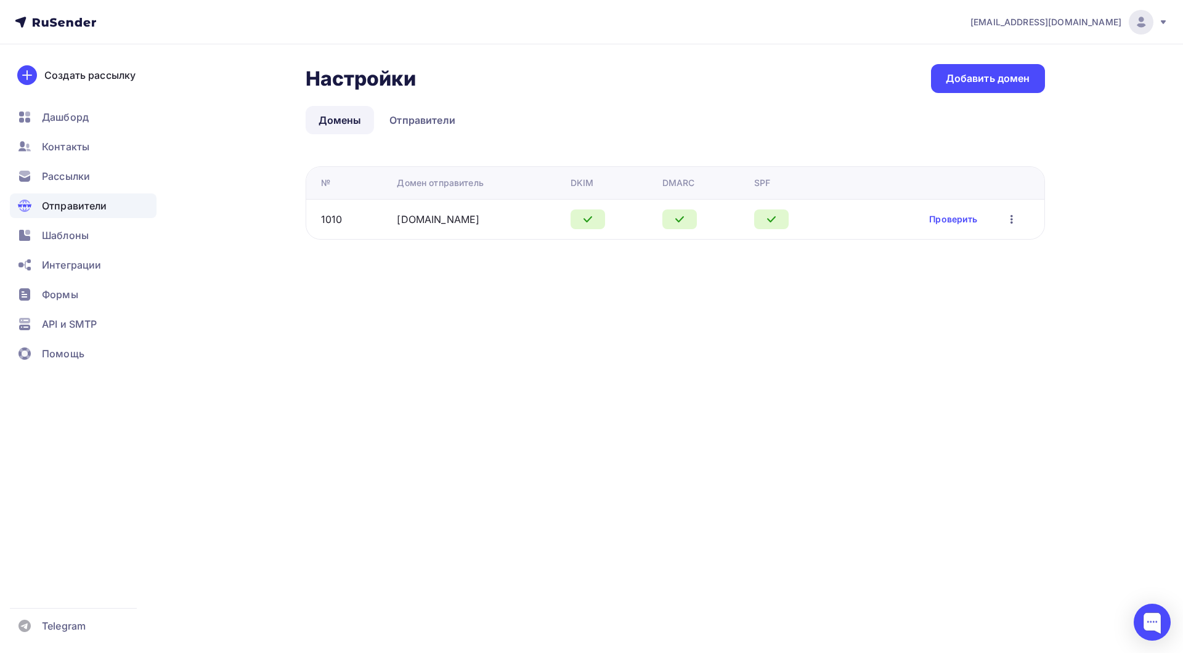
click at [1015, 221] on icon "button" at bounding box center [1011, 219] width 15 height 15
click at [1087, 221] on div "Настройки Настройки Добавить домен Домены Отправители Домены Отправители № Доме…" at bounding box center [592, 166] width 1010 height 245
click at [433, 116] on link "Отправители" at bounding box center [422, 120] width 92 height 28
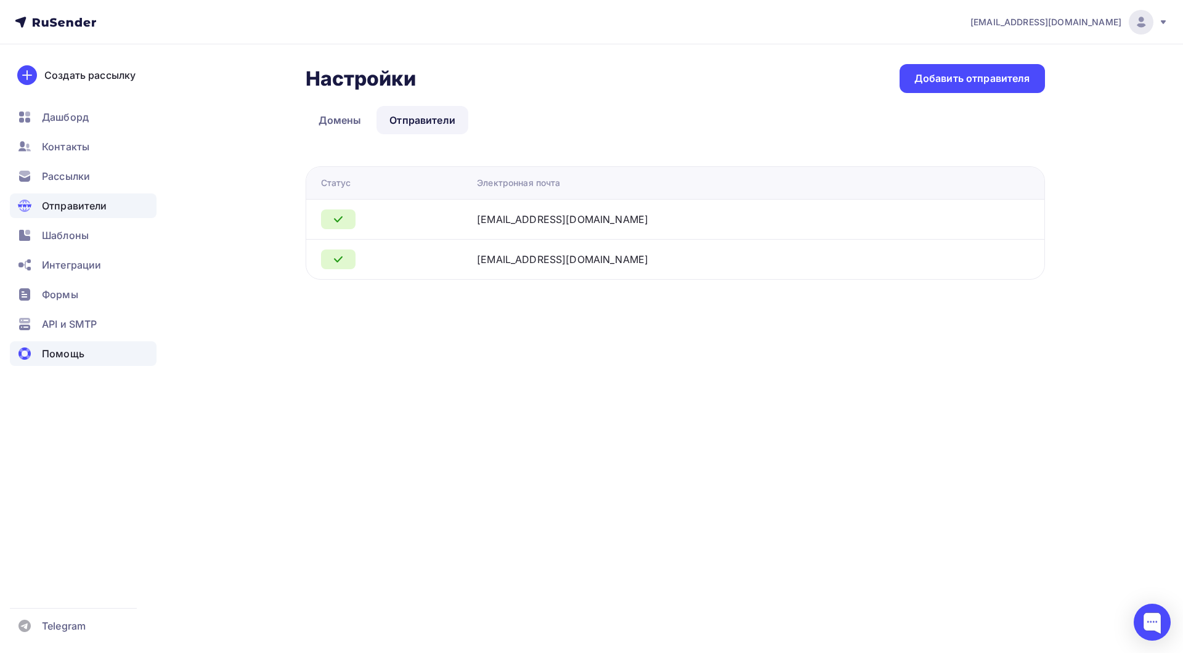
click at [55, 348] on span "Помощь" at bounding box center [63, 353] width 43 height 15
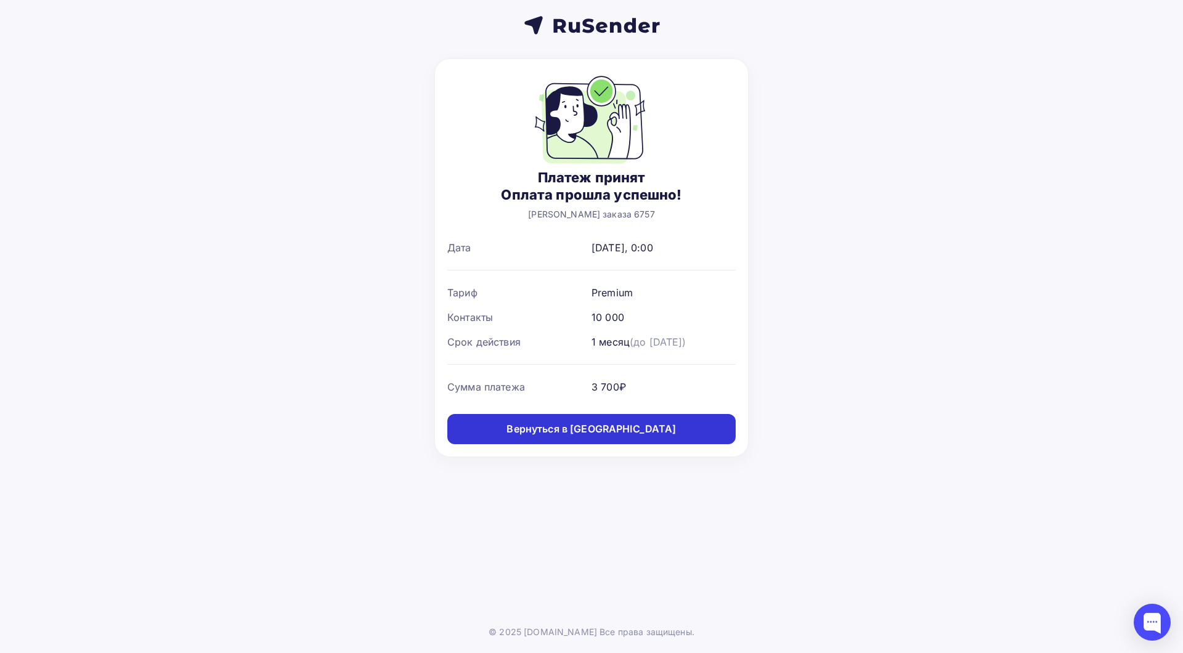
click at [602, 434] on div "Вернуться в [GEOGRAPHIC_DATA]" at bounding box center [590, 429] width 169 height 14
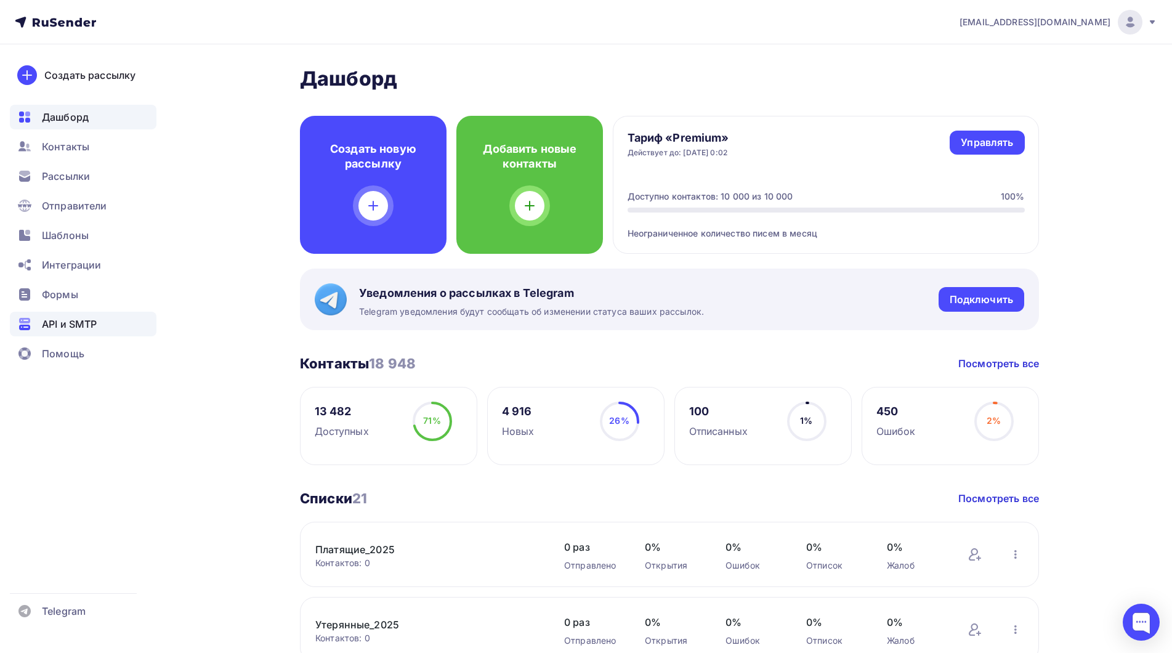
click at [68, 320] on span "API и SMTP" at bounding box center [69, 324] width 55 height 15
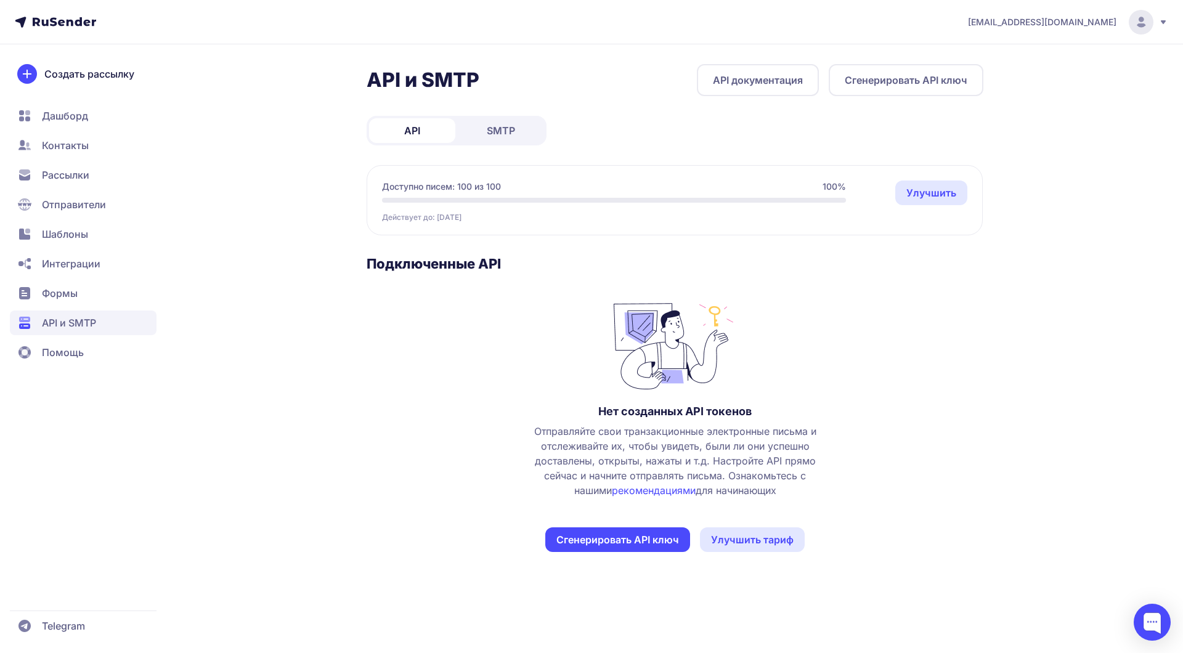
click at [485, 132] on link "SMTP" at bounding box center [501, 130] width 86 height 25
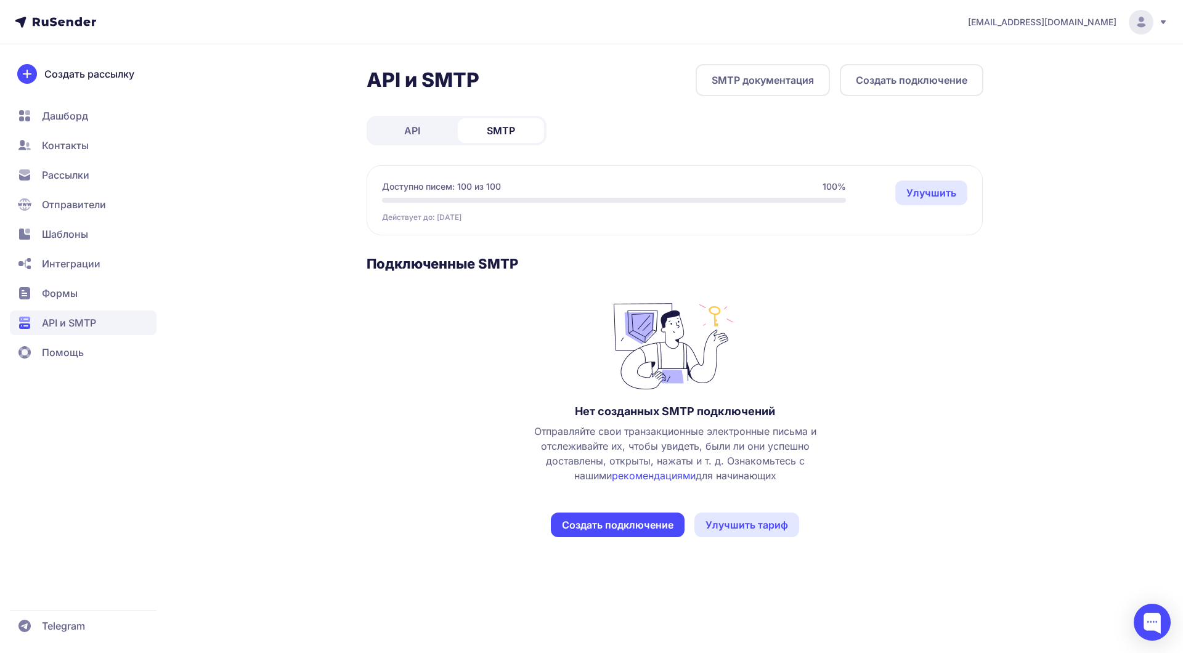
click at [419, 124] on span "API" at bounding box center [412, 130] width 16 height 15
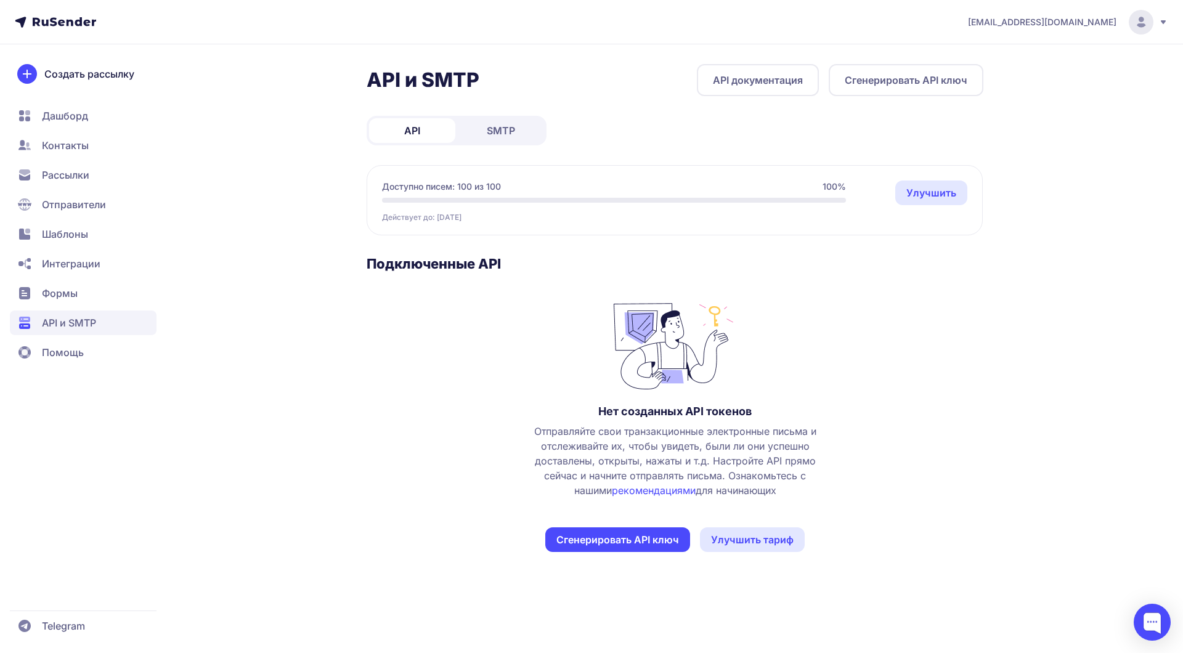
click at [52, 298] on span "Формы" at bounding box center [60, 293] width 36 height 15
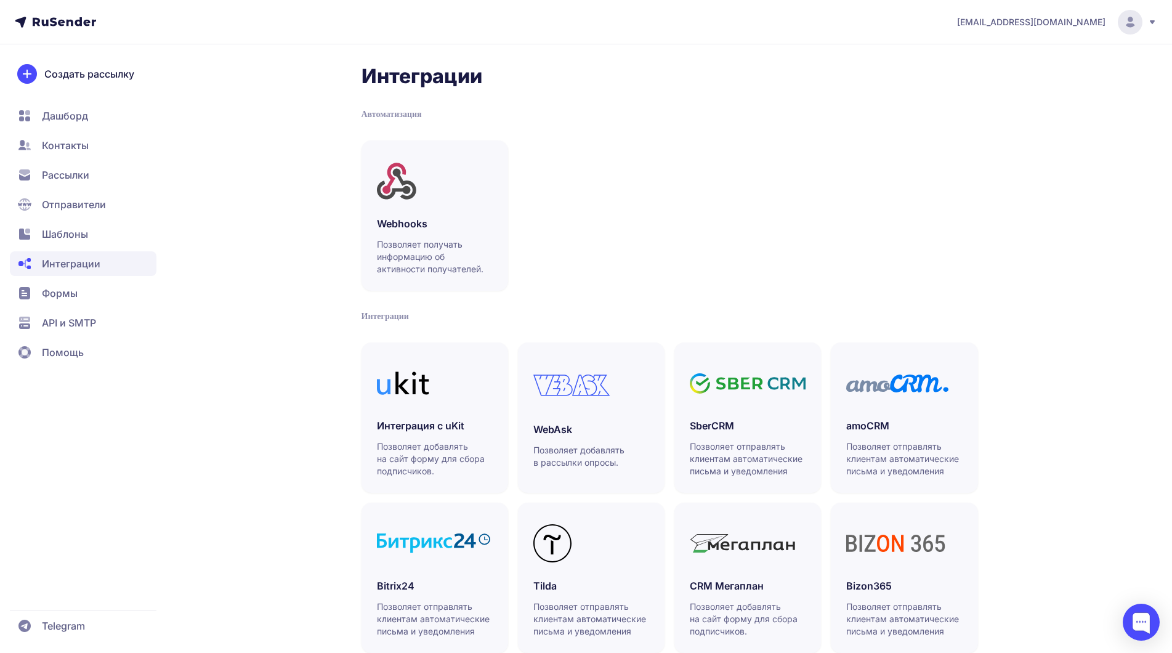
click at [76, 237] on span "Шаблоны" at bounding box center [65, 234] width 46 height 15
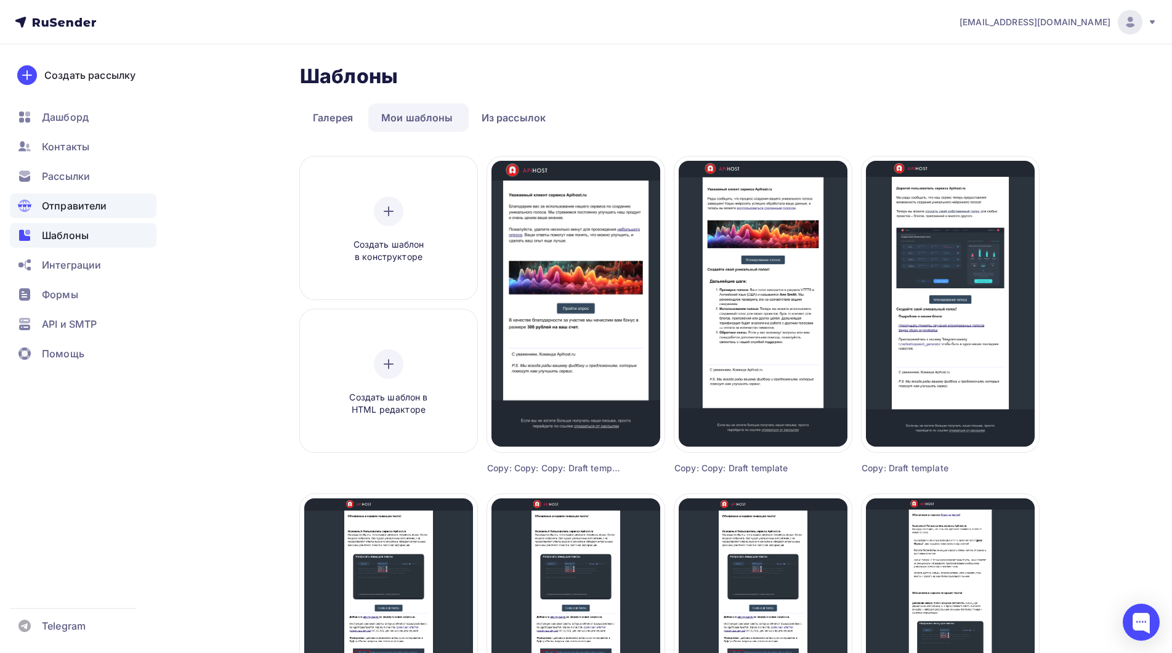
click at [79, 199] on span "Отправители" at bounding box center [74, 205] width 65 height 15
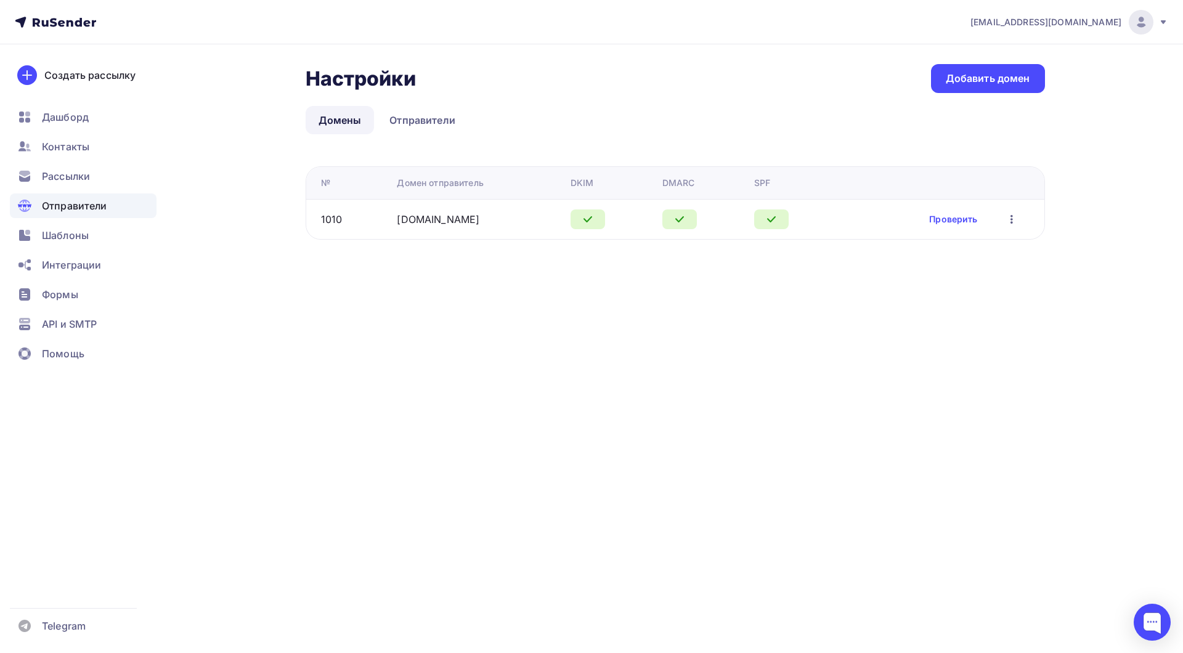
click at [1015, 219] on icon "button" at bounding box center [1011, 219] width 15 height 15
click at [779, 326] on div "bogirastorm@yandex.ru Аккаунт Тарифы Выйти Создать рассылку Дашборд Контакты Ра…" at bounding box center [591, 326] width 1183 height 653
click at [408, 113] on link "Отправители" at bounding box center [422, 120] width 92 height 28
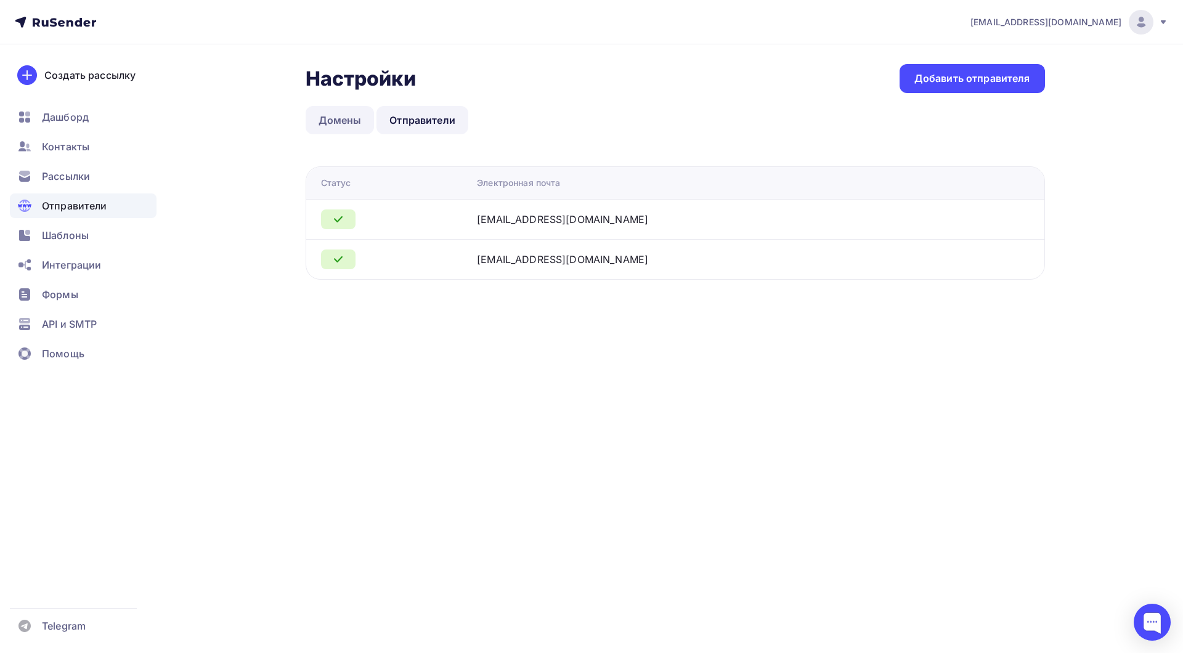
click at [326, 115] on link "Домены" at bounding box center [340, 120] width 69 height 28
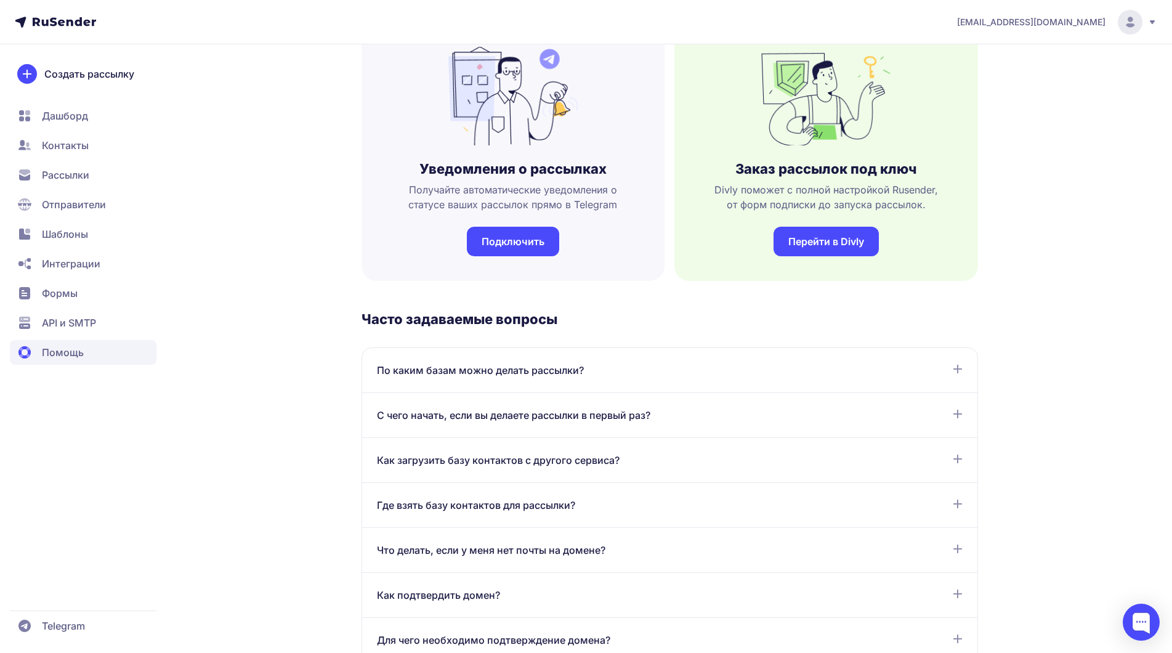
scroll to position [431, 0]
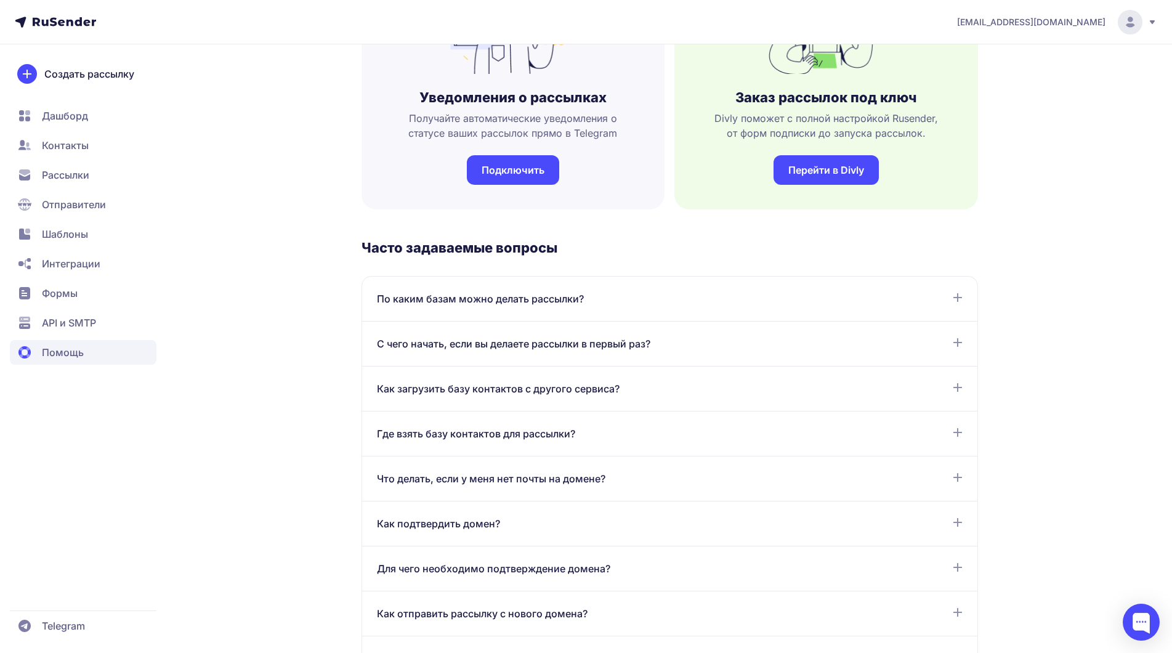
click at [679, 339] on div "С чего начать, если вы делаете рассылки в первый раз?" at bounding box center [670, 343] width 586 height 15
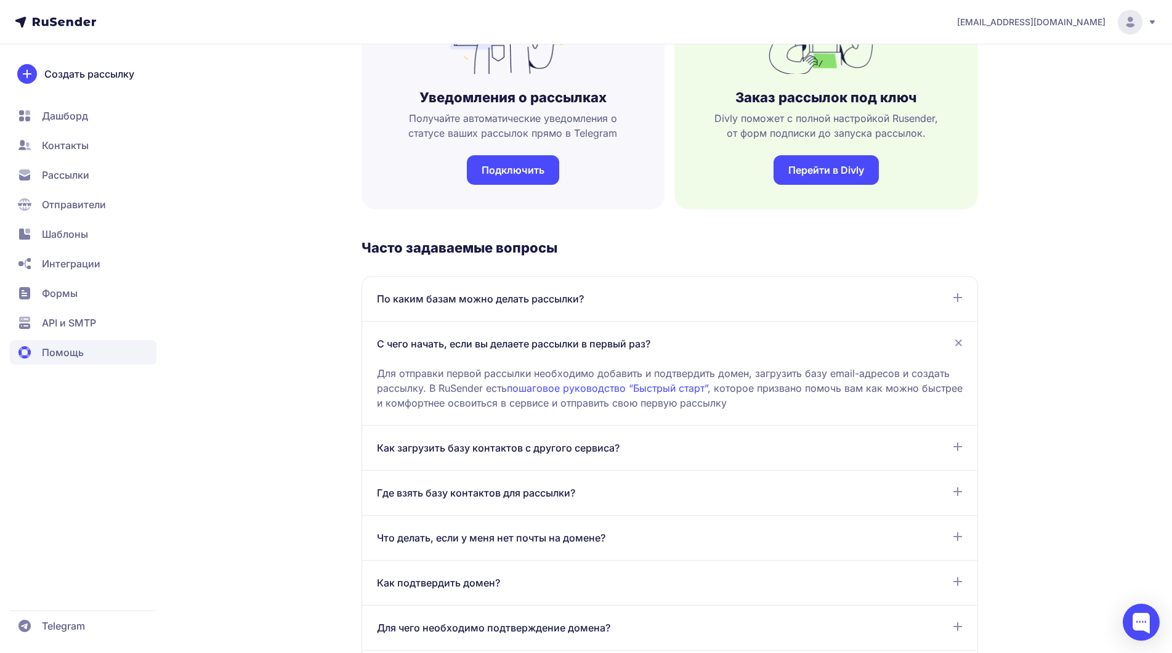
click at [679, 339] on div "С чего начать, если вы делаете рассылки в первый раз?" at bounding box center [670, 343] width 586 height 15
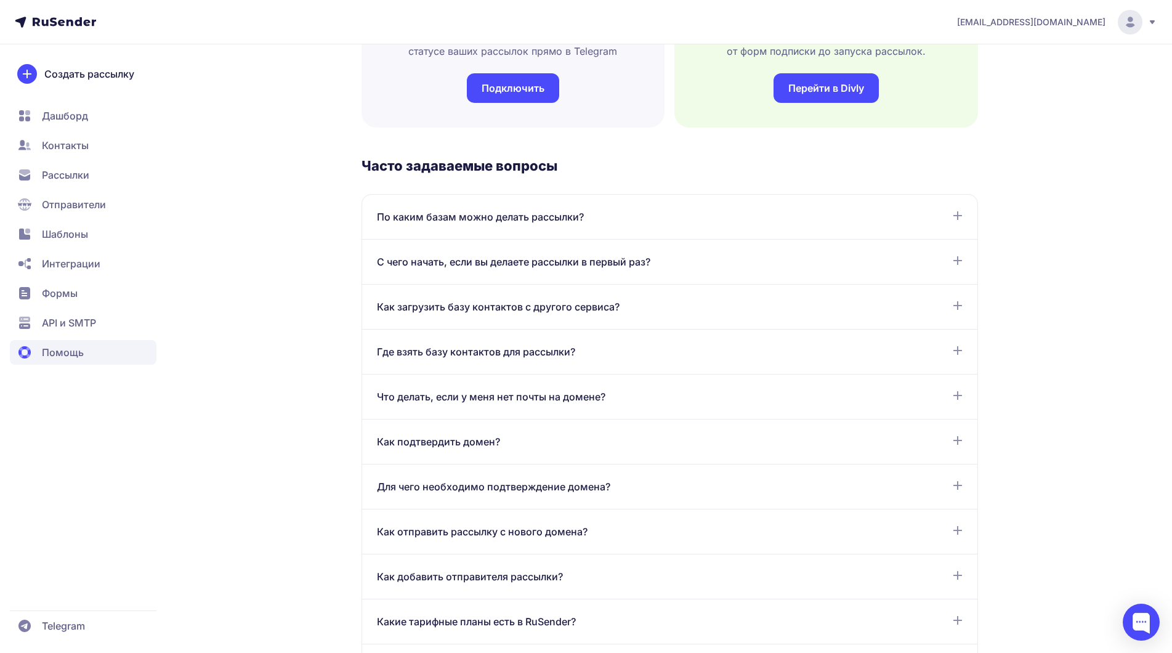
scroll to position [493, 0]
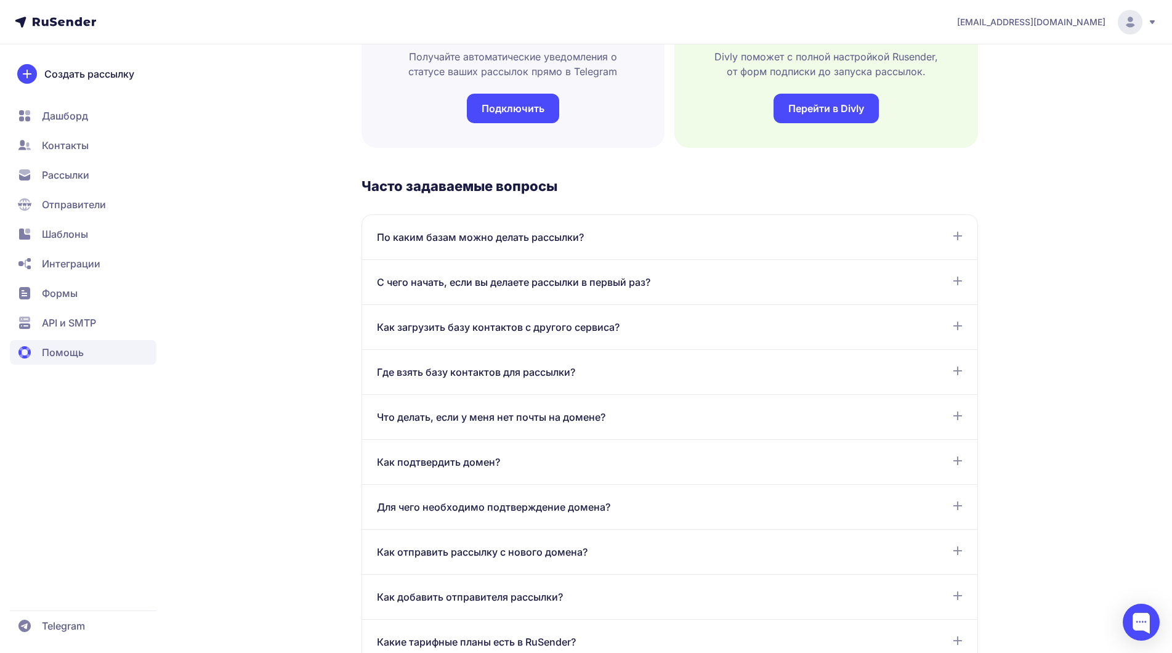
click at [670, 292] on div "С чего начать, если вы делаете рассылки в первый раз? Для отправки первой рассы…" at bounding box center [669, 282] width 615 height 45
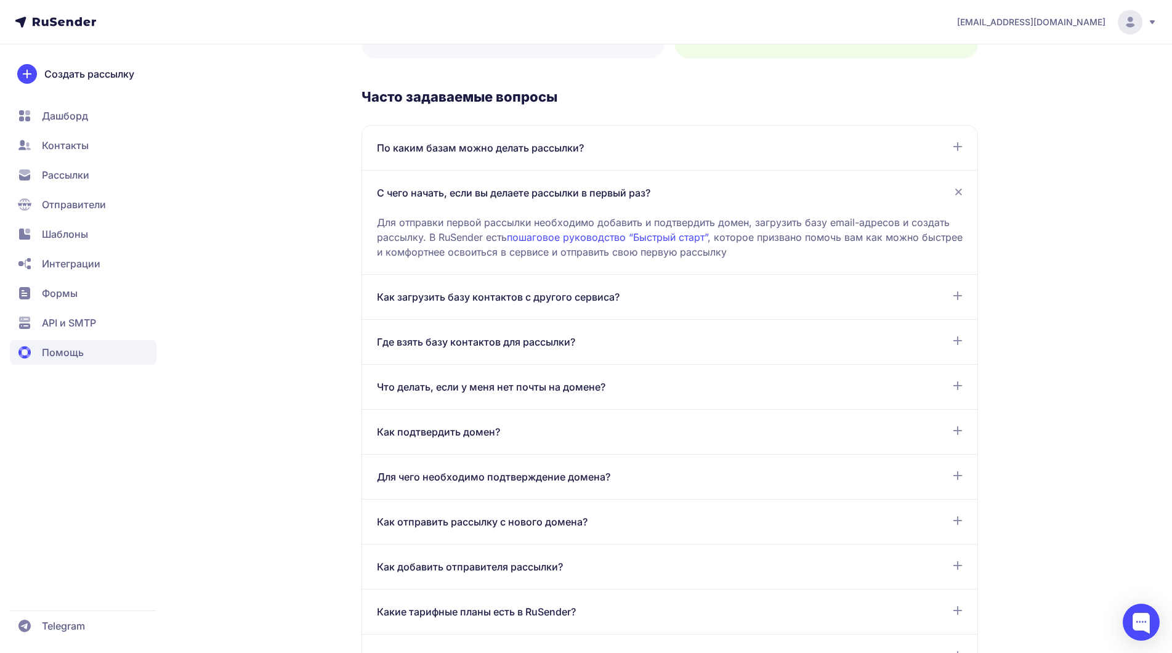
scroll to position [616, 0]
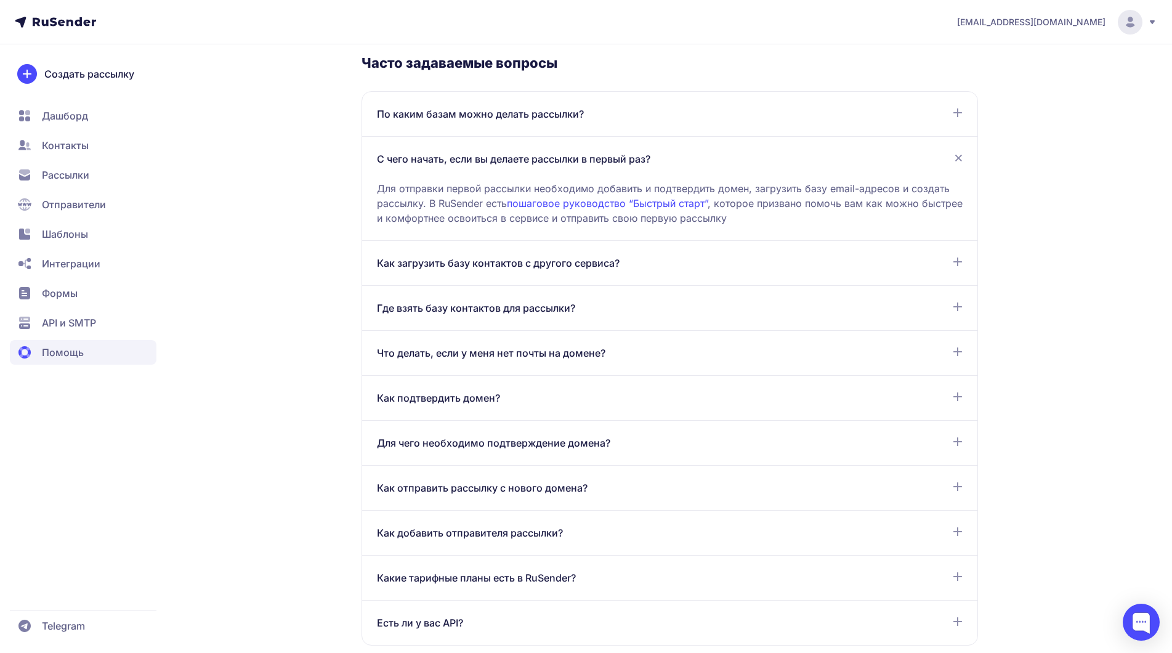
click at [533, 488] on span "Как отправить рассылку с нового домена?" at bounding box center [482, 487] width 211 height 15
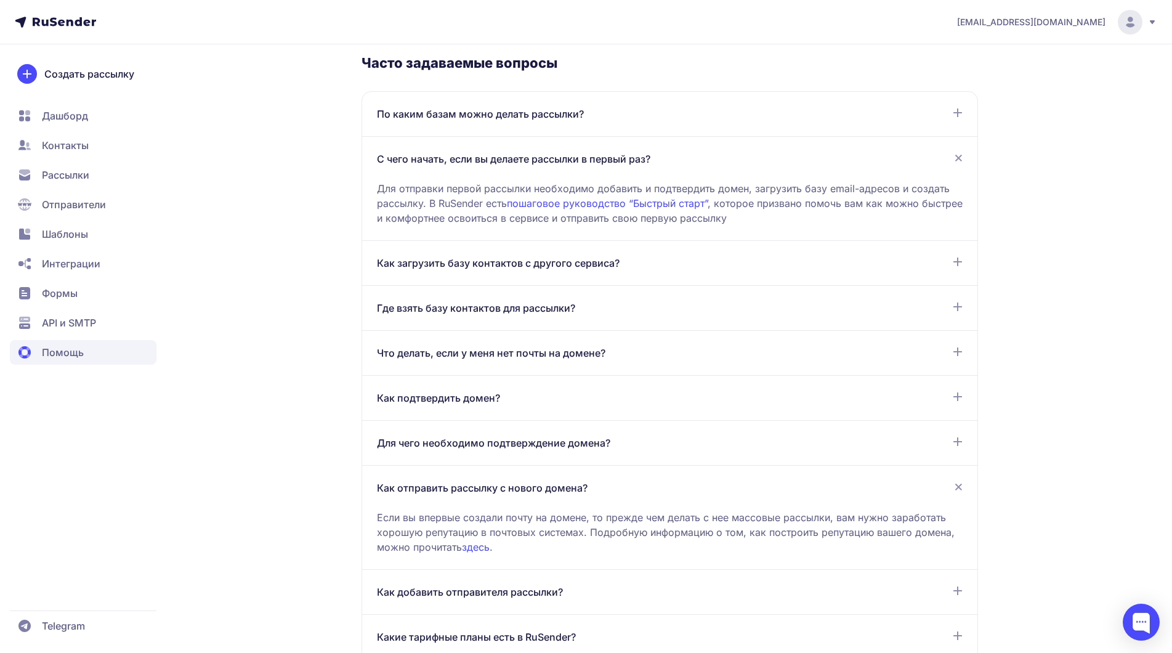
click at [490, 549] on link "здесь" at bounding box center [476, 547] width 28 height 12
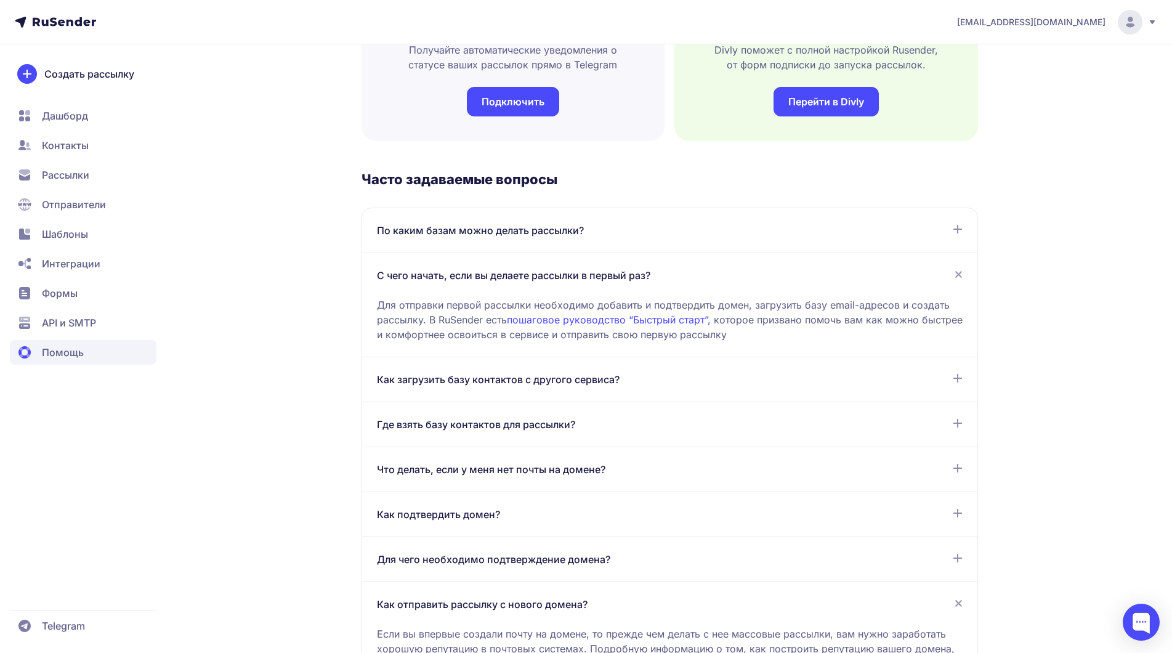
scroll to position [493, 0]
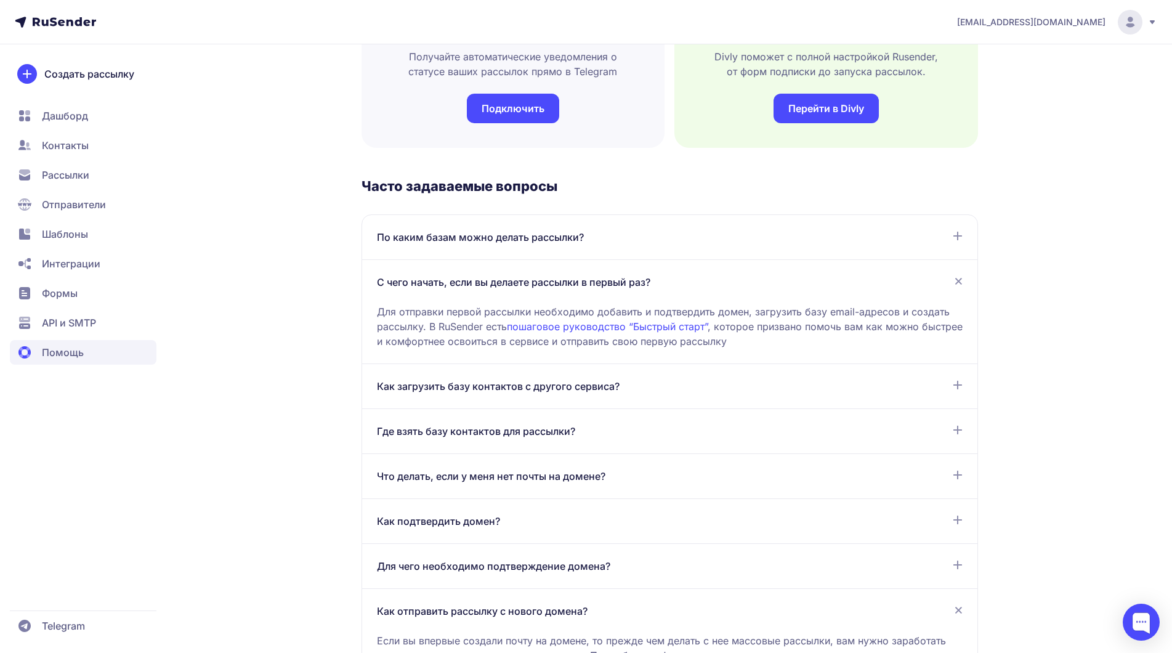
click at [69, 172] on span "Рассылки" at bounding box center [65, 175] width 47 height 15
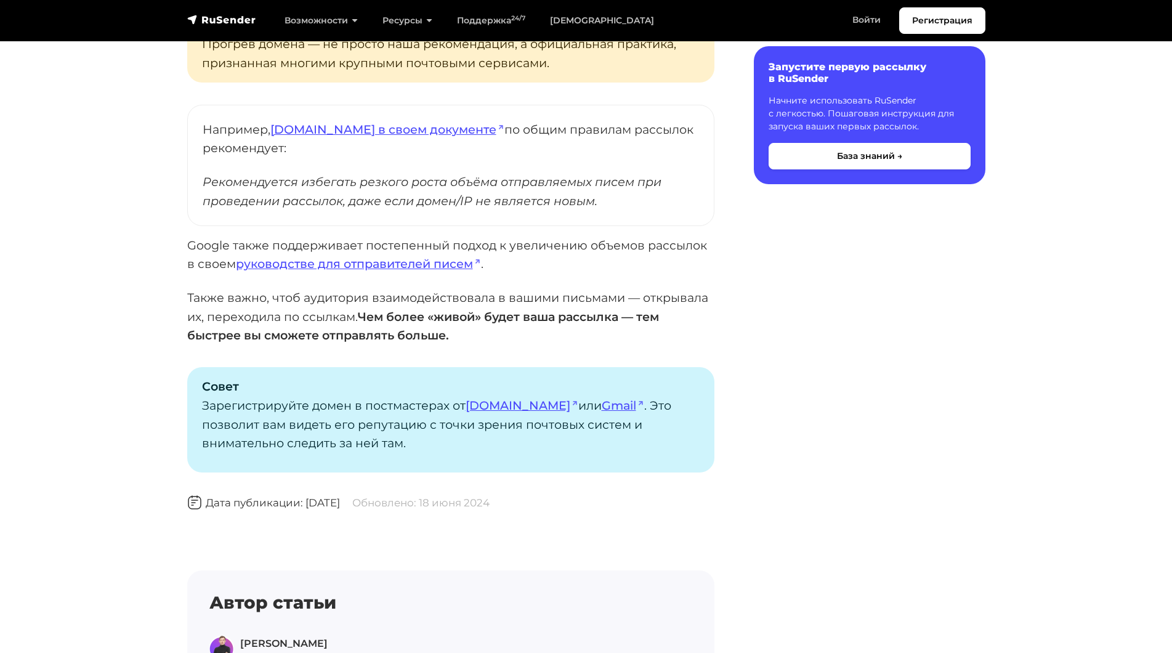
scroll to position [862, 0]
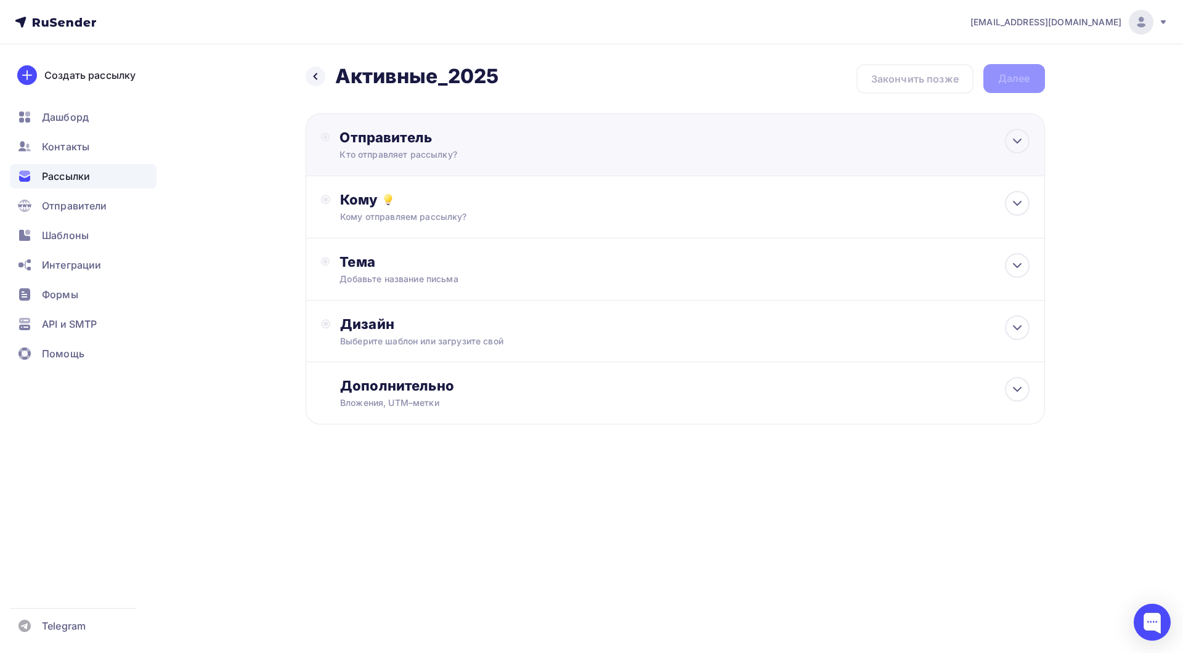
click at [530, 156] on div "Кто отправляет рассылку?" at bounding box center [459, 154] width 240 height 12
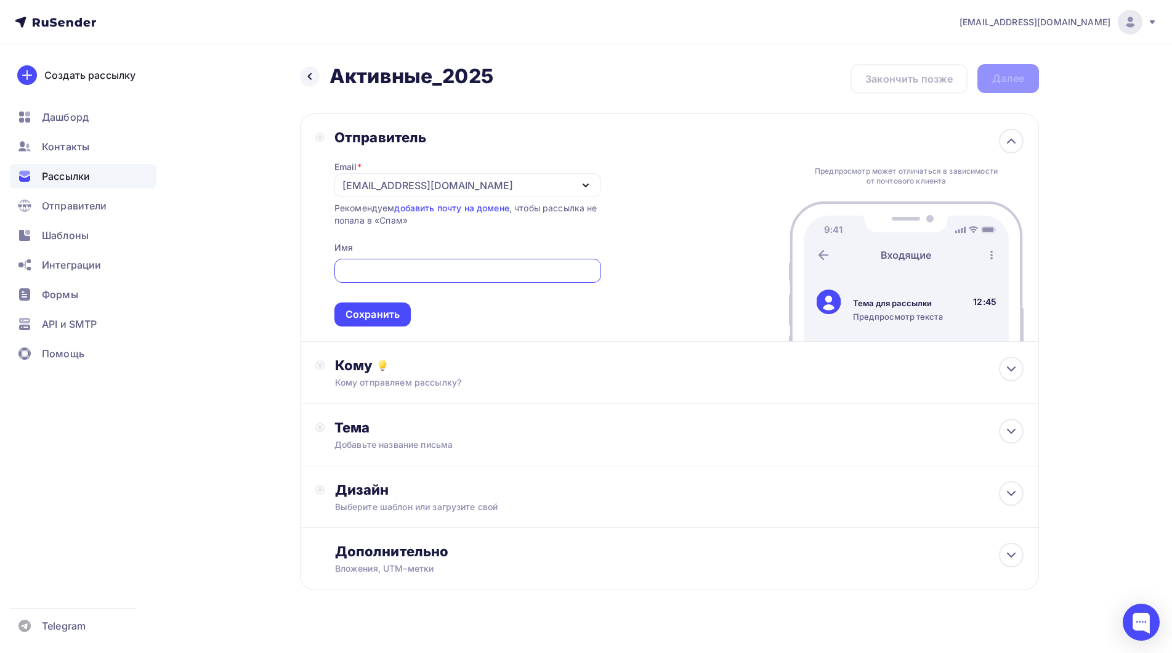
click at [256, 208] on div "Назад Активные_2025 Активные_2025 Закончить позже Далее Отправитель Email * [EM…" at bounding box center [586, 356] width 1010 height 625
click at [76, 232] on span "Шаблоны" at bounding box center [65, 235] width 47 height 15
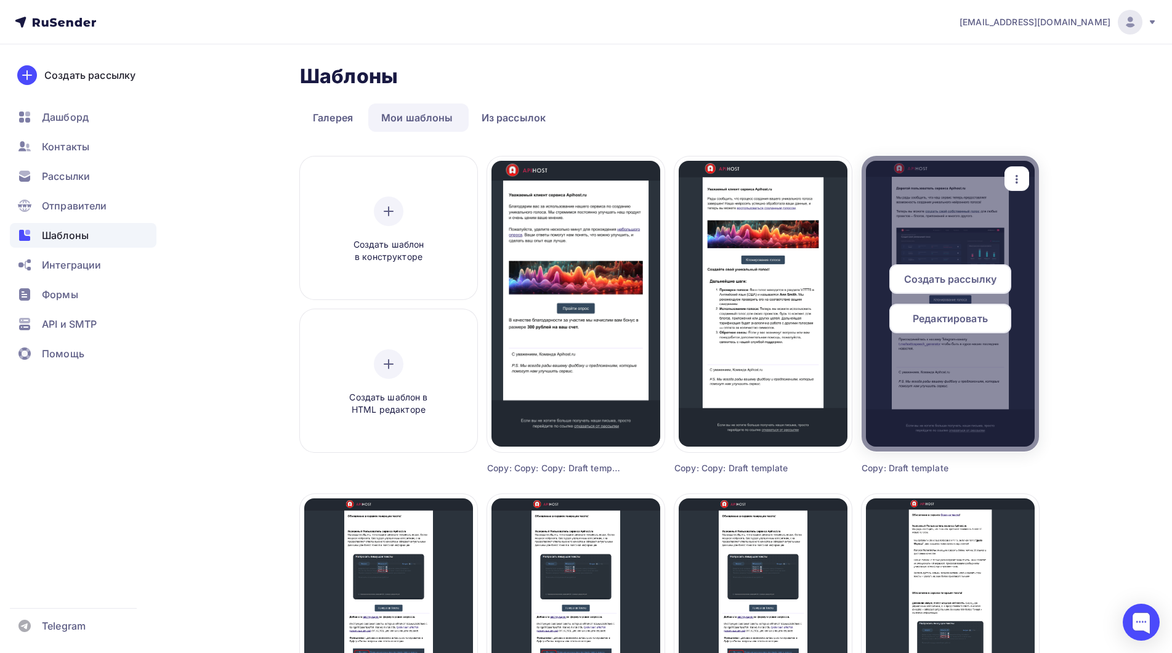
click at [959, 319] on span "Редактировать" at bounding box center [950, 318] width 75 height 15
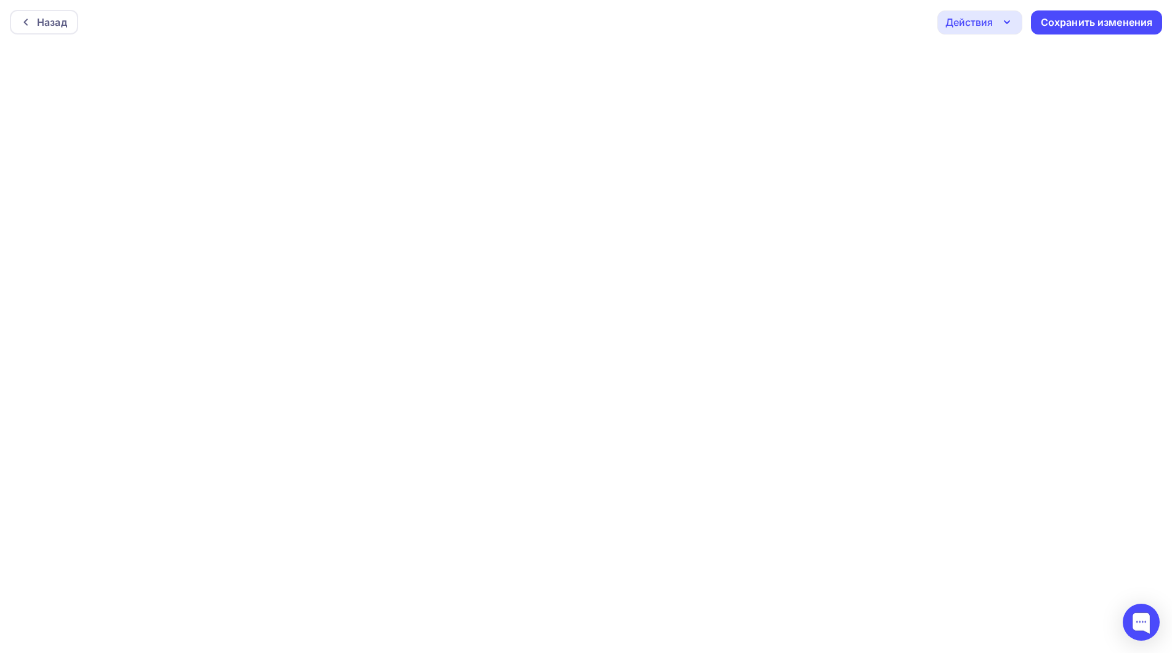
click at [845, 26] on div "Назад Действия Отправить тестовое письмо Предпросмотр Выйти без сохранения Сохр…" at bounding box center [586, 22] width 1172 height 44
click at [993, 23] on div "Действия" at bounding box center [980, 22] width 85 height 24
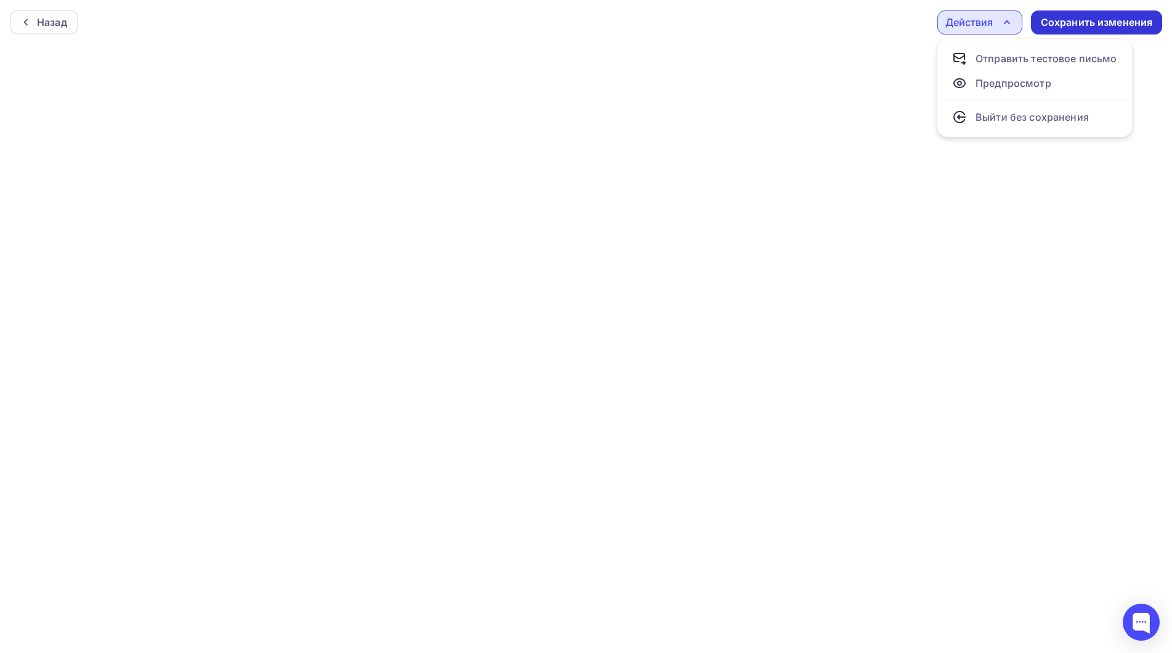
click at [1067, 17] on div "Сохранить изменения" at bounding box center [1097, 22] width 112 height 14
